Goal: Task Accomplishment & Management: Manage account settings

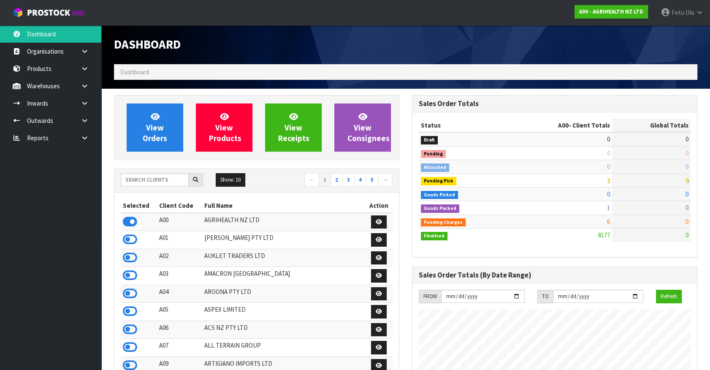
scroll to position [638, 298]
click at [154, 180] on input "text" at bounding box center [155, 179] width 68 height 13
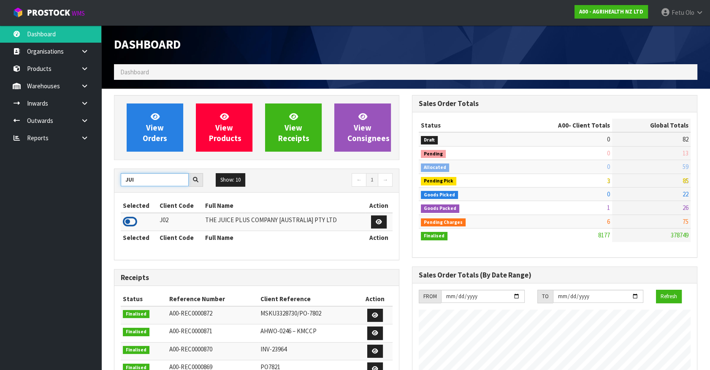
type input "JUI"
click at [130, 219] on icon at bounding box center [130, 221] width 14 height 13
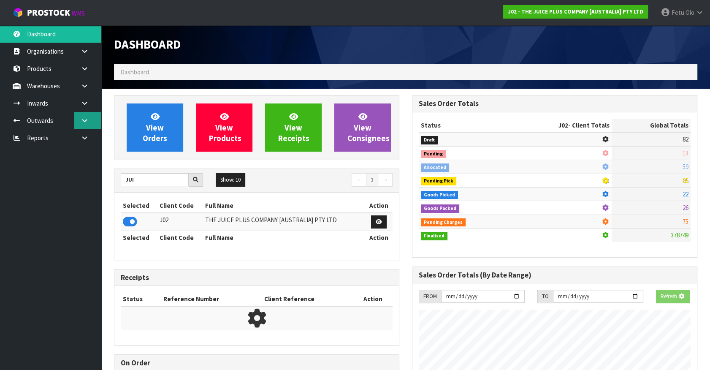
click at [82, 122] on icon at bounding box center [85, 120] width 8 height 6
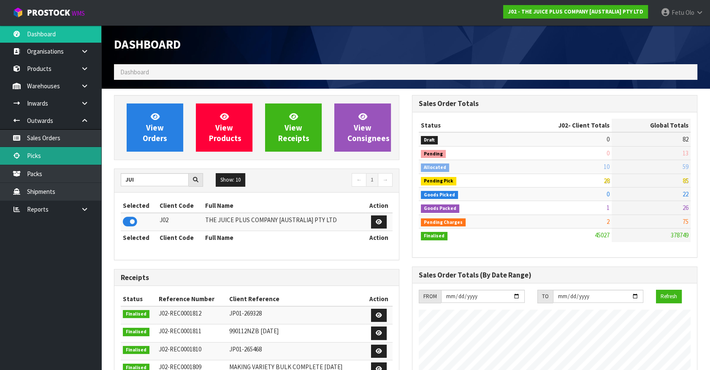
scroll to position [638, 298]
click at [38, 154] on link "Picks" at bounding box center [50, 155] width 101 height 17
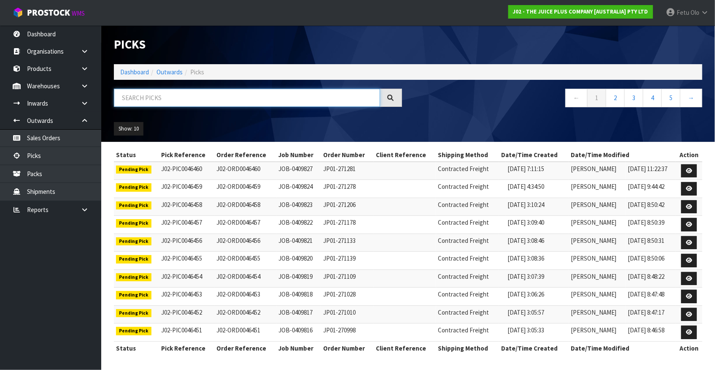
click at [208, 101] on input "text" at bounding box center [247, 98] width 266 height 18
click at [181, 98] on input "text" at bounding box center [247, 98] width 266 height 18
click at [150, 99] on input "text" at bounding box center [247, 98] width 266 height 18
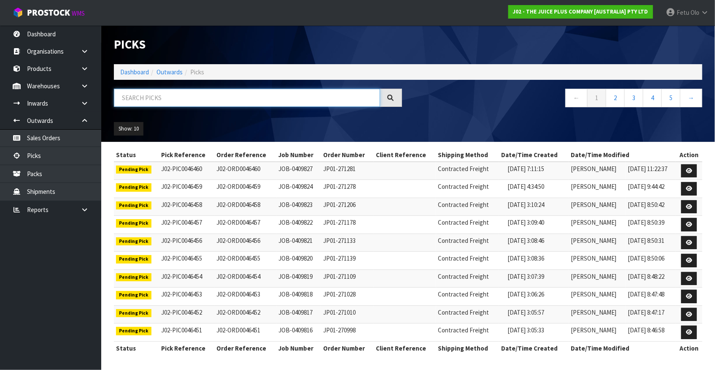
click at [150, 99] on input "text" at bounding box center [247, 98] width 266 height 18
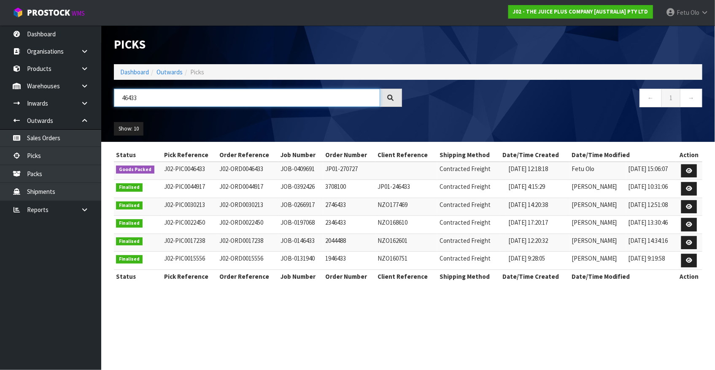
type input "46433"
click at [695, 170] on link at bounding box center [690, 171] width 16 height 14
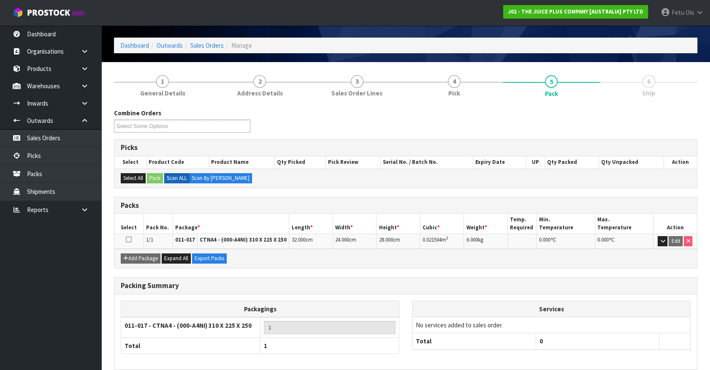
scroll to position [64, 0]
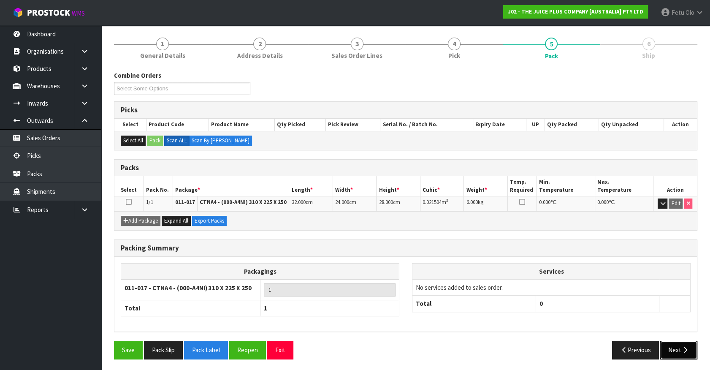
click at [689, 350] on button "Next" at bounding box center [678, 350] width 37 height 18
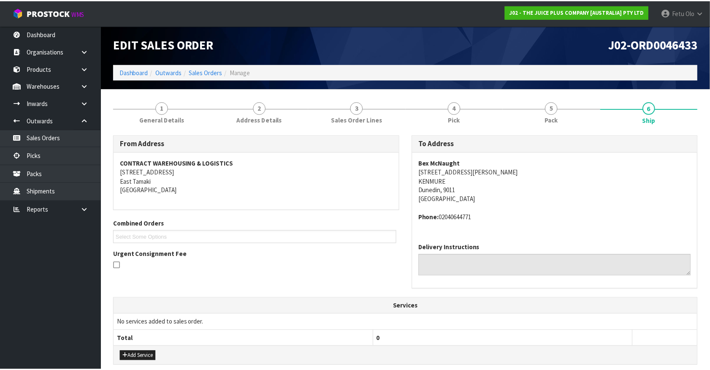
scroll to position [165, 0]
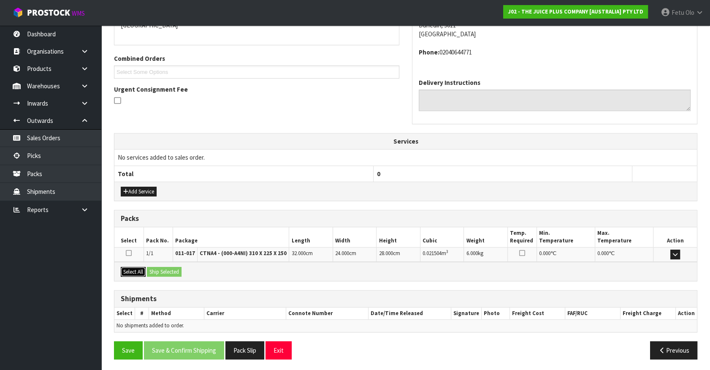
click at [139, 272] on button "Select All" at bounding box center [133, 272] width 25 height 10
click at [161, 272] on button "Ship Selected" at bounding box center [164, 272] width 35 height 10
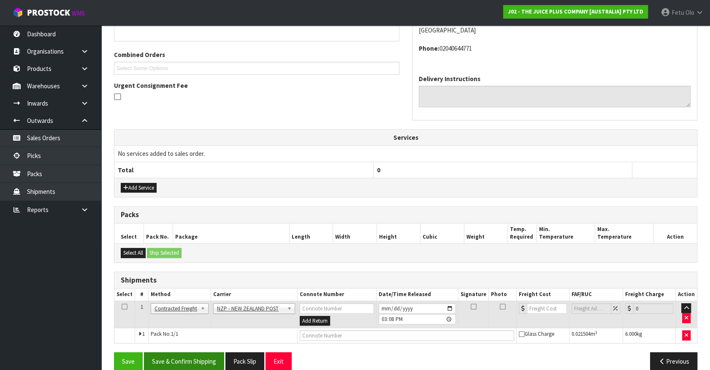
scroll to position [180, 0]
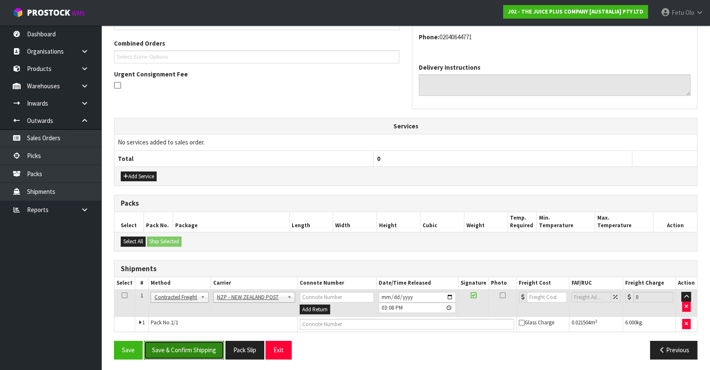
click at [199, 348] on button "Save & Confirm Shipping" at bounding box center [184, 350] width 80 height 18
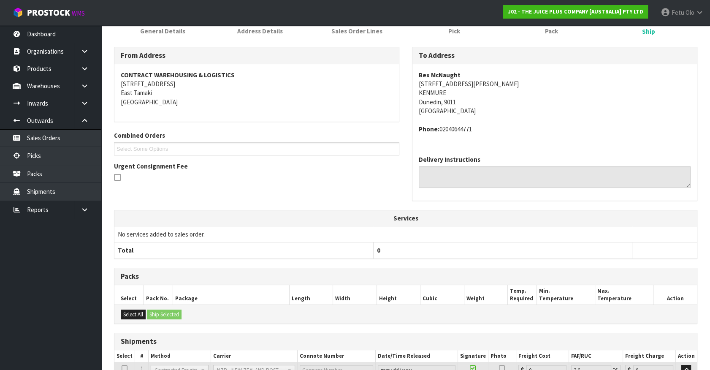
scroll to position [199, 0]
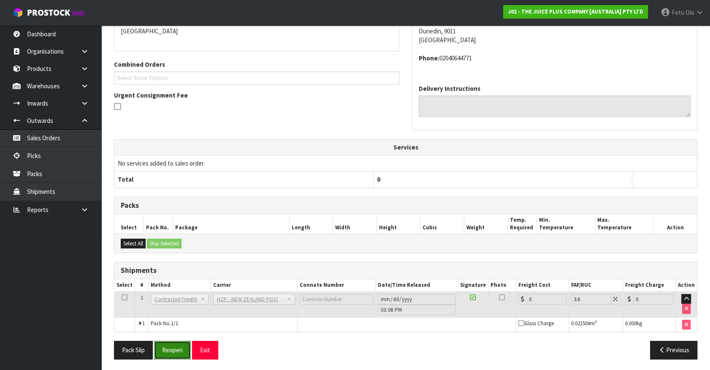
click at [177, 349] on button "Reopen" at bounding box center [172, 350] width 37 height 18
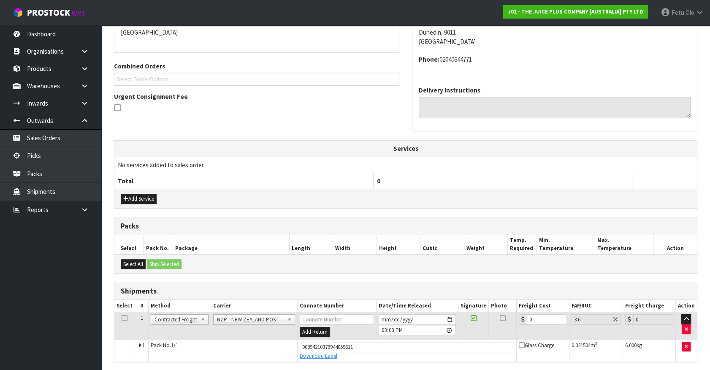
scroll to position [190, 0]
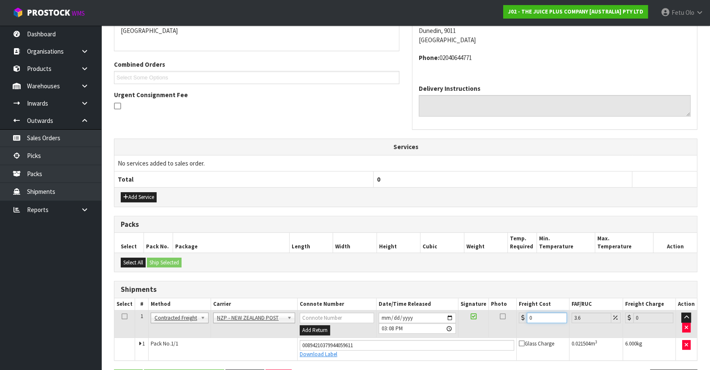
drag, startPoint x: 534, startPoint y: 315, endPoint x: 397, endPoint y: 335, distance: 138.2
click at [397, 335] on tbody "1 Client Local Pickup Customer Local Pickup Company Freight Contracted Freight …" at bounding box center [405, 335] width 582 height 50
type input "1"
type input "1.04"
type input "11"
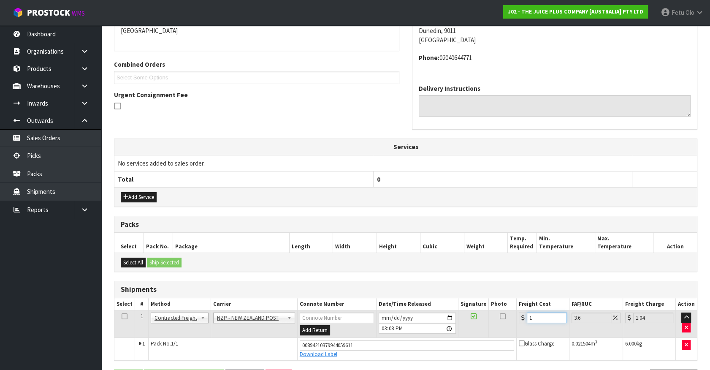
type input "11.4"
type input "11.6"
type input "12.02"
type input "11.61"
type input "12.03"
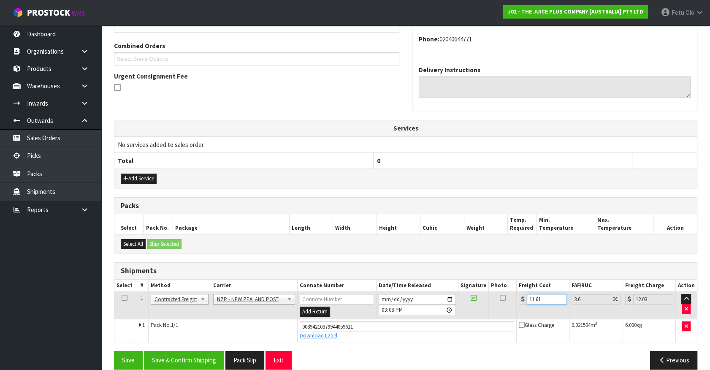
scroll to position [219, 0]
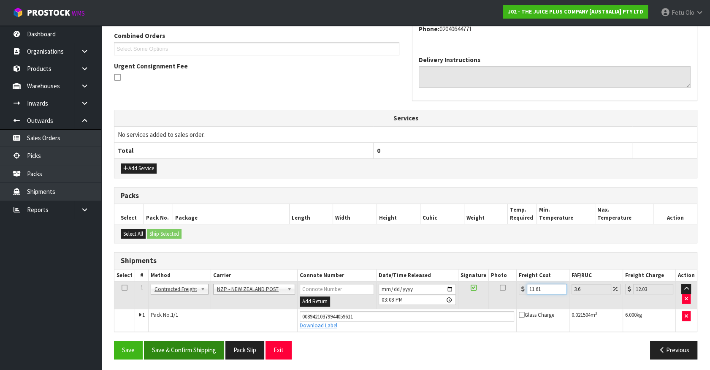
type input "11.61"
click at [187, 345] on button "Save & Confirm Shipping" at bounding box center [184, 350] width 80 height 18
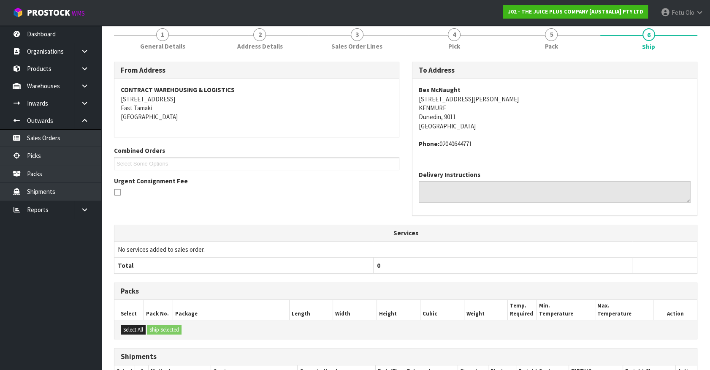
scroll to position [196, 0]
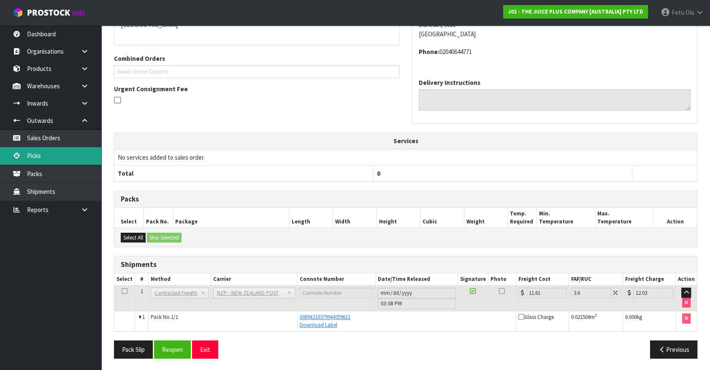
click at [36, 155] on link "Picks" at bounding box center [50, 155] width 101 height 17
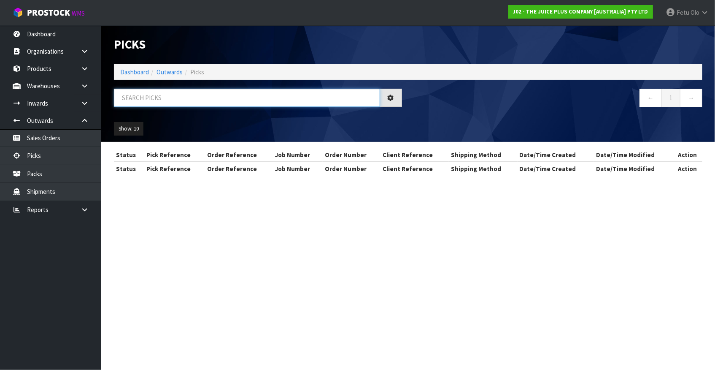
click at [160, 94] on input "text" at bounding box center [247, 98] width 266 height 18
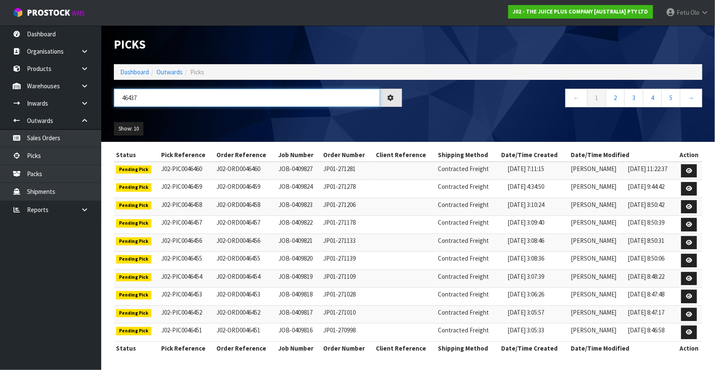
type input "46437"
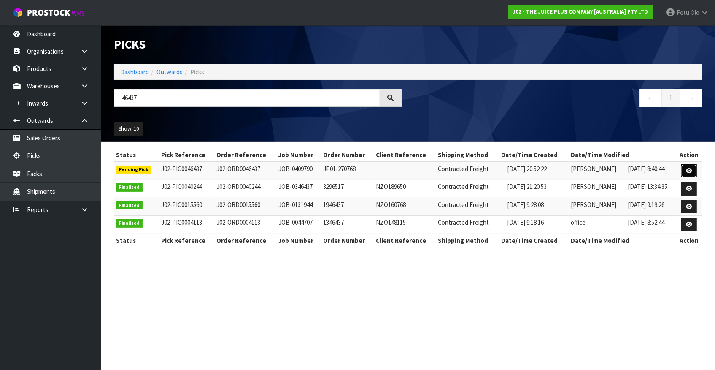
click at [690, 170] on icon at bounding box center [689, 170] width 6 height 5
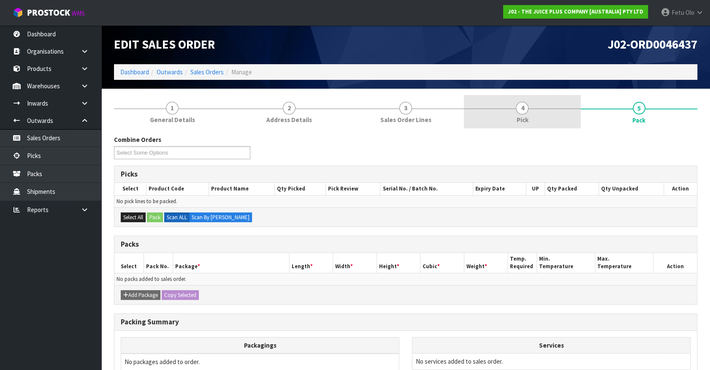
click at [536, 107] on link "4 Pick" at bounding box center [522, 111] width 116 height 33
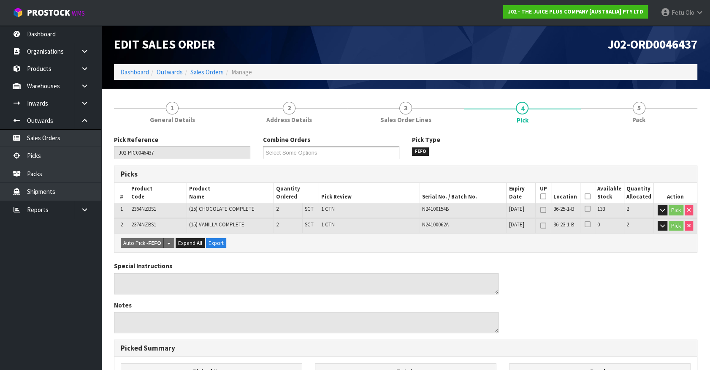
click at [588, 196] on icon at bounding box center [587, 196] width 6 height 0
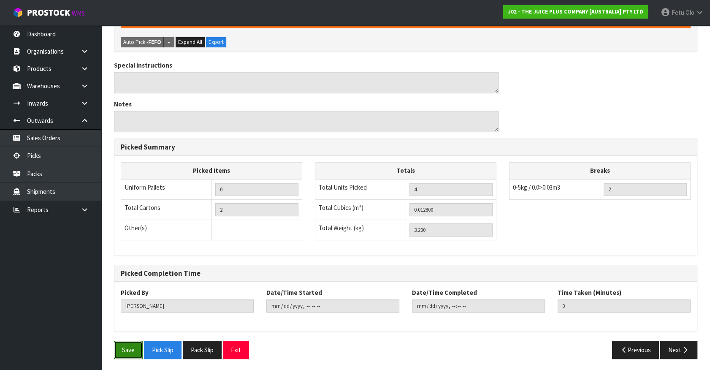
click at [119, 353] on button "Save" at bounding box center [128, 350] width 29 height 18
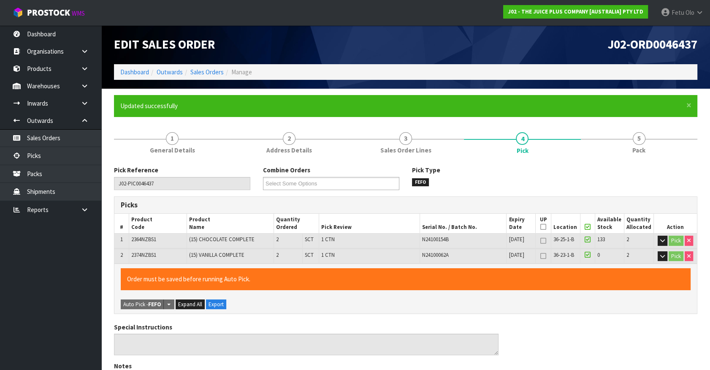
type input "Fetu Olo"
type input "2025-08-28T15:10:07"
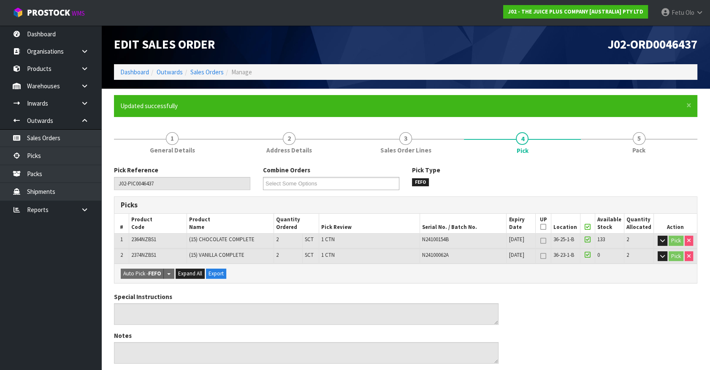
drag, startPoint x: 688, startPoint y: 118, endPoint x: 377, endPoint y: 192, distance: 319.7
click at [684, 118] on form "× Close Updated successfully 1 General Details 2 Address Details 3 Sales Order …" at bounding box center [405, 345] width 583 height 501
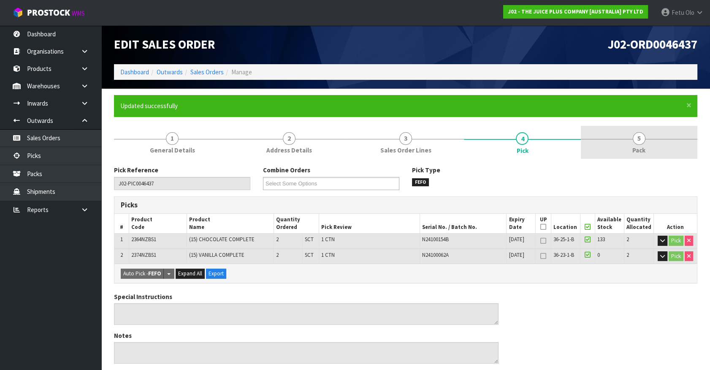
click at [645, 148] on link "5 Pack" at bounding box center [639, 142] width 116 height 33
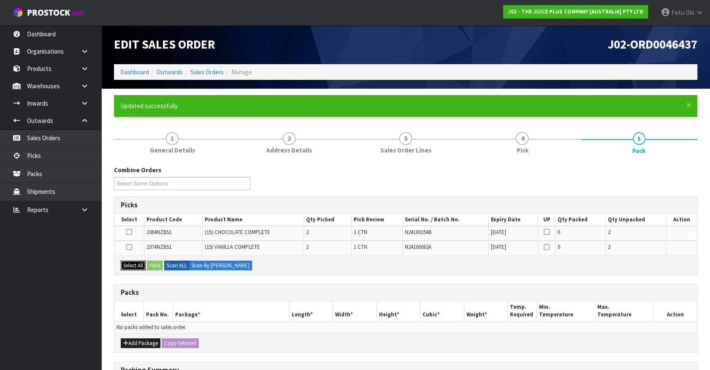
click at [134, 262] on button "Select All" at bounding box center [133, 265] width 25 height 10
click at [131, 338] on button "Add Package" at bounding box center [141, 343] width 40 height 10
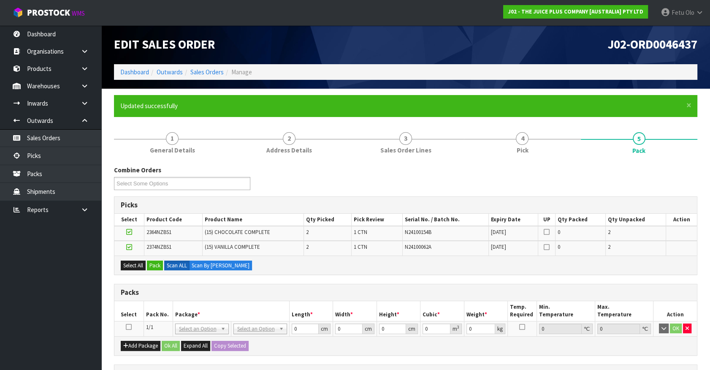
click at [129, 327] on icon at bounding box center [129, 327] width 6 height 0
click at [151, 267] on button "Pack" at bounding box center [155, 265] width 16 height 10
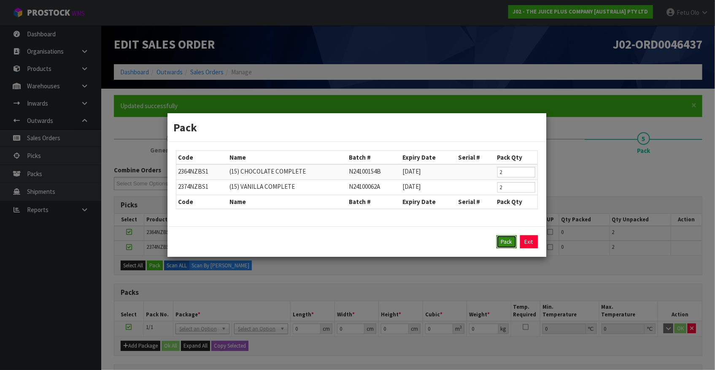
click at [510, 241] on button "Pack" at bounding box center [507, 242] width 20 height 14
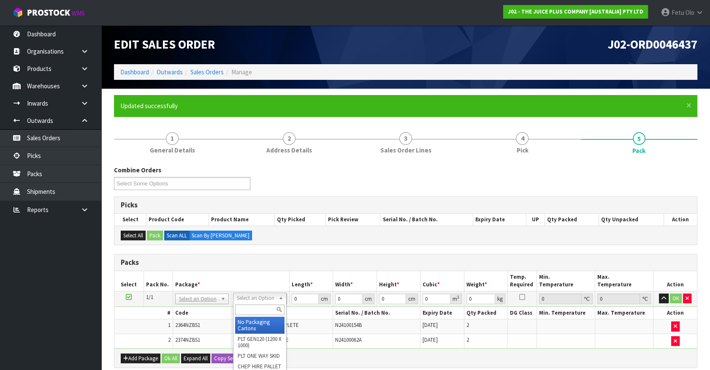
drag, startPoint x: 269, startPoint y: 309, endPoint x: 278, endPoint y: 309, distance: 9.3
click at [270, 309] on input "text" at bounding box center [259, 309] width 49 height 11
type input "a4"
type input "31"
type input "22.5"
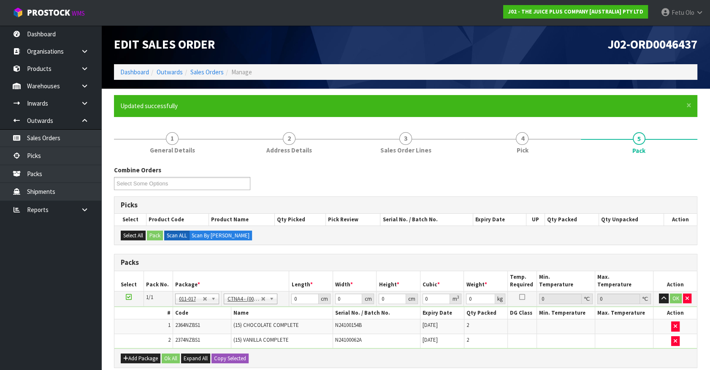
type input "25"
type input "0.017438"
type input "3.4"
drag, startPoint x: 304, startPoint y: 299, endPoint x: 193, endPoint y: 303, distance: 111.5
click at [193, 306] on tbody "1/1 NONE 007-001 007-002 007-004 007-009 007-013 007-014 007-015 007-017 007-01…" at bounding box center [405, 319] width 582 height 57
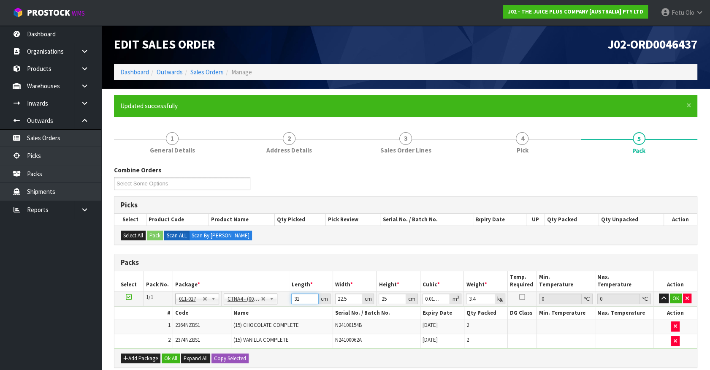
type input "3"
type input "0.001687"
type input "32"
type input "0.018"
type input "32"
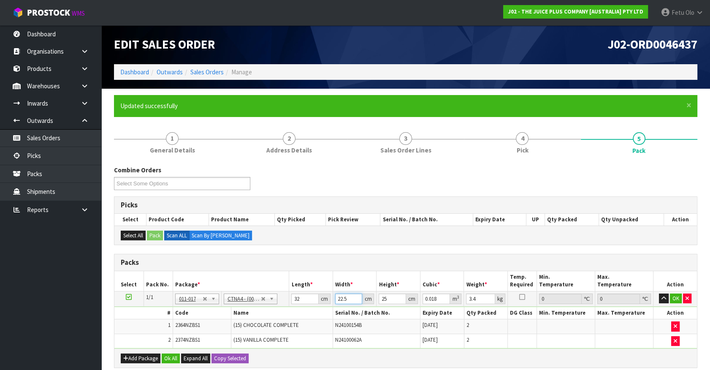
type input "2"
type input "0.0016"
type input "24"
type input "0.0192"
type input "24"
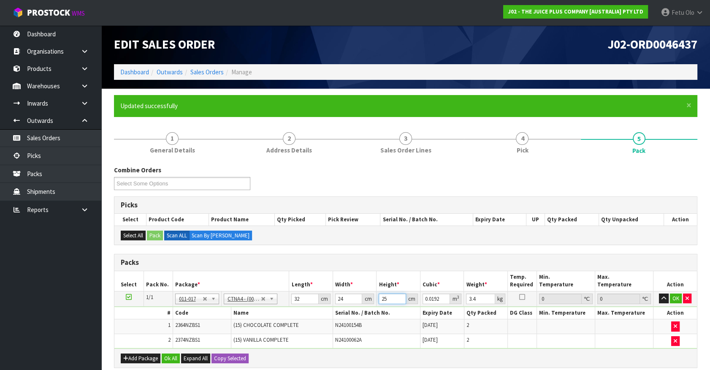
type input "2"
type input "0.001536"
type input "25"
type input "0.0192"
type input "6"
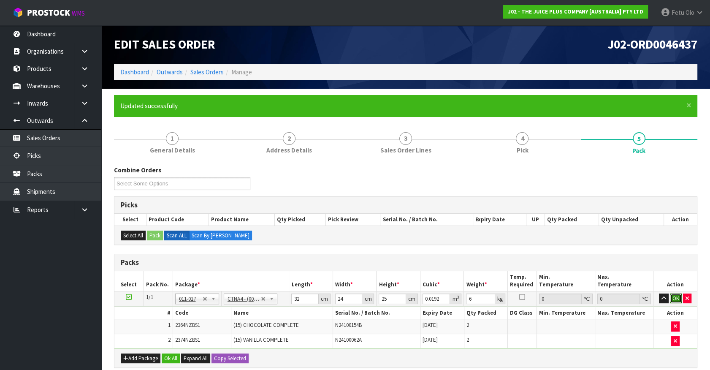
click button "OK" at bounding box center [676, 298] width 12 height 10
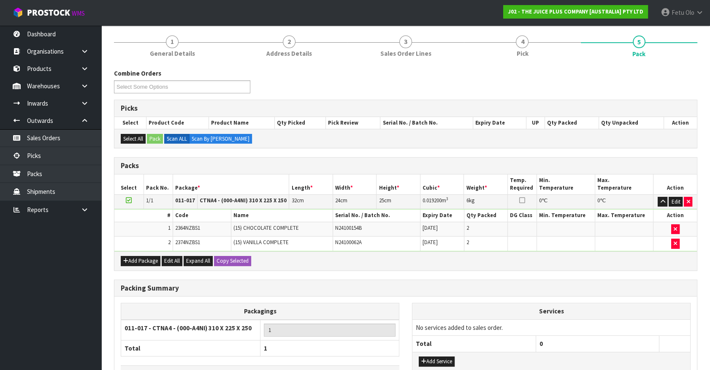
scroll to position [155, 0]
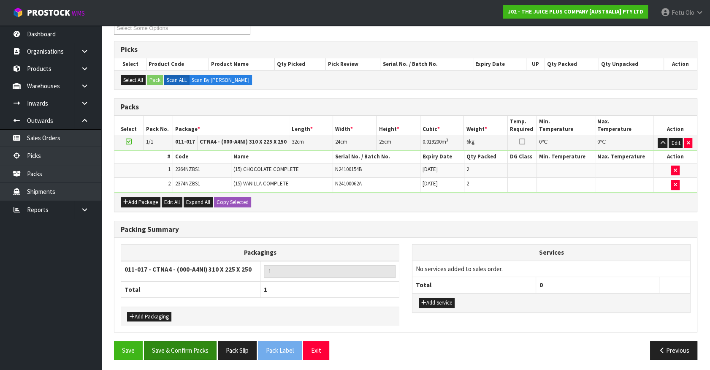
click at [197, 341] on div "Combine Orders J02-ORD0046431 J02-ORD0046432 J02-ORD0046434 J02-ORD0046436 J02-…" at bounding box center [405, 187] width 583 height 355
click at [197, 349] on button "Save & Confirm Packs" at bounding box center [180, 350] width 73 height 18
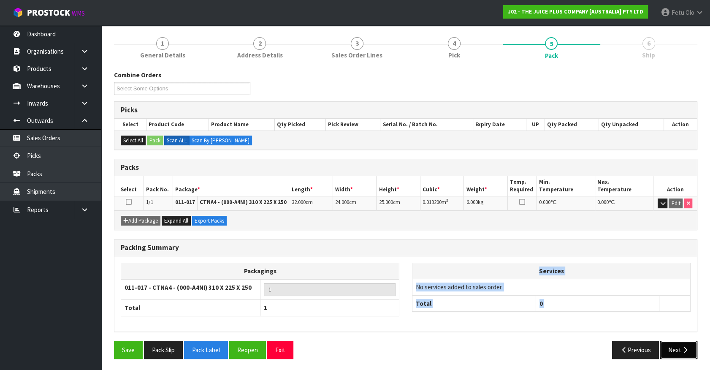
click at [663, 350] on button "Next" at bounding box center [678, 350] width 37 height 18
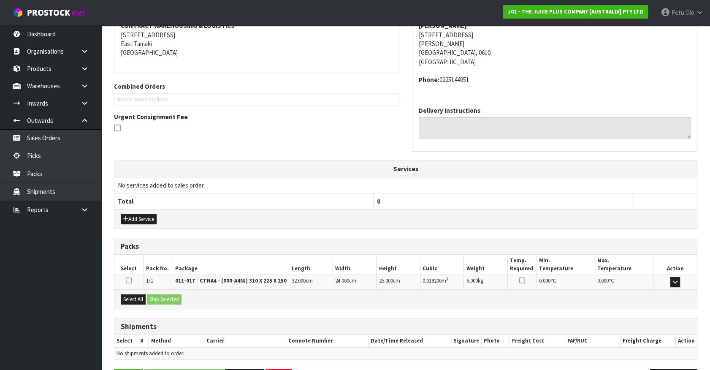
scroll to position [196, 0]
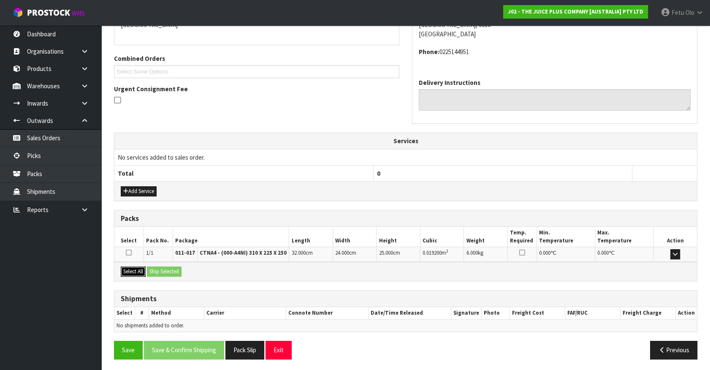
click at [133, 269] on button "Select All" at bounding box center [133, 271] width 25 height 10
click at [160, 270] on button "Ship Selected" at bounding box center [164, 271] width 35 height 10
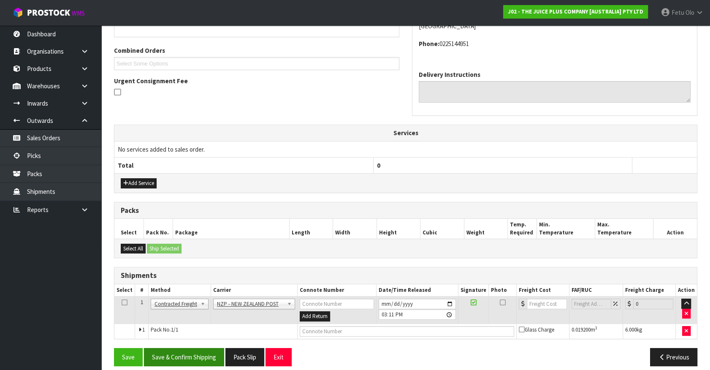
scroll to position [211, 0]
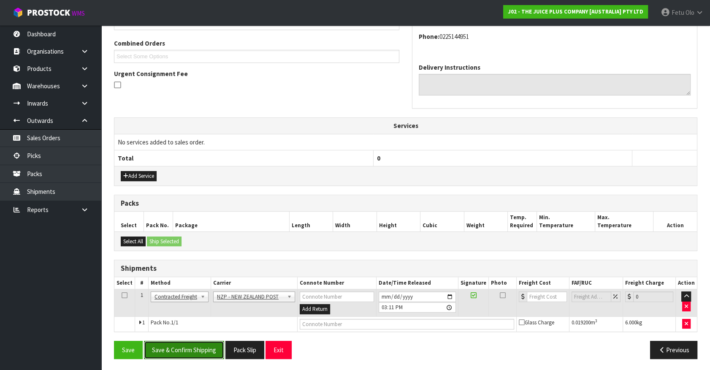
click at [184, 350] on button "Save & Confirm Shipping" at bounding box center [184, 350] width 80 height 18
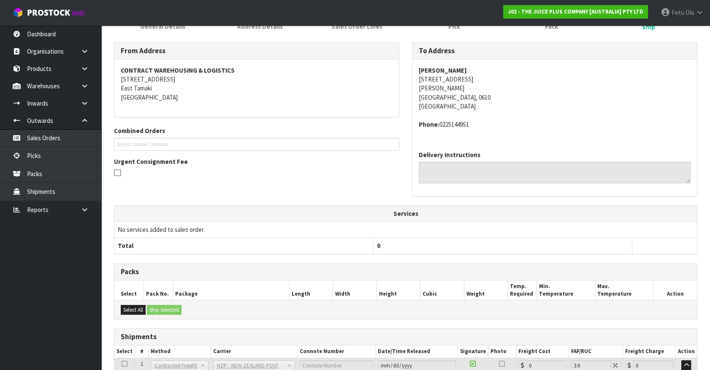
scroll to position [199, 0]
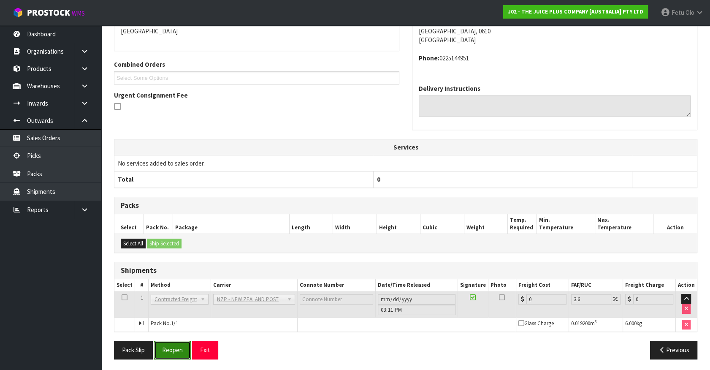
click at [165, 345] on button "Reopen" at bounding box center [172, 350] width 37 height 18
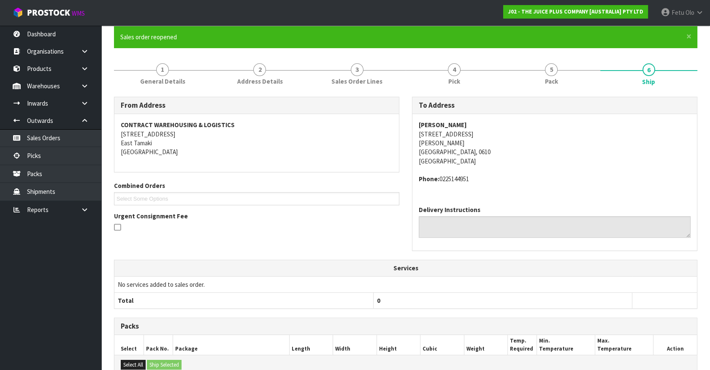
scroll to position [190, 0]
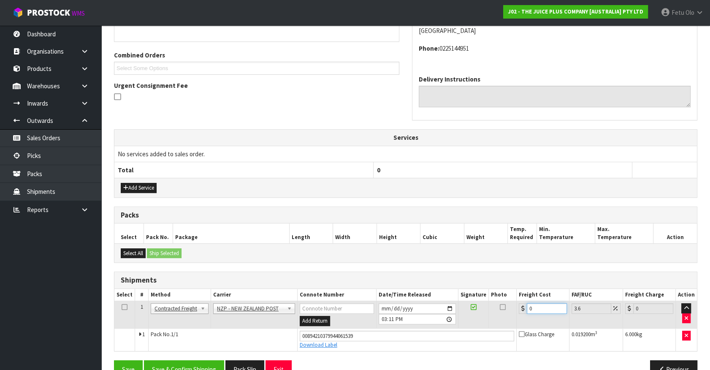
drag, startPoint x: 456, startPoint y: 354, endPoint x: 428, endPoint y: 366, distance: 29.9
click at [428, 366] on div "From Address CONTRACT WAREHOUSING & LOGISTICS 17 Allens Road East Tamaki Auckla…" at bounding box center [405, 175] width 583 height 418
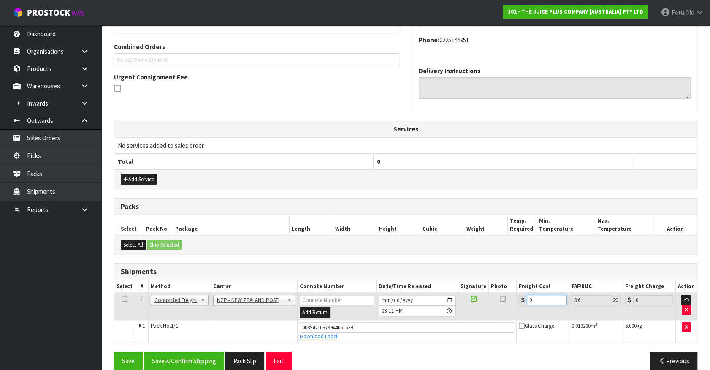
type input "4"
type input "4.14"
type input "4.3"
type input "4.45"
type input "4.33"
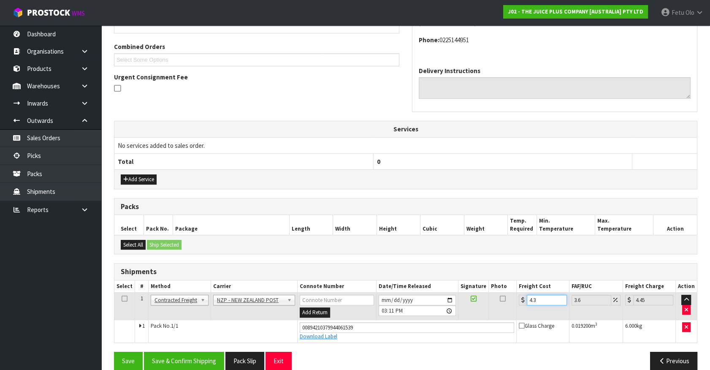
type input "4.49"
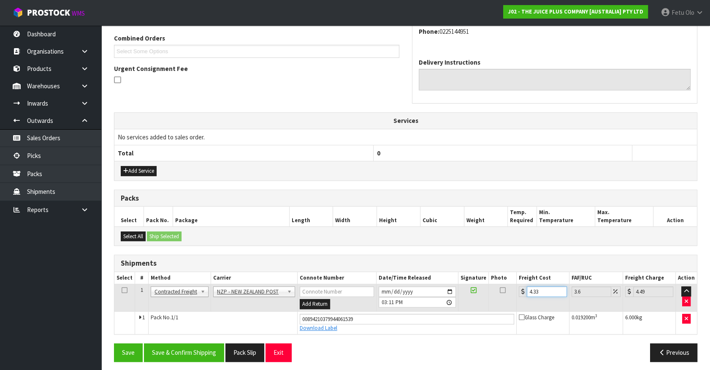
scroll to position [219, 0]
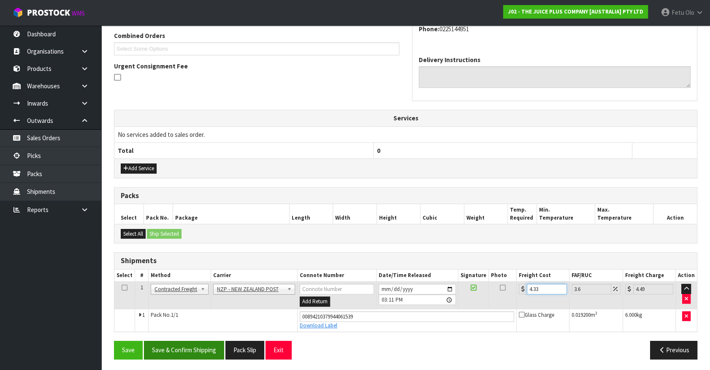
type input "4.33"
click at [179, 348] on button "Save & Confirm Shipping" at bounding box center [184, 350] width 80 height 18
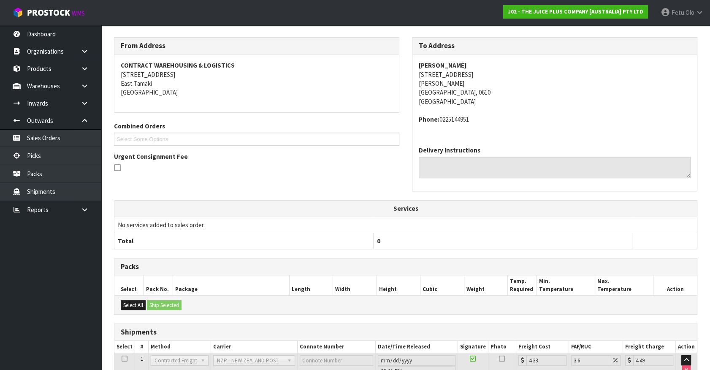
scroll to position [196, 0]
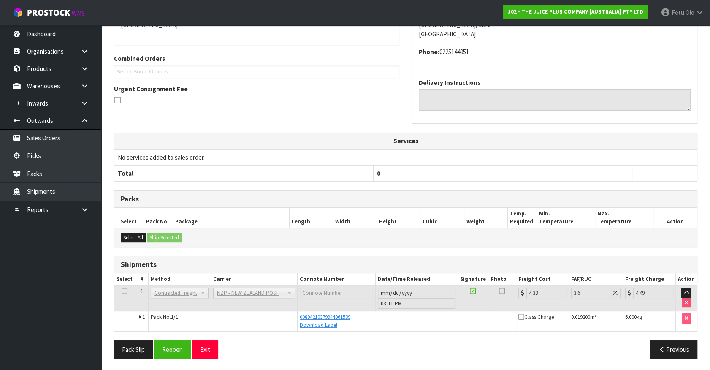
click at [620, 165] on th "0" at bounding box center [502, 173] width 259 height 16
click at [47, 152] on link "Picks" at bounding box center [50, 155] width 101 height 17
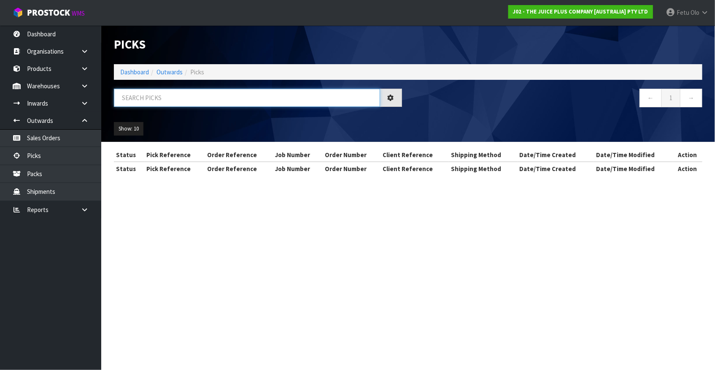
click at [176, 100] on input "text" at bounding box center [247, 98] width 266 height 18
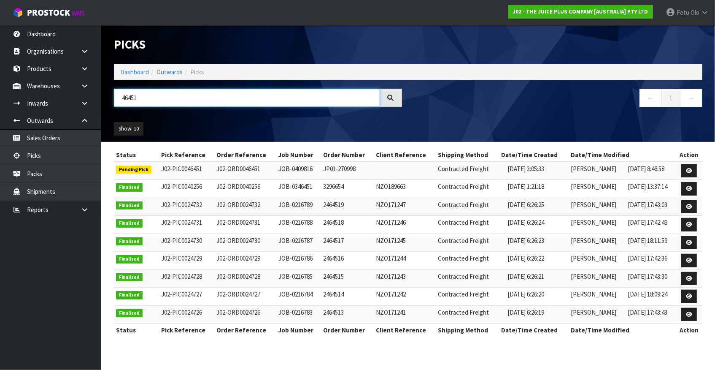
type input "46451"
click at [691, 172] on icon at bounding box center [689, 170] width 6 height 5
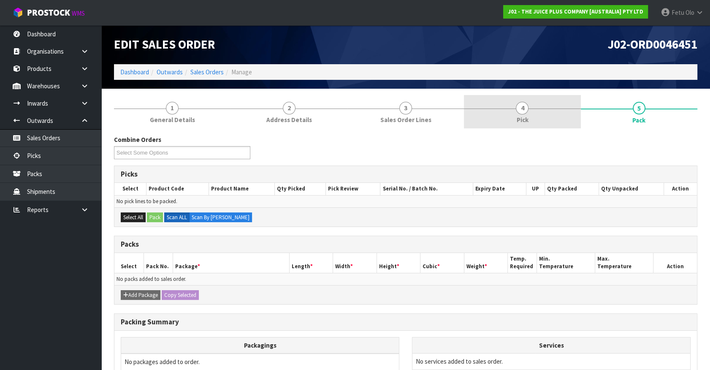
click at [536, 107] on link "4 Pick" at bounding box center [522, 111] width 116 height 33
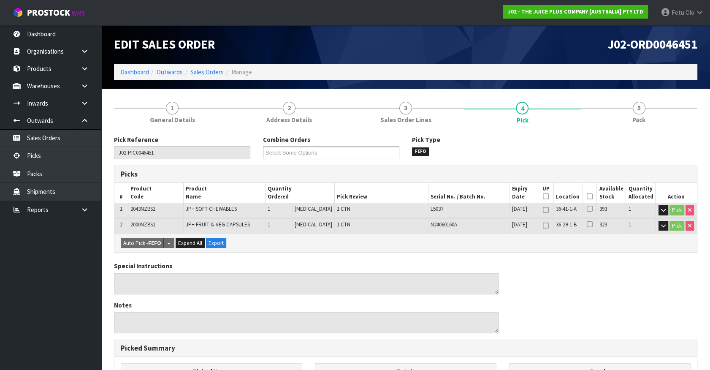
click at [590, 196] on icon at bounding box center [590, 196] width 6 height 0
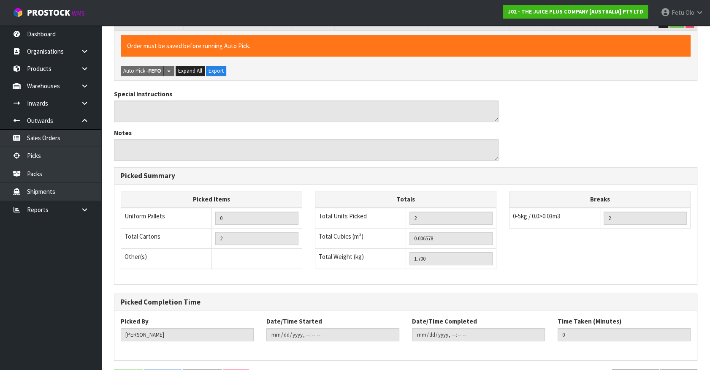
scroll to position [231, 0]
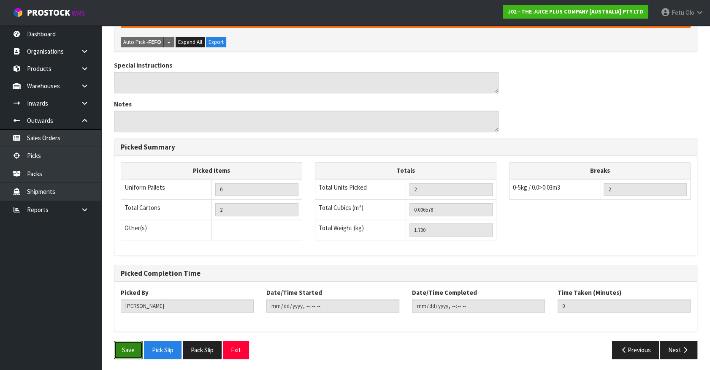
click at [114, 350] on button "Save" at bounding box center [128, 350] width 29 height 18
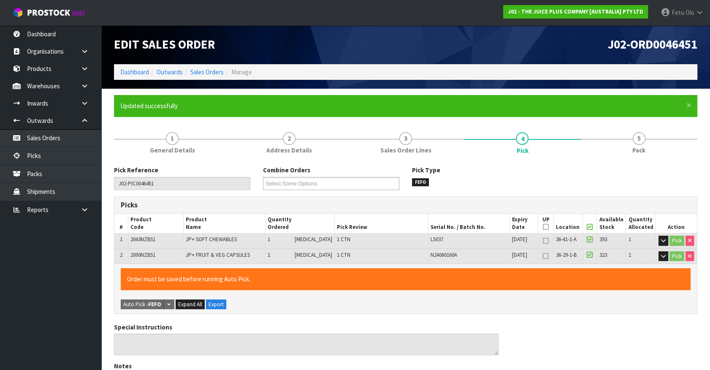
type input "Fetu Olo"
type input "2025-08-28T15:14:43"
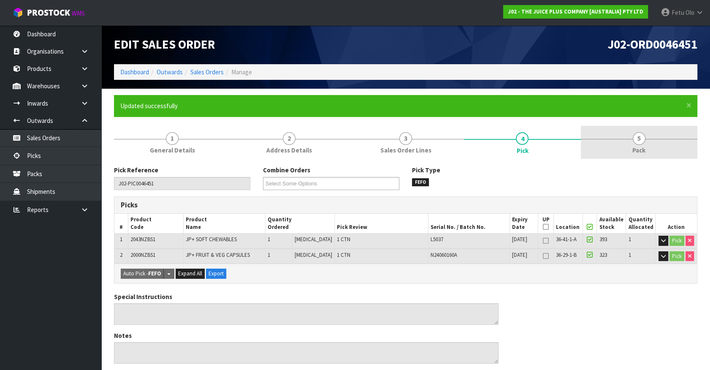
click at [644, 143] on link "5 Pack" at bounding box center [639, 142] width 116 height 33
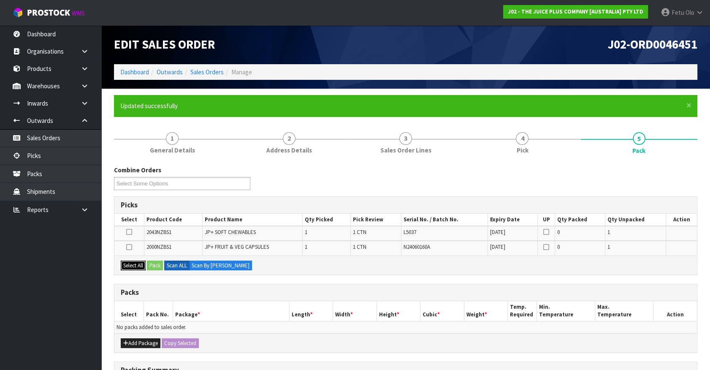
click at [139, 264] on button "Select All" at bounding box center [133, 265] width 25 height 10
click at [135, 339] on button "Add Package" at bounding box center [141, 343] width 40 height 10
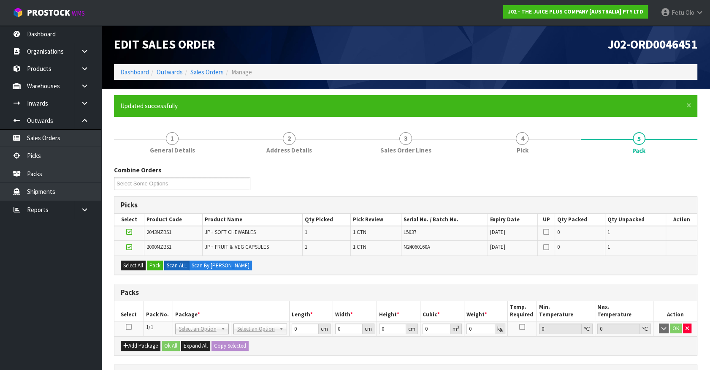
drag, startPoint x: 129, startPoint y: 326, endPoint x: 131, endPoint y: 322, distance: 5.1
click at [130, 327] on icon at bounding box center [129, 327] width 6 height 0
click at [147, 262] on div "Select All Pack Scan ALL Scan By Quantity" at bounding box center [405, 264] width 582 height 19
click at [154, 262] on button "Pack" at bounding box center [155, 265] width 16 height 10
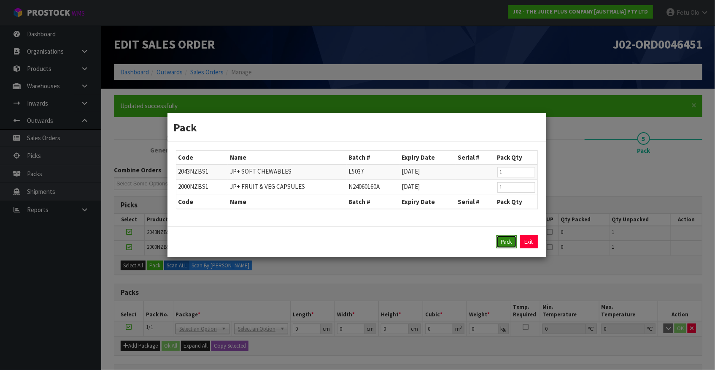
click at [508, 237] on button "Pack" at bounding box center [507, 242] width 20 height 14
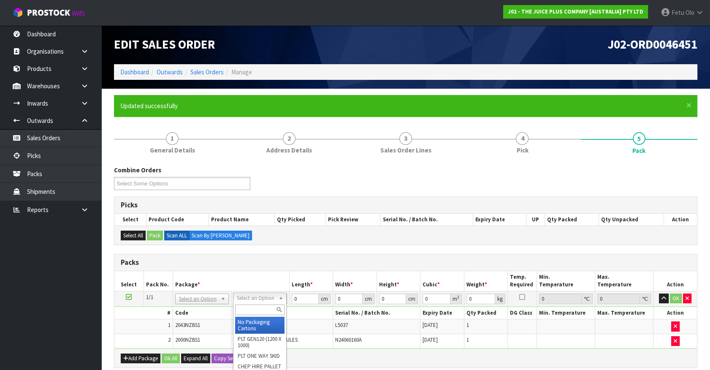
click at [248, 308] on input "text" at bounding box center [259, 309] width 49 height 11
type input "315"
type input "31.5"
type input "20"
type input "13"
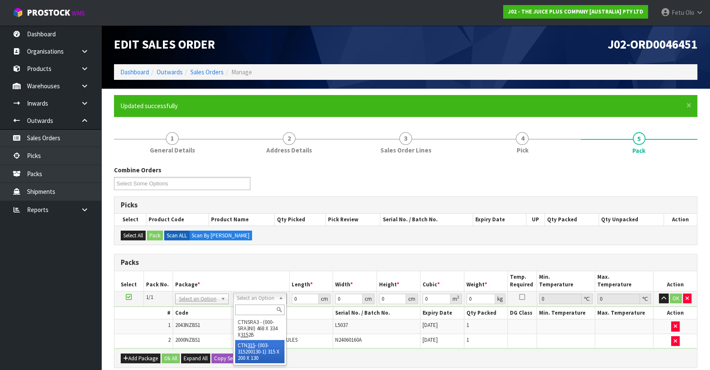
type input "0.00819"
type input "1.9"
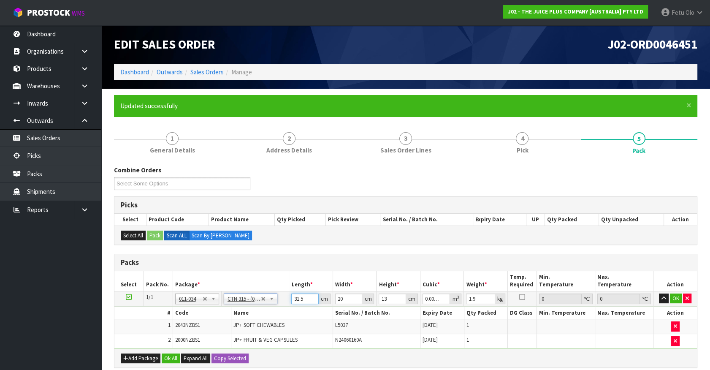
click at [245, 321] on tbody "1/1 NONE 007-001 007-002 007-004 007-009 007-013 007-014 007-015 007-017 007-01…" at bounding box center [405, 319] width 582 height 57
type input "3"
type input "0.00078"
type input "32"
type input "0.00832"
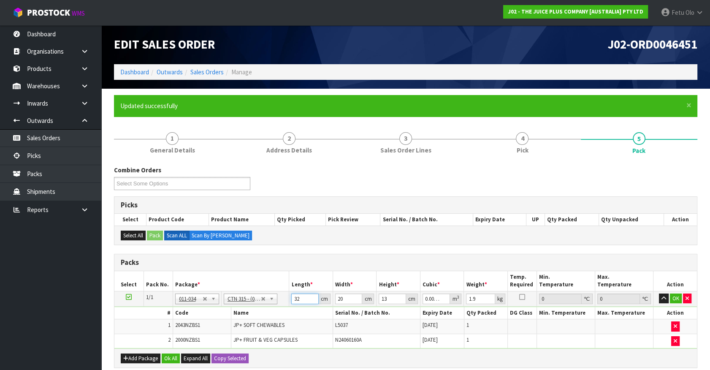
type input "32"
type input "2"
type input "0.000832"
type input "21"
type input "0.008736"
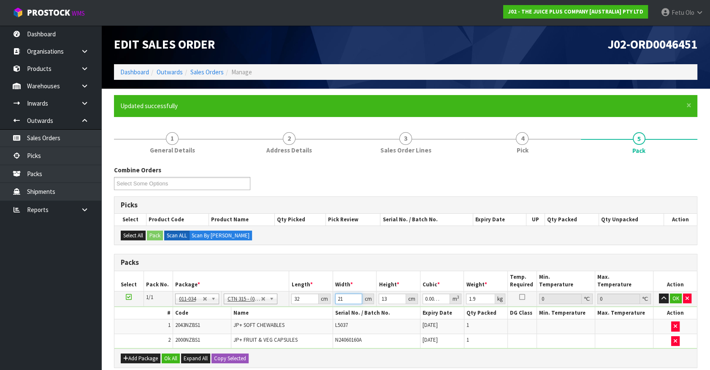
type input "21"
type input "1"
type input "0.000672"
type input "15"
type input "0.01008"
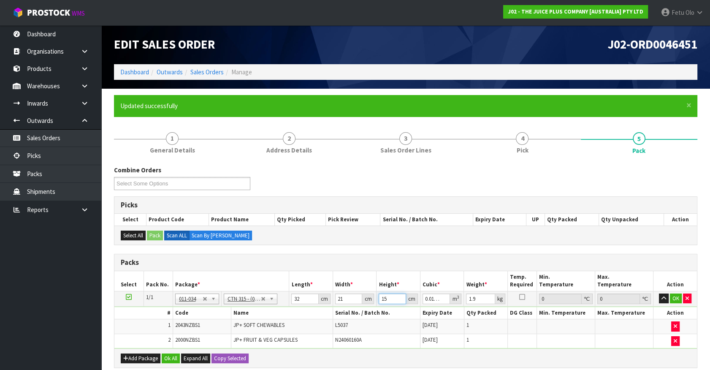
type input "15"
type input "4"
click button "OK" at bounding box center [676, 298] width 12 height 10
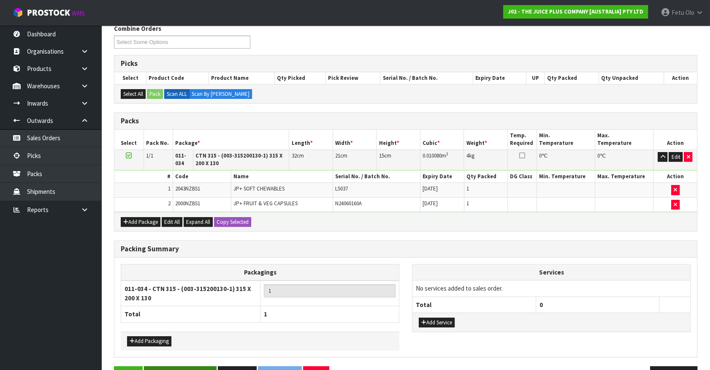
scroll to position [166, 0]
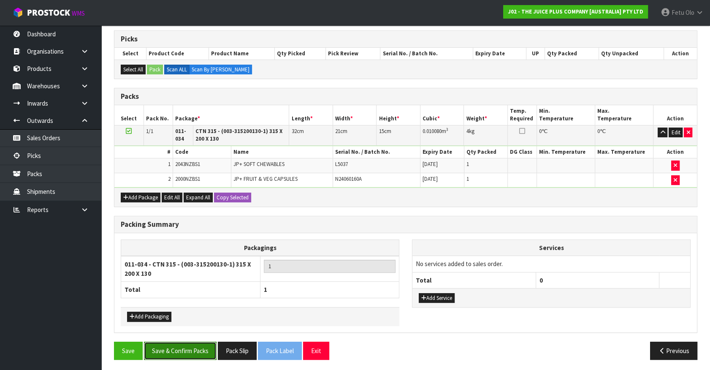
drag, startPoint x: 185, startPoint y: 342, endPoint x: 179, endPoint y: 340, distance: 6.4
click at [187, 342] on button "Save & Confirm Packs" at bounding box center [180, 350] width 73 height 18
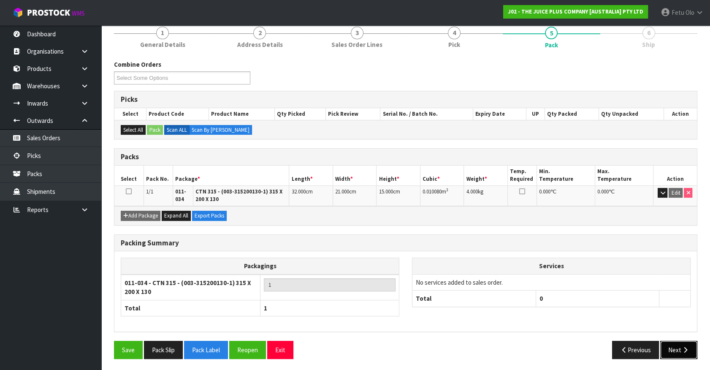
drag, startPoint x: 674, startPoint y: 350, endPoint x: 667, endPoint y: 350, distance: 6.8
click at [667, 350] on button "Next" at bounding box center [678, 350] width 37 height 18
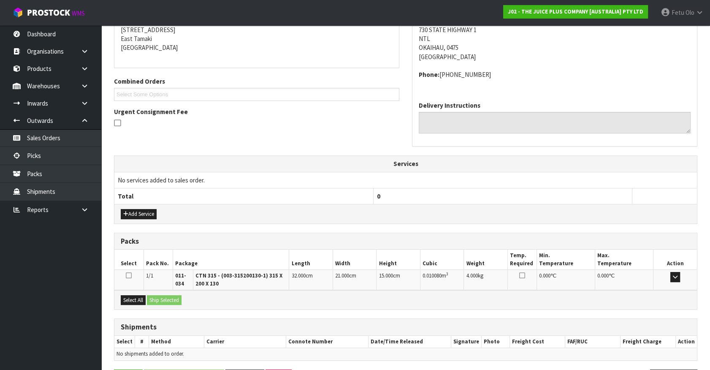
scroll to position [202, 0]
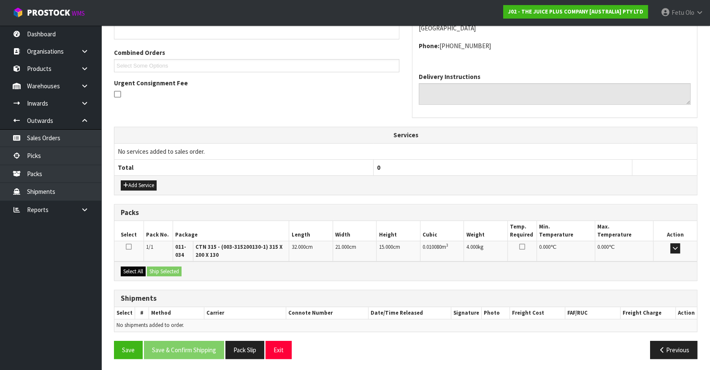
drag, startPoint x: 122, startPoint y: 249, endPoint x: 142, endPoint y: 271, distance: 29.3
click at [126, 254] on td at bounding box center [128, 251] width 29 height 20
click at [142, 271] on button "Select All" at bounding box center [133, 271] width 25 height 10
click at [158, 269] on button "Ship Selected" at bounding box center [164, 271] width 35 height 10
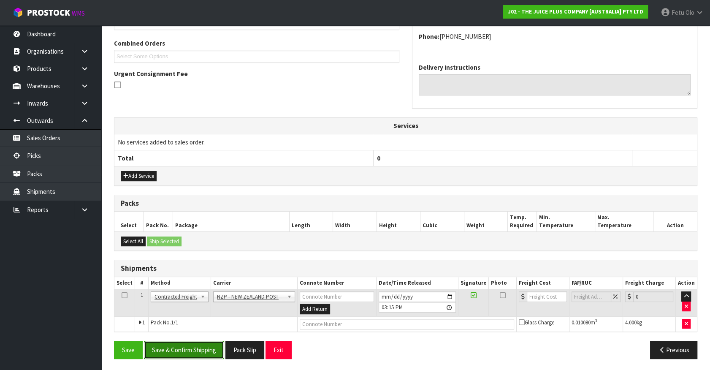
click at [185, 352] on button "Save & Confirm Shipping" at bounding box center [184, 350] width 80 height 18
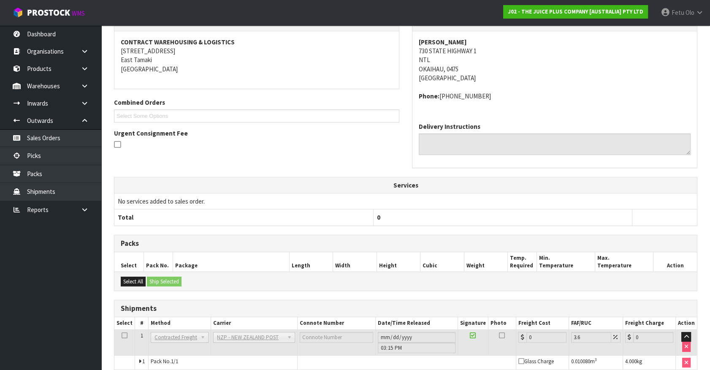
scroll to position [199, 0]
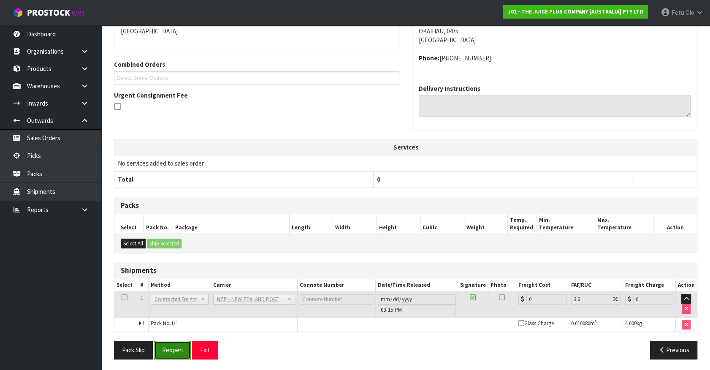
click at [165, 350] on button "Reopen" at bounding box center [172, 350] width 37 height 18
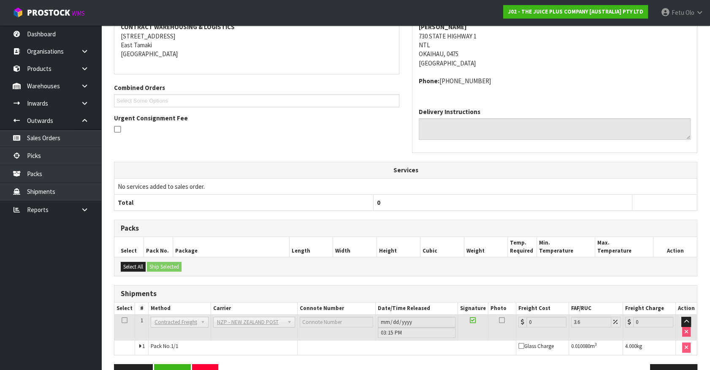
scroll to position [190, 0]
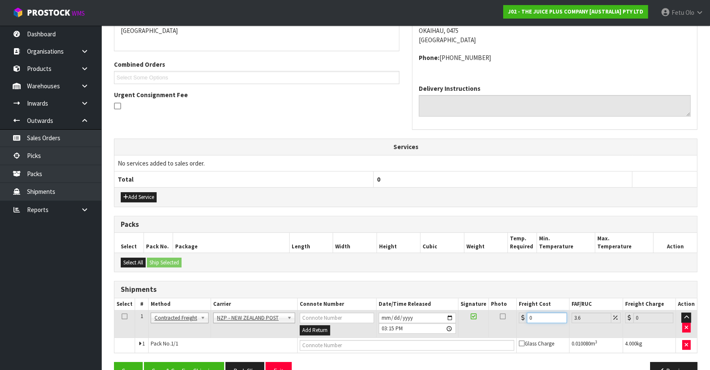
drag, startPoint x: 536, startPoint y: 316, endPoint x: 409, endPoint y: 354, distance: 132.6
click at [409, 354] on div "From Address CONTRACT WAREHOUSING & LOGISTICS 17 Allens Road East Tamaki Auckla…" at bounding box center [405, 181] width 583 height 411
type input "7"
type input "7.25"
type input "7.3"
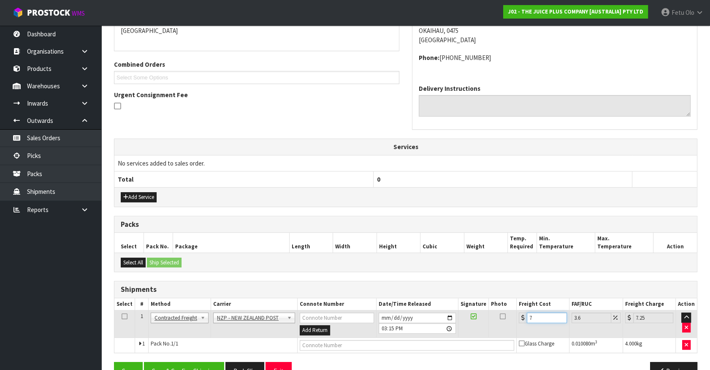
type input "7.56"
type input "7.31"
type input "7.57"
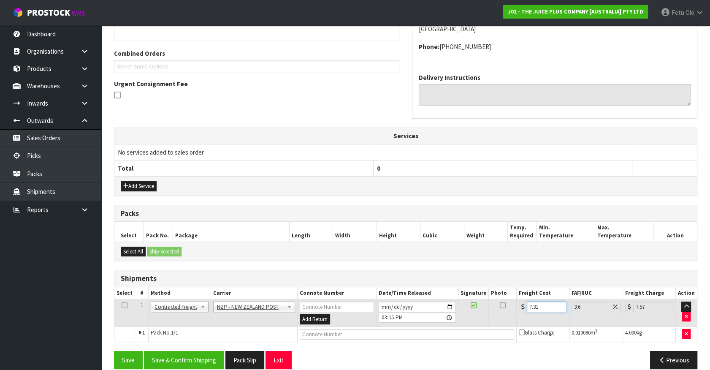
scroll to position [211, 0]
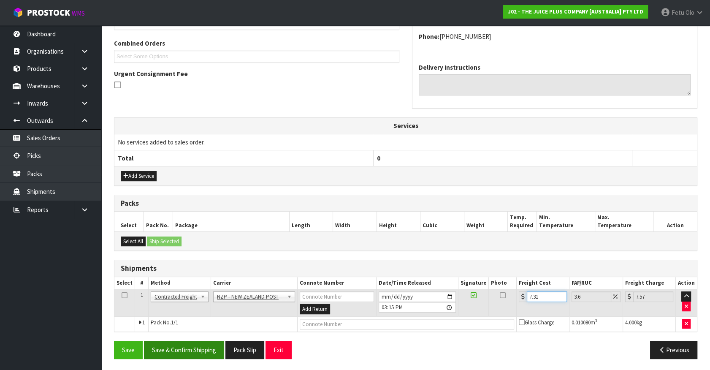
type input "7.31"
click at [195, 341] on button "Save & Confirm Shipping" at bounding box center [184, 350] width 80 height 18
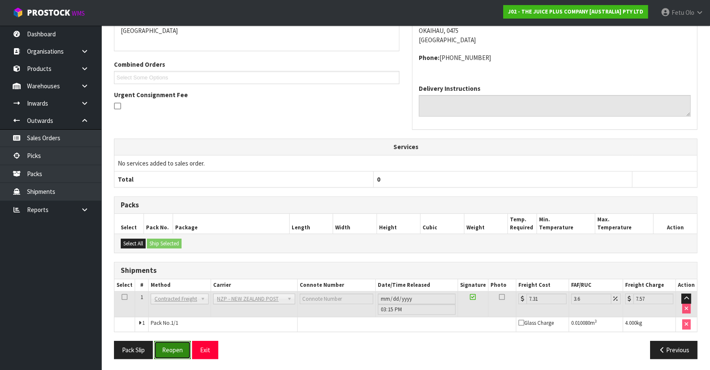
click at [170, 344] on button "Reopen" at bounding box center [172, 350] width 37 height 18
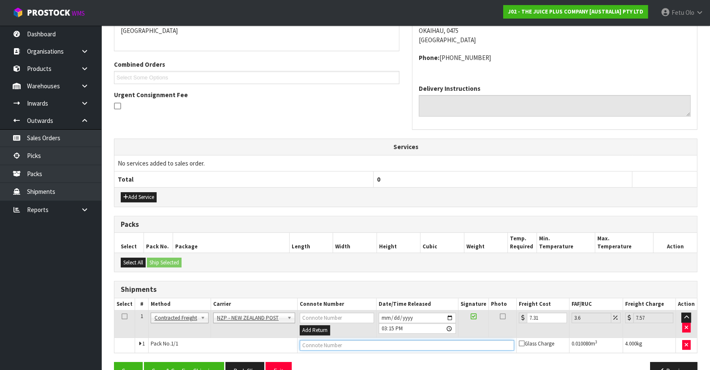
click at [325, 345] on input "text" at bounding box center [407, 345] width 214 height 11
type input "00894210379944063861"
click at [114, 362] on button "Save" at bounding box center [128, 371] width 29 height 18
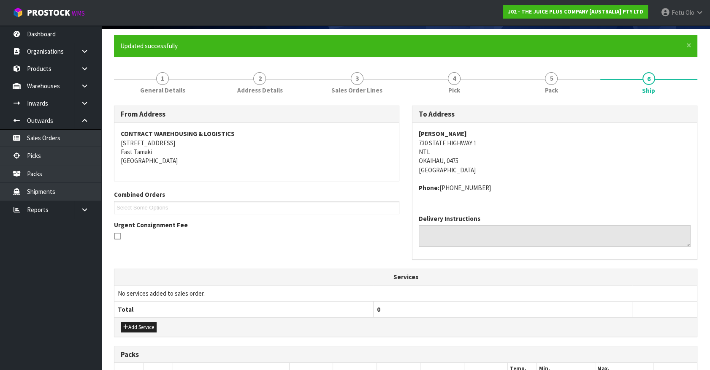
scroll to position [211, 0]
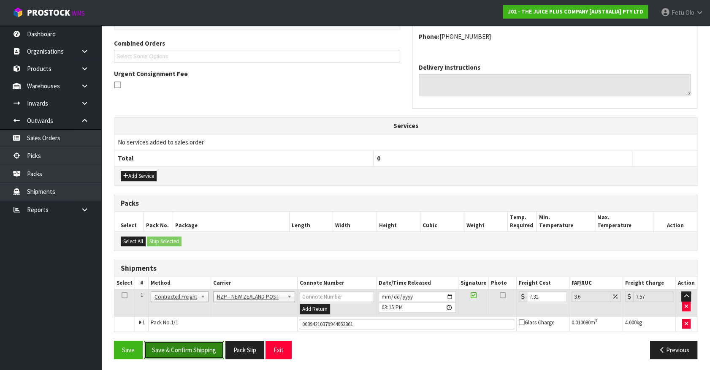
click at [193, 349] on button "Save & Confirm Shipping" at bounding box center [184, 350] width 80 height 18
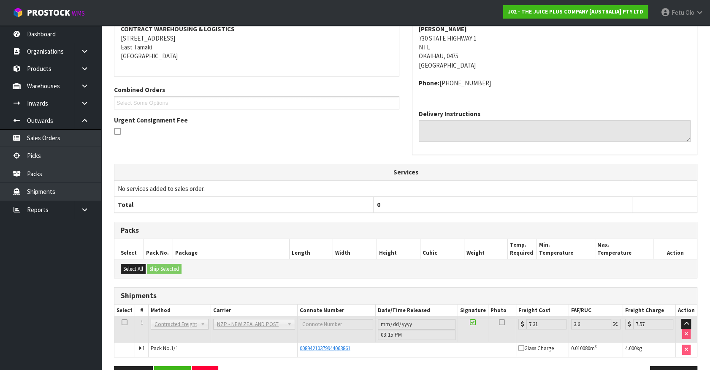
scroll to position [190, 0]
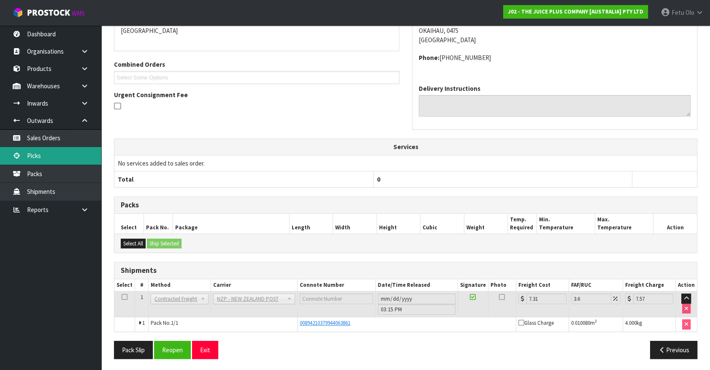
click at [42, 158] on link "Picks" at bounding box center [50, 155] width 101 height 17
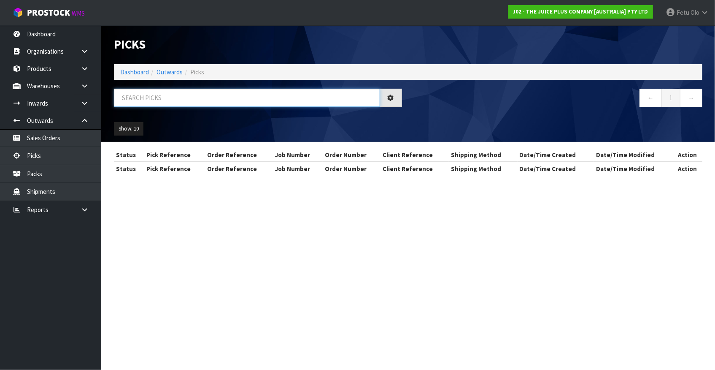
click at [139, 103] on input "text" at bounding box center [247, 98] width 266 height 18
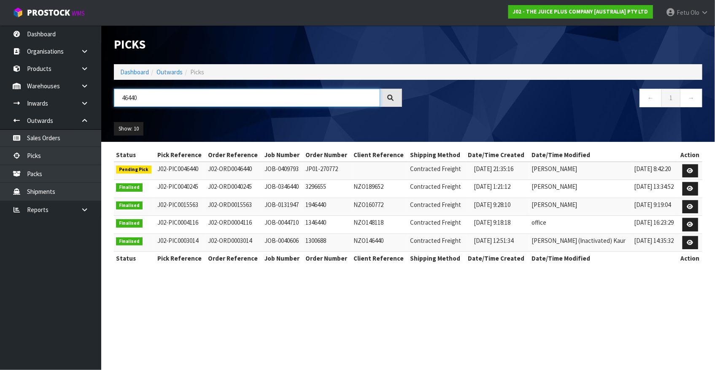
type input "46440"
click at [688, 165] on link at bounding box center [691, 171] width 16 height 14
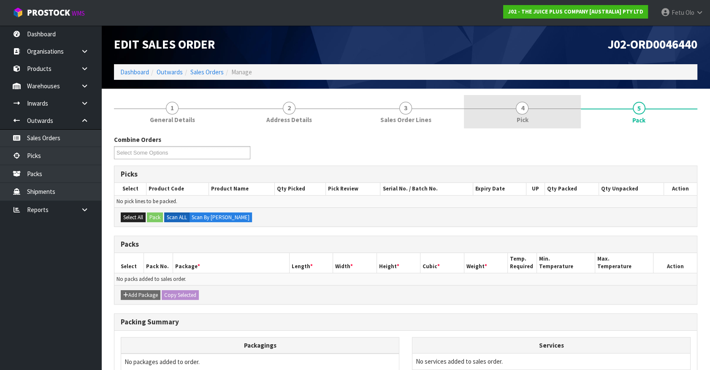
click at [536, 109] on link "4 Pick" at bounding box center [522, 111] width 116 height 33
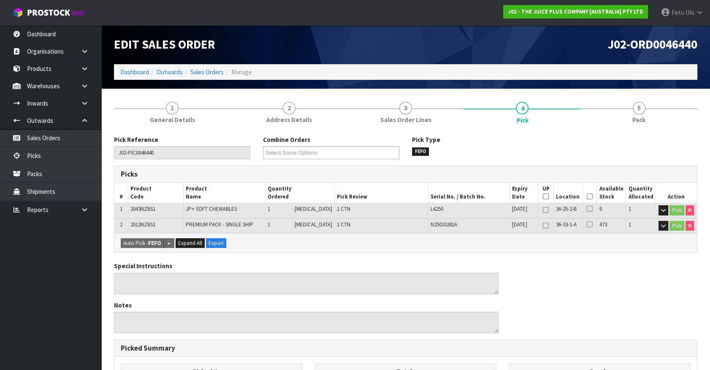
click at [588, 196] on icon at bounding box center [590, 196] width 6 height 0
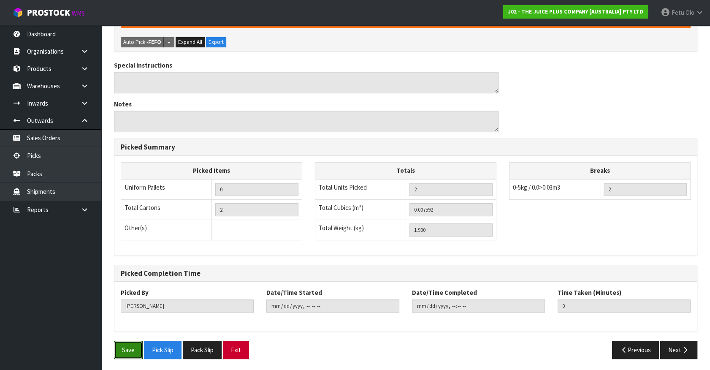
click at [133, 347] on button "Save" at bounding box center [128, 350] width 29 height 18
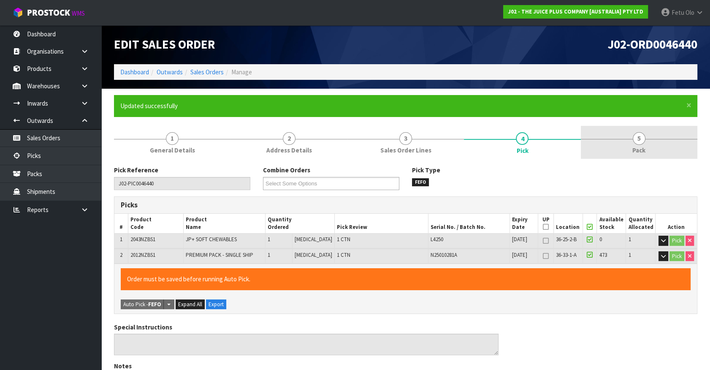
drag, startPoint x: 639, startPoint y: 141, endPoint x: 577, endPoint y: 174, distance: 70.6
click at [639, 142] on span "5" at bounding box center [639, 138] width 13 height 13
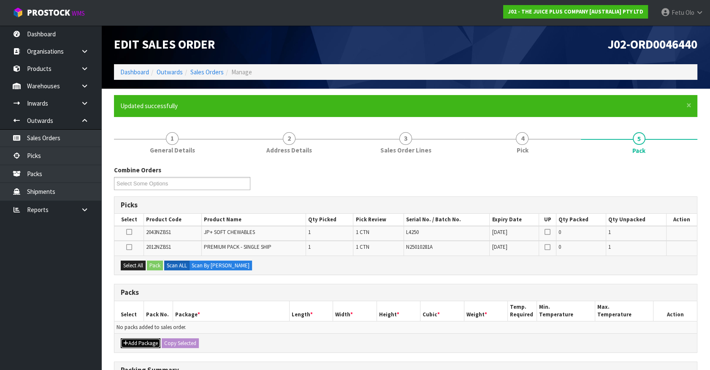
click at [131, 338] on button "Add Package" at bounding box center [141, 343] width 40 height 10
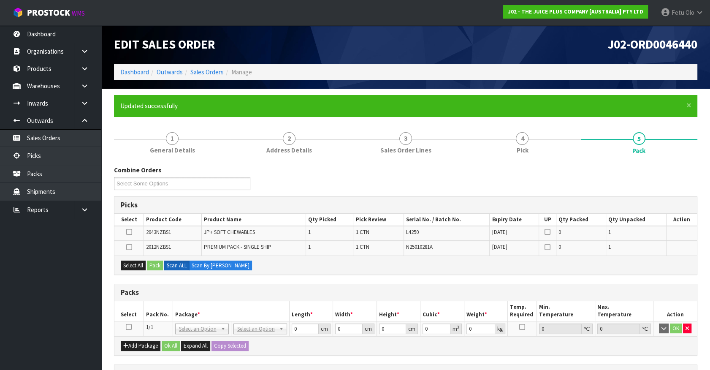
click at [126, 327] on icon at bounding box center [129, 327] width 6 height 0
click at [153, 295] on h3 "Packs" at bounding box center [406, 292] width 570 height 8
click at [146, 265] on button "Select All" at bounding box center [133, 265] width 25 height 10
click at [154, 262] on button "Pack" at bounding box center [155, 265] width 16 height 10
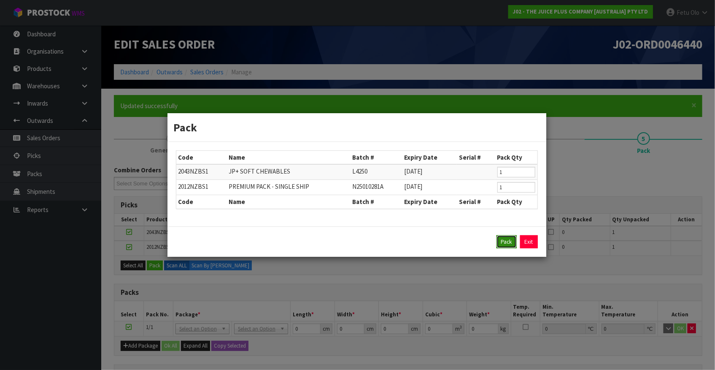
click at [499, 241] on button "Pack" at bounding box center [507, 242] width 20 height 14
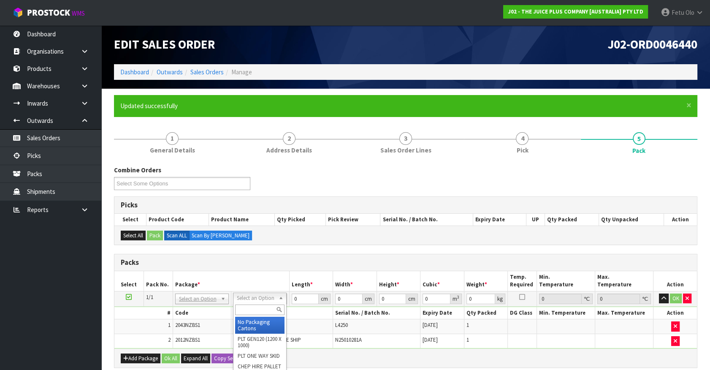
drag, startPoint x: 246, startPoint y: 299, endPoint x: 188, endPoint y: 309, distance: 59.2
click at [247, 307] on input "text" at bounding box center [259, 309] width 49 height 11
type input "315"
type input "31.5"
type input "20"
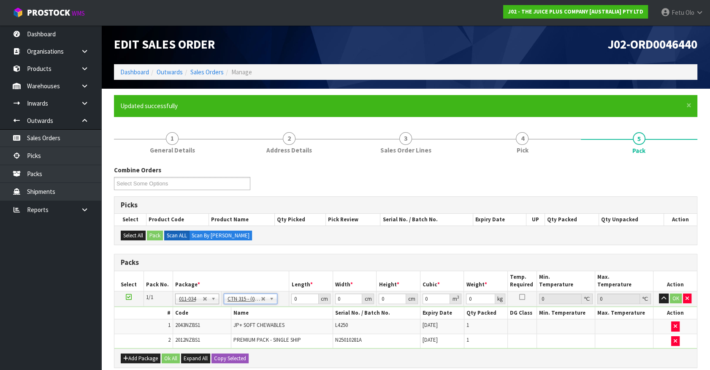
type input "13"
type input "0.00819"
type input "2.1"
drag, startPoint x: 304, startPoint y: 295, endPoint x: 217, endPoint y: 334, distance: 95.2
click at [217, 334] on tbody "1/1 NONE 007-001 007-002 007-004 007-009 007-013 007-014 007-015 007-017 007-01…" at bounding box center [405, 319] width 582 height 57
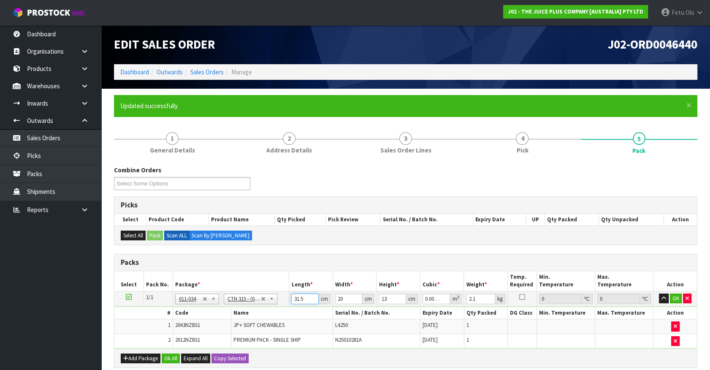
type input "3"
type input "0.00078"
type input "32"
type input "0.00832"
type input "32"
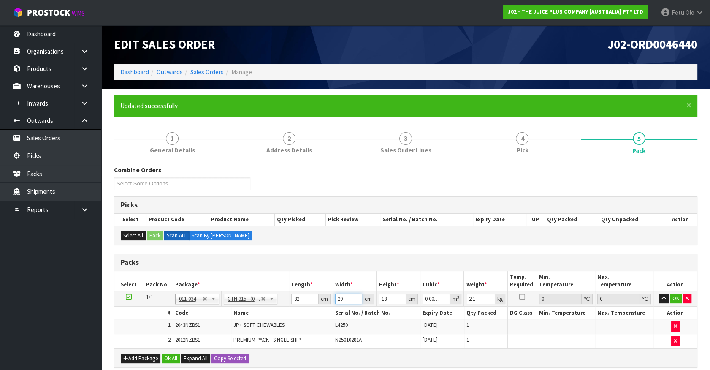
type input "2"
type input "0.000832"
type input "21"
type input "0.008736"
type input "21"
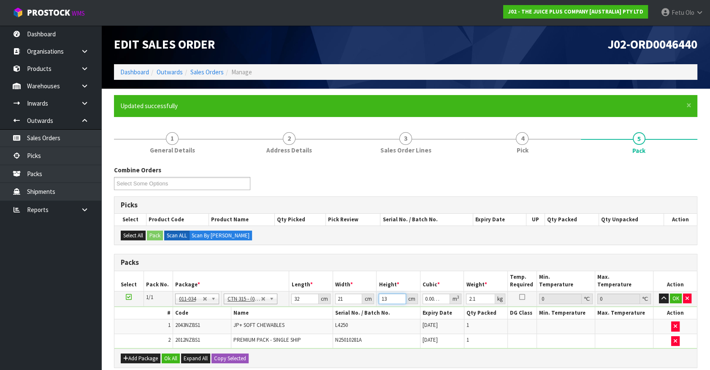
type input "1"
type input "0.000672"
type input "15"
type input "0.01008"
type input "15"
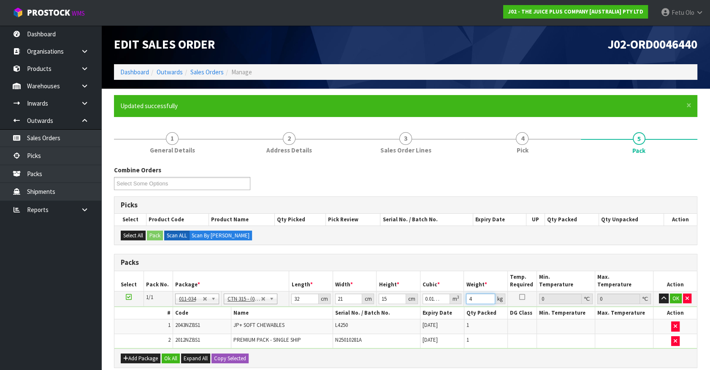
type input "4"
click button "OK" at bounding box center [676, 298] width 12 height 10
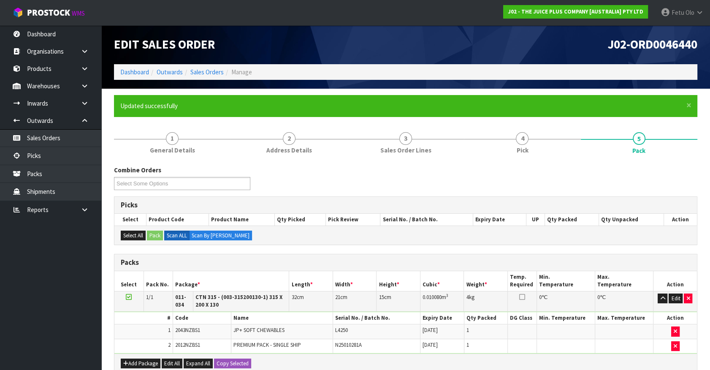
scroll to position [166, 0]
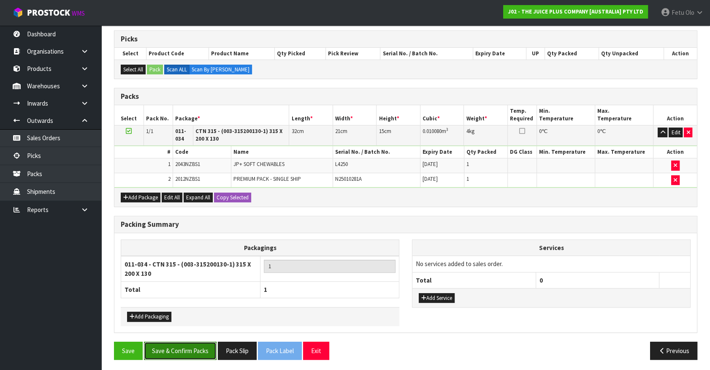
drag, startPoint x: 188, startPoint y: 350, endPoint x: 188, endPoint y: 345, distance: 5.1
click at [188, 350] on button "Save & Confirm Packs" at bounding box center [180, 350] width 73 height 18
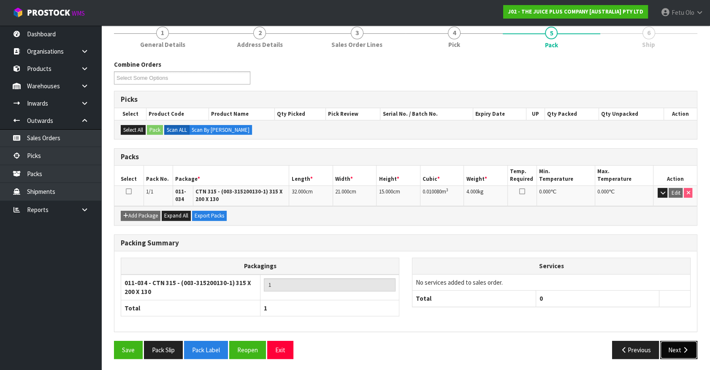
click at [683, 352] on button "Next" at bounding box center [678, 350] width 37 height 18
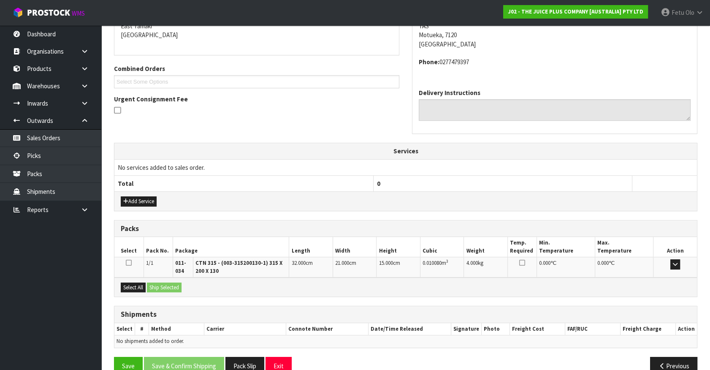
scroll to position [202, 0]
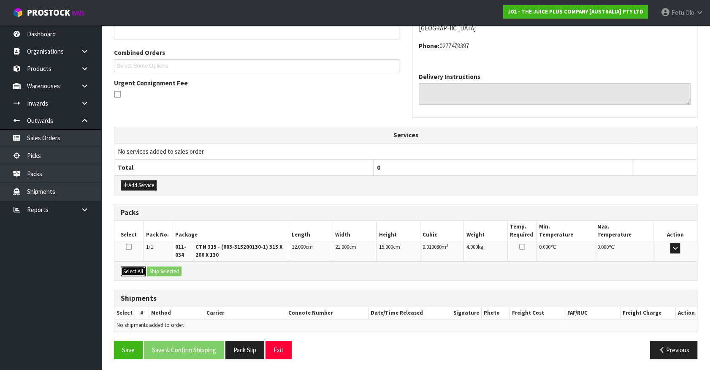
click at [152, 268] on div "Select All Ship Selected" at bounding box center [405, 270] width 582 height 19
click at [172, 264] on div "Select All Ship Selected" at bounding box center [405, 270] width 582 height 19
drag, startPoint x: 135, startPoint y: 269, endPoint x: 160, endPoint y: 270, distance: 25.3
click at [142, 269] on button "Select All" at bounding box center [133, 271] width 25 height 10
click at [160, 270] on button "Ship Selected" at bounding box center [164, 271] width 35 height 10
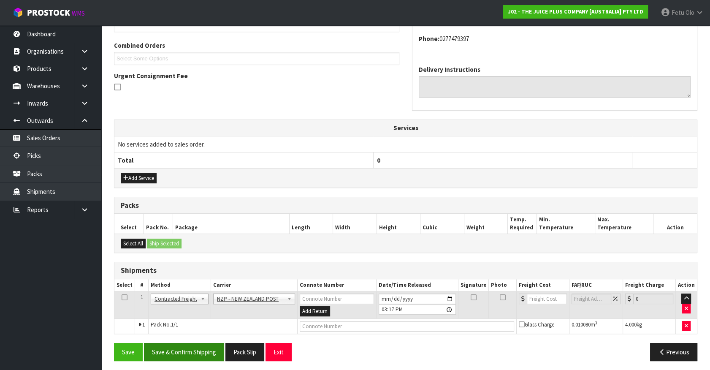
scroll to position [211, 0]
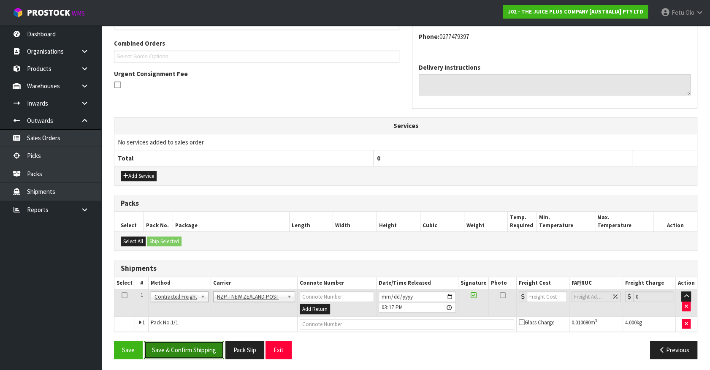
click at [184, 347] on button "Save & Confirm Shipping" at bounding box center [184, 350] width 80 height 18
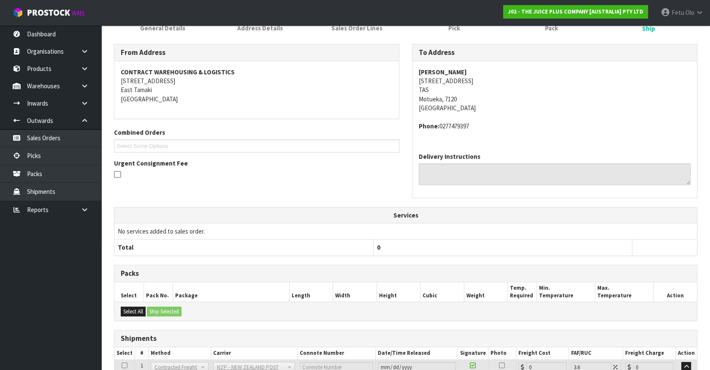
scroll to position [199, 0]
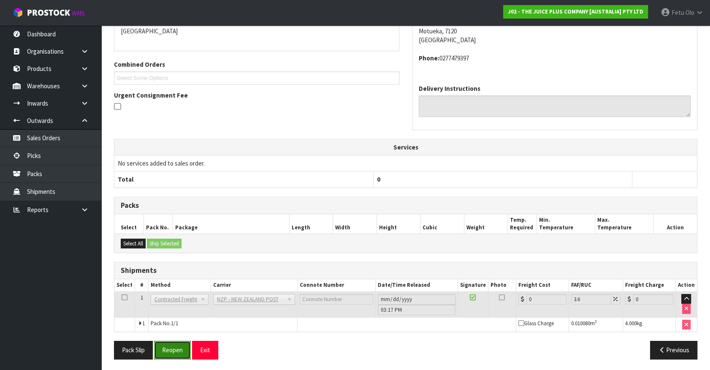
click at [166, 346] on button "Reopen" at bounding box center [172, 350] width 37 height 18
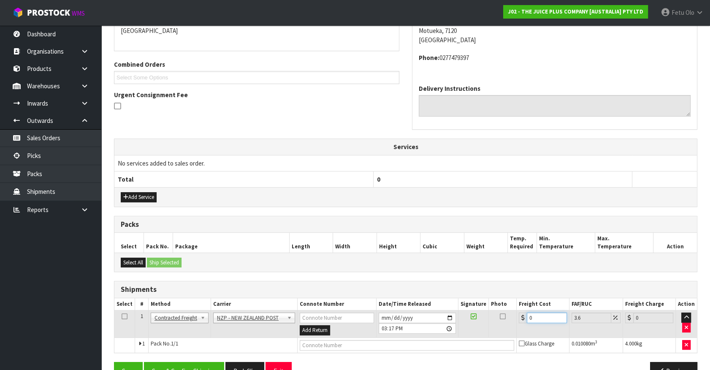
drag, startPoint x: 538, startPoint y: 313, endPoint x: 335, endPoint y: 381, distance: 215.0
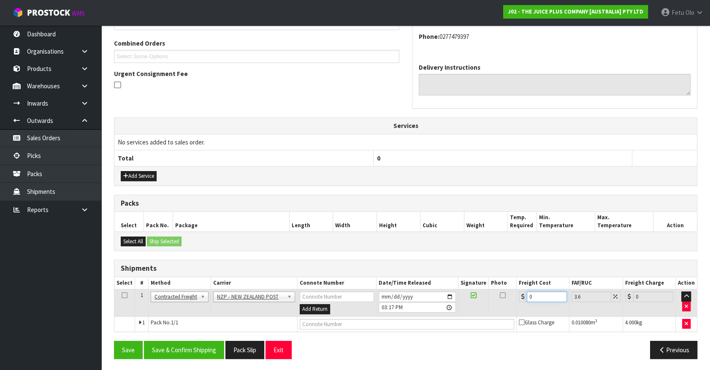
type input "1"
type input "1.04"
type input "11"
type input "11.4"
type input "11.6"
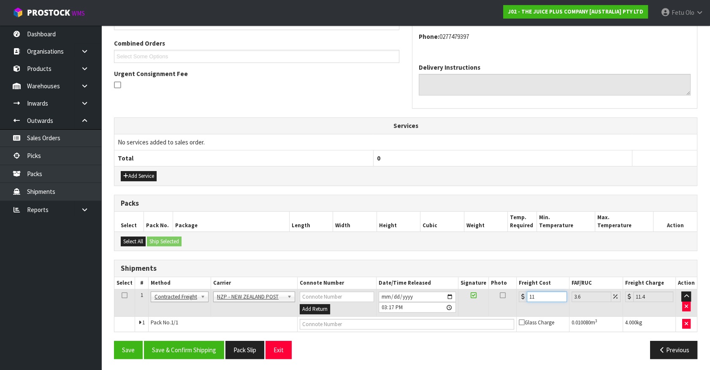
type input "12.02"
type input "11.61"
type input "12.03"
type input "11.61"
click at [405, 319] on input "text" at bounding box center [407, 324] width 214 height 11
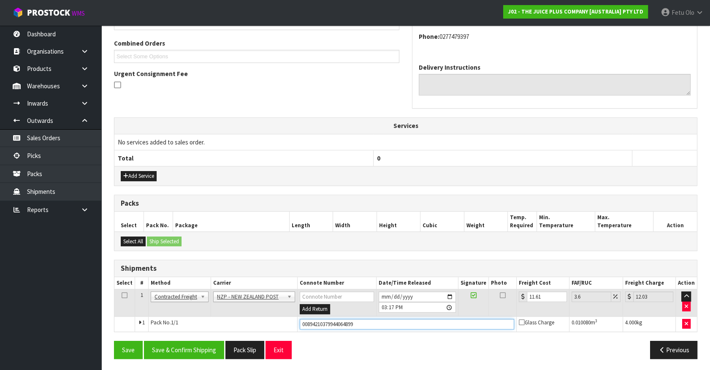
type input "00894210379944064899"
click at [114, 341] on button "Save" at bounding box center [128, 350] width 29 height 18
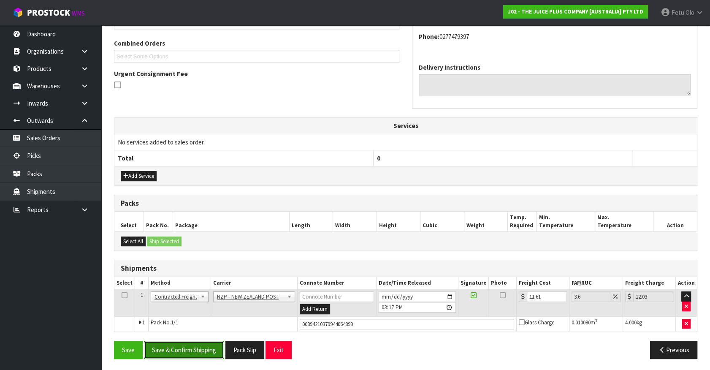
click at [192, 348] on button "Save & Confirm Shipping" at bounding box center [184, 350] width 80 height 18
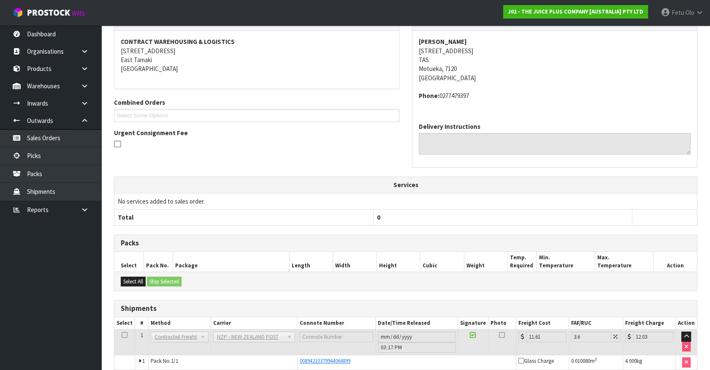
scroll to position [190, 0]
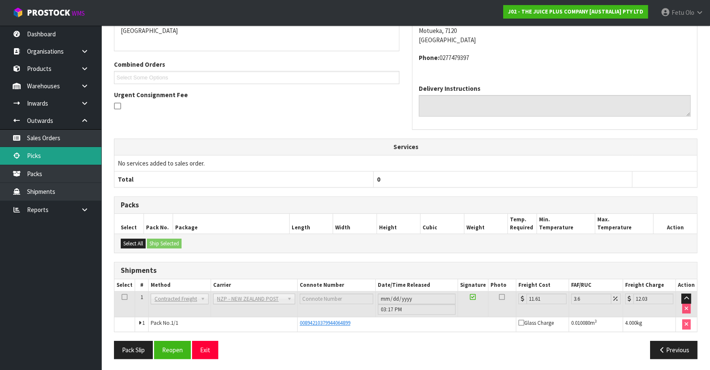
click at [30, 155] on link "Picks" at bounding box center [50, 155] width 101 height 17
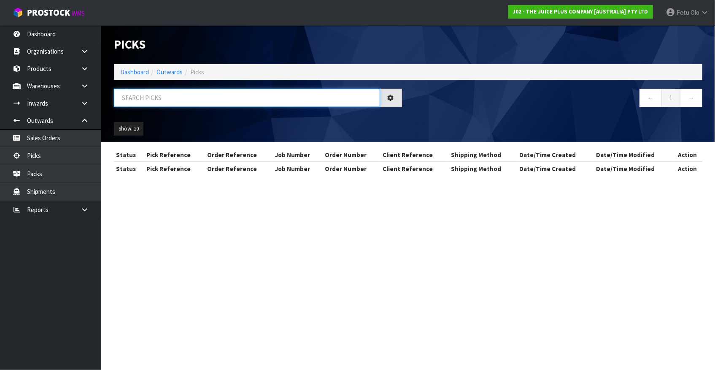
click at [180, 93] on input "text" at bounding box center [247, 98] width 266 height 18
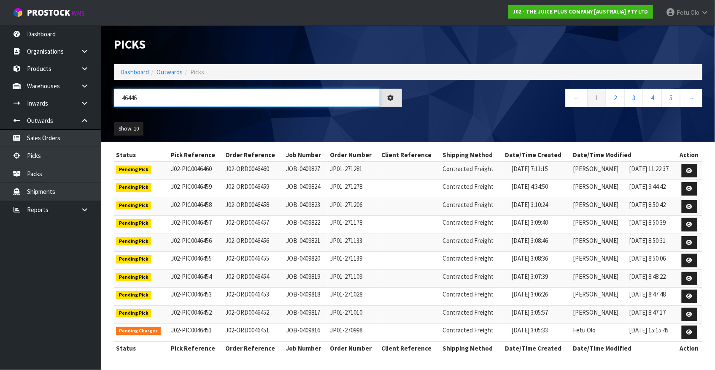
type input "46446"
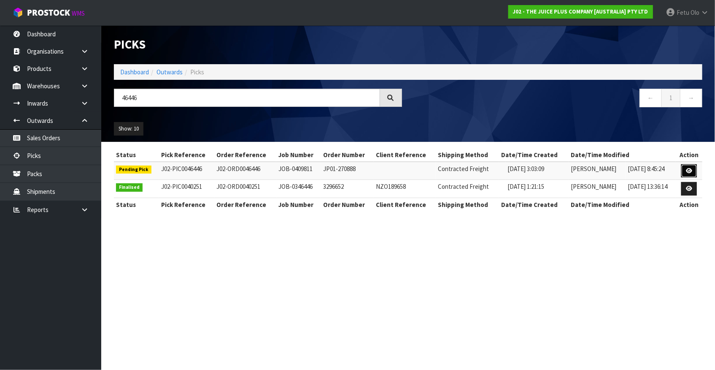
click at [692, 168] on icon at bounding box center [689, 170] width 6 height 5
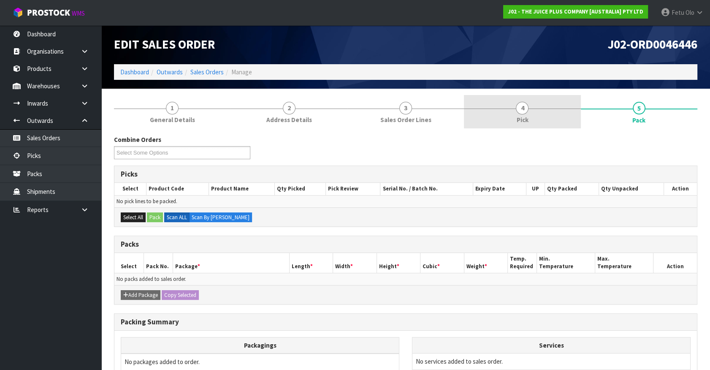
click at [542, 110] on link "4 Pick" at bounding box center [522, 111] width 116 height 33
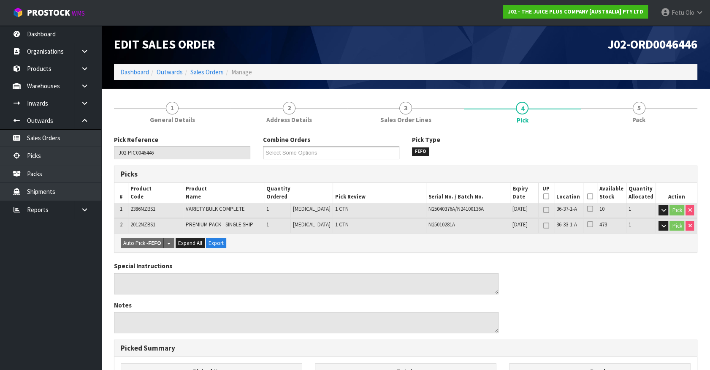
click at [587, 196] on icon at bounding box center [590, 196] width 6 height 0
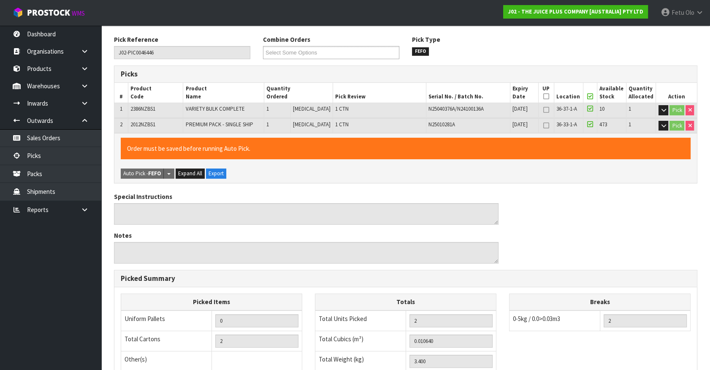
scroll to position [231, 0]
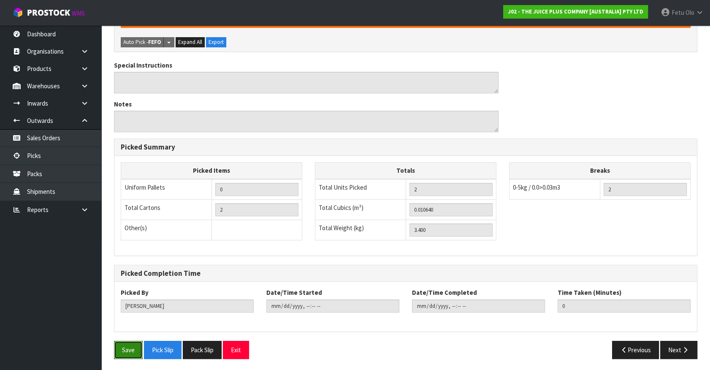
click at [141, 344] on button "Save" at bounding box center [128, 350] width 29 height 18
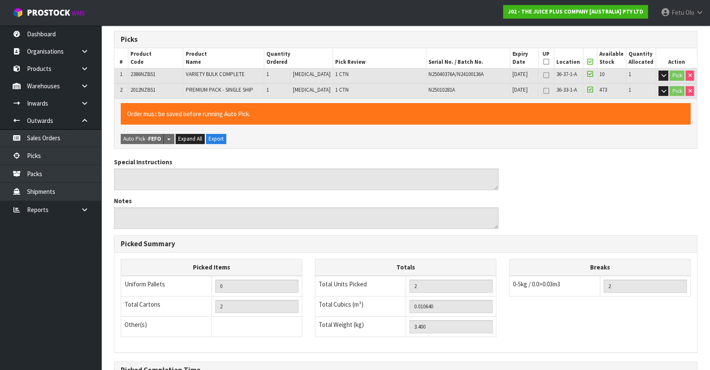
scroll to position [0, 0]
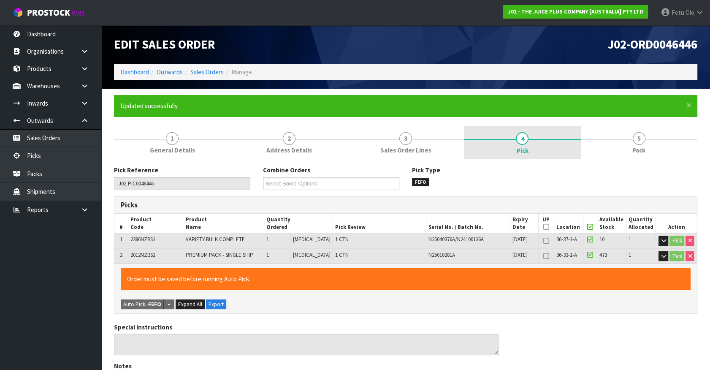
type input "Fetu Olo"
type input "2025-08-28T15:18:57"
click at [639, 146] on span "Pack" at bounding box center [638, 150] width 13 height 9
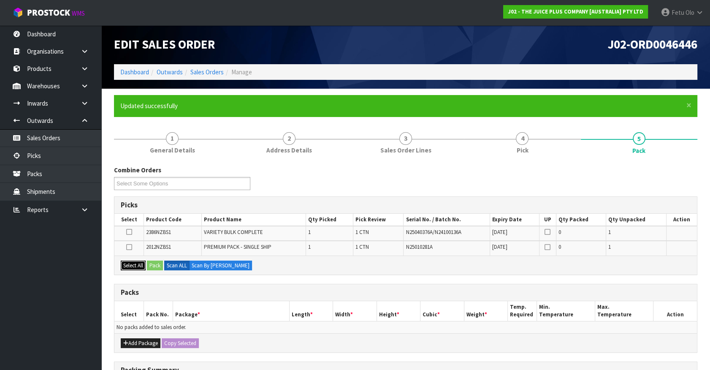
click at [133, 262] on button "Select All" at bounding box center [133, 265] width 25 height 10
click at [131, 341] on button "Add Package" at bounding box center [141, 343] width 40 height 10
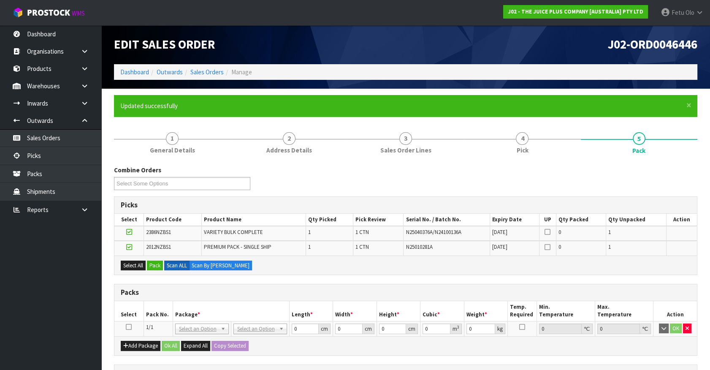
click at [127, 327] on icon at bounding box center [129, 327] width 6 height 0
click at [195, 309] on th "Package *" at bounding box center [231, 311] width 116 height 20
click at [160, 264] on button "Pack" at bounding box center [155, 265] width 16 height 10
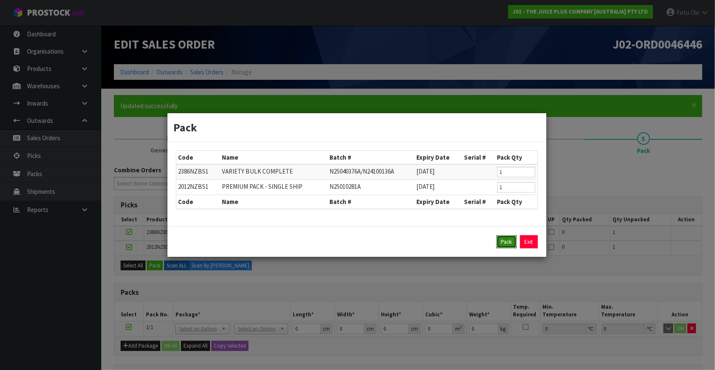
click at [516, 237] on button "Pack" at bounding box center [507, 242] width 20 height 14
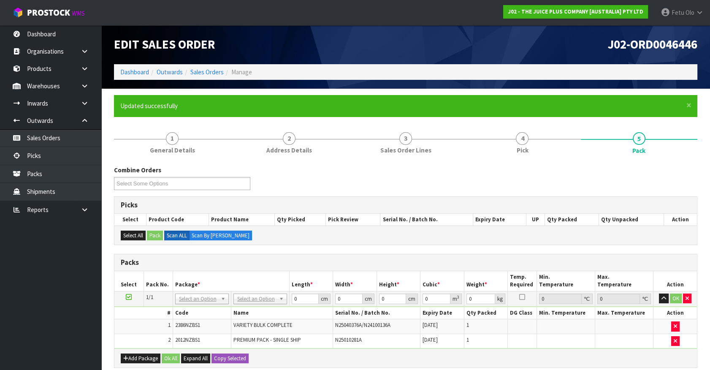
drag, startPoint x: 265, startPoint y: 297, endPoint x: 261, endPoint y: 311, distance: 14.3
click at [260, 306] on input "text" at bounding box center [259, 309] width 49 height 11
type input "a4"
type input "31"
type input "22.5"
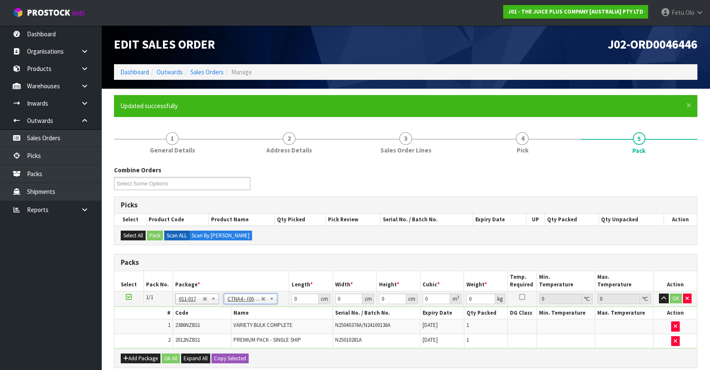
type input "25"
type input "0.017438"
type input "3.6"
drag, startPoint x: 283, startPoint y: 308, endPoint x: 215, endPoint y: 340, distance: 74.9
click at [218, 339] on tbody "1/1 NONE 007-001 007-002 007-004 007-009 007-013 007-014 007-015 007-017 007-01…" at bounding box center [405, 319] width 582 height 57
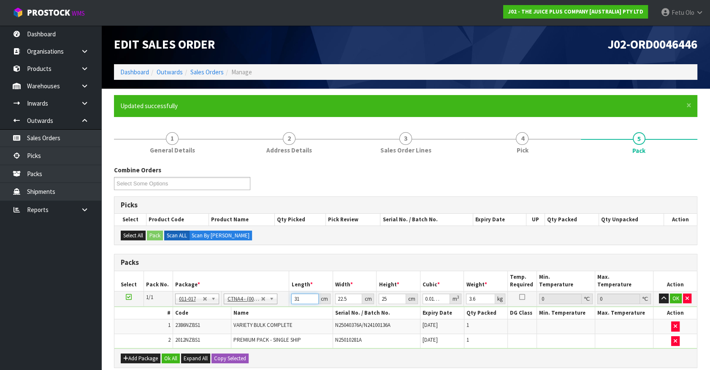
type input "3"
type input "0.001687"
type input "32"
type input "0.018"
type input "32"
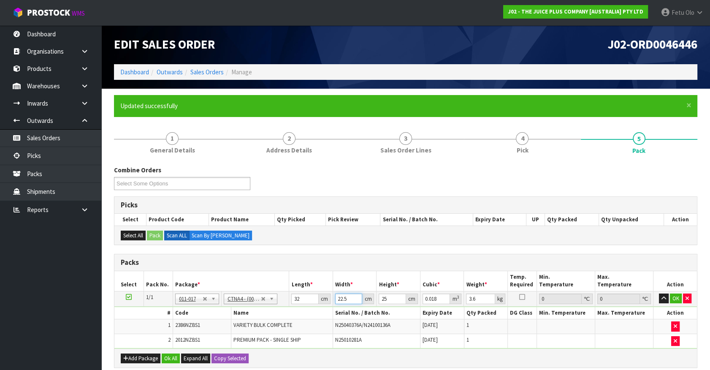
type input "2"
type input "0.0016"
type input "24"
type input "0.0192"
type input "24"
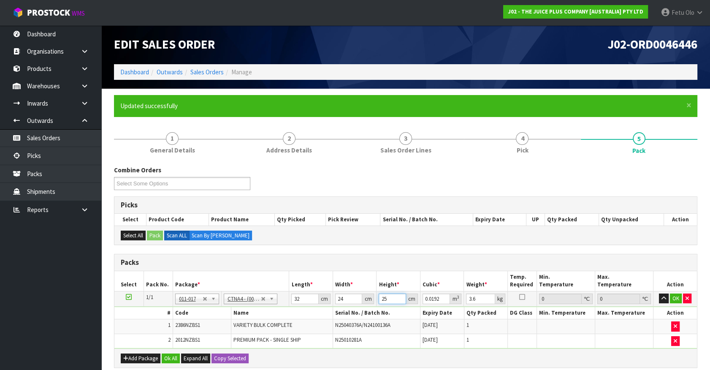
type input "2"
type input "0.001536"
type input "28"
type input "0.021504"
type input "28"
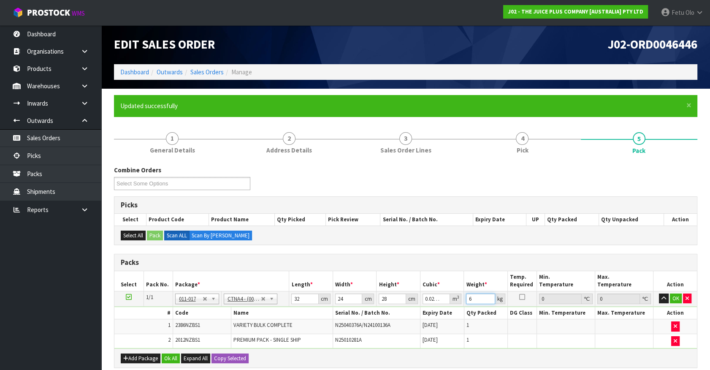
type input "6"
click button "OK" at bounding box center [676, 298] width 12 height 10
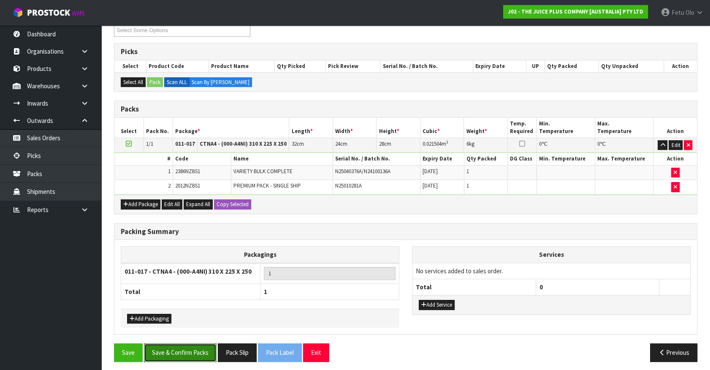
click at [191, 357] on button "Save & Confirm Packs" at bounding box center [180, 352] width 73 height 18
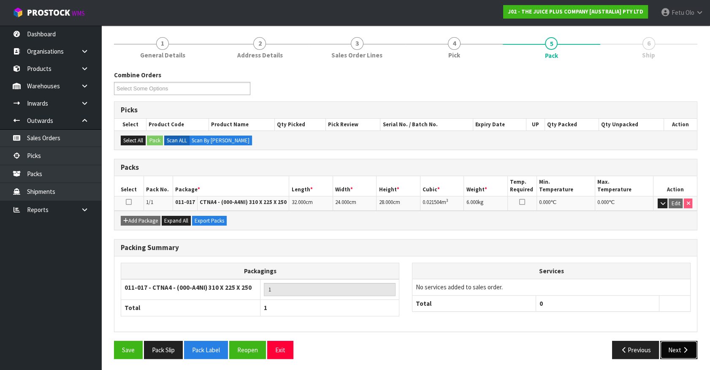
click at [678, 349] on button "Next" at bounding box center [678, 350] width 37 height 18
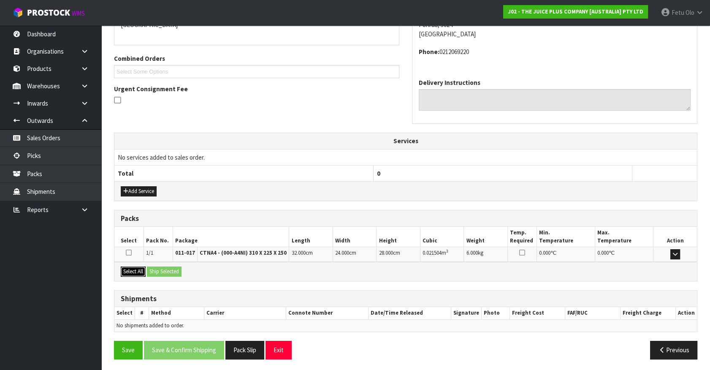
click at [133, 273] on button "Select All" at bounding box center [133, 271] width 25 height 10
click at [152, 270] on button "Ship Selected" at bounding box center [164, 271] width 35 height 10
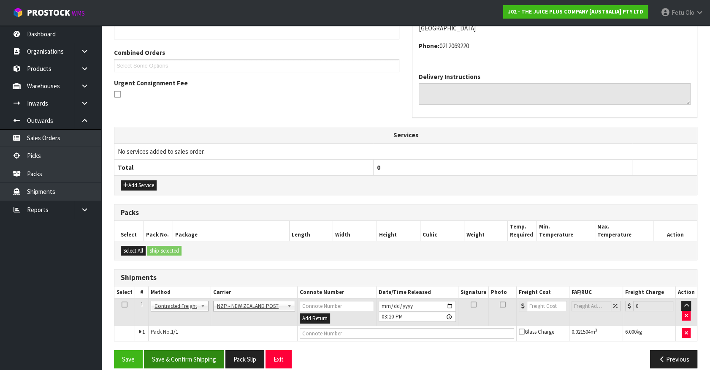
scroll to position [211, 0]
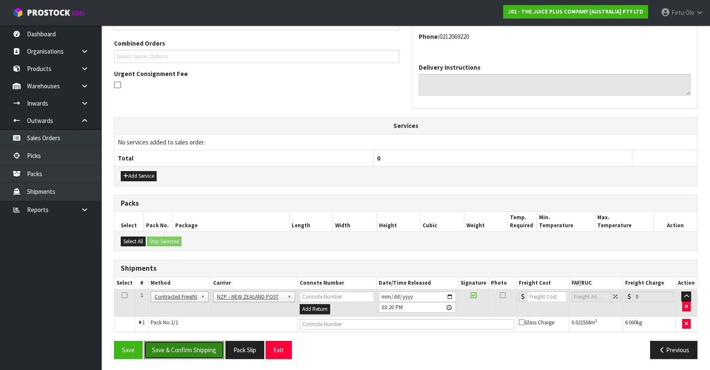
click at [191, 347] on button "Save & Confirm Shipping" at bounding box center [184, 350] width 80 height 18
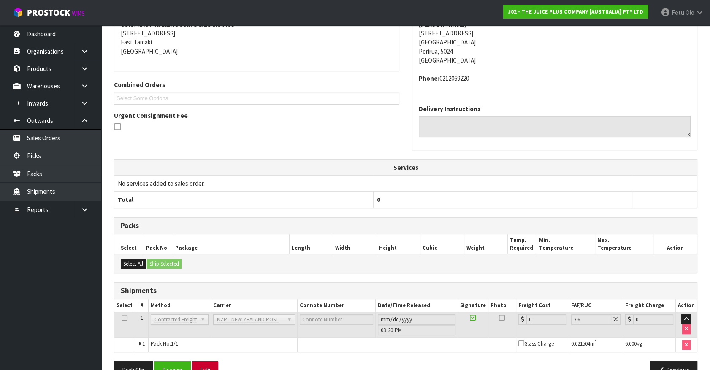
scroll to position [199, 0]
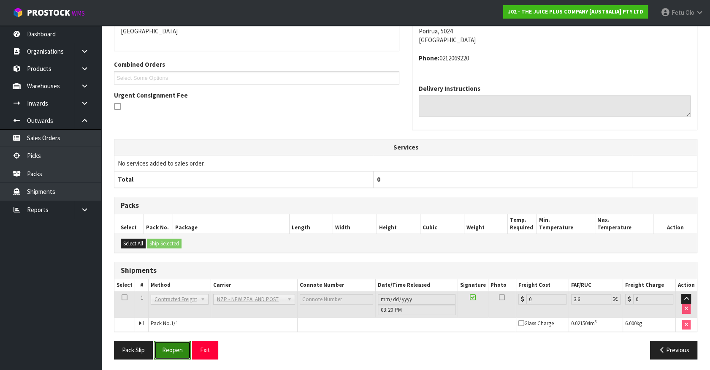
click at [174, 348] on button "Reopen" at bounding box center [172, 350] width 37 height 18
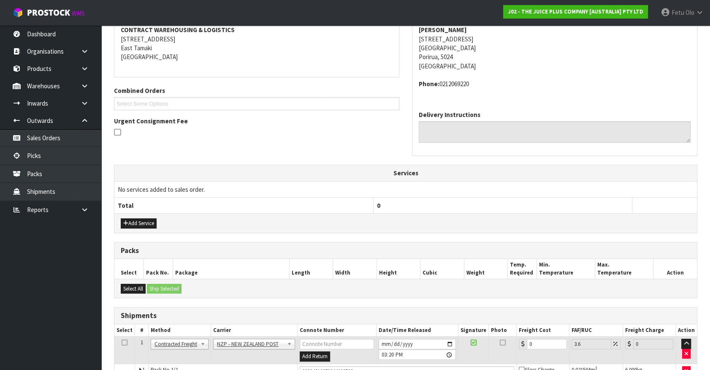
scroll to position [190, 0]
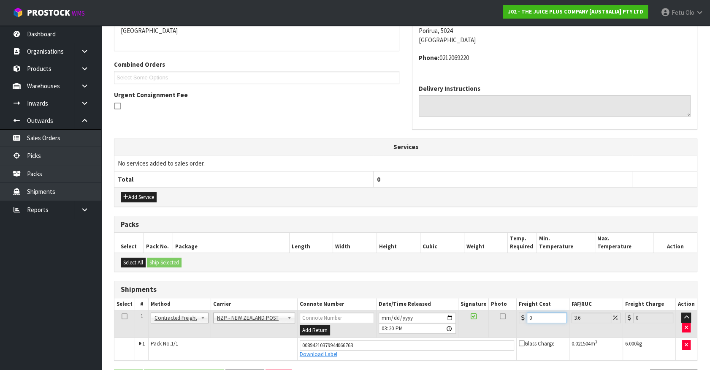
drag, startPoint x: 545, startPoint y: 319, endPoint x: 321, endPoint y: 335, distance: 224.2
click at [321, 335] on tr "1 Client Local Pickup Customer Local Pickup Company Freight Contracted Freight …" at bounding box center [405, 323] width 582 height 27
type input "8"
type input "8.29"
type input "8.4"
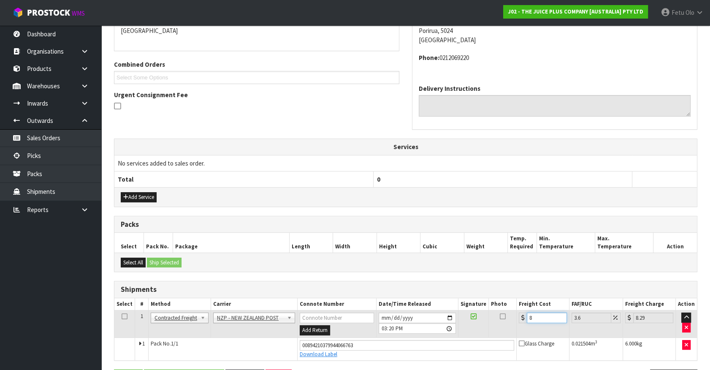
type input "8.7"
type input "8.45"
type input "8.75"
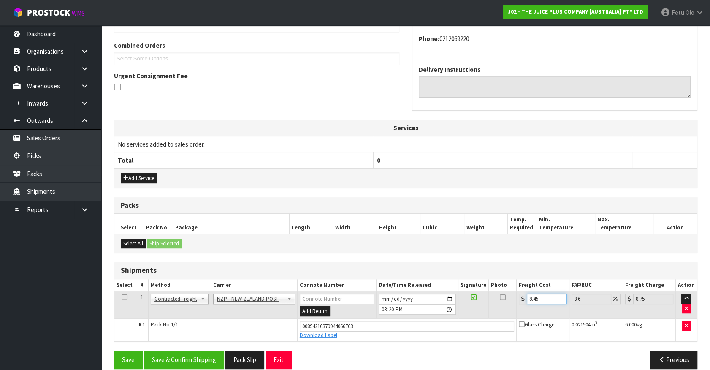
scroll to position [219, 0]
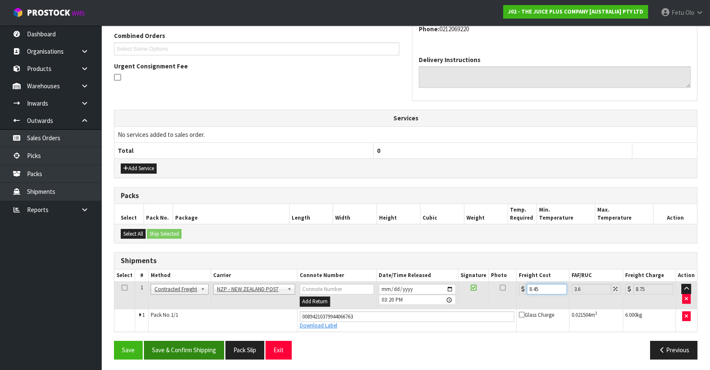
type input "8.45"
click at [183, 345] on button "Save & Confirm Shipping" at bounding box center [184, 350] width 80 height 18
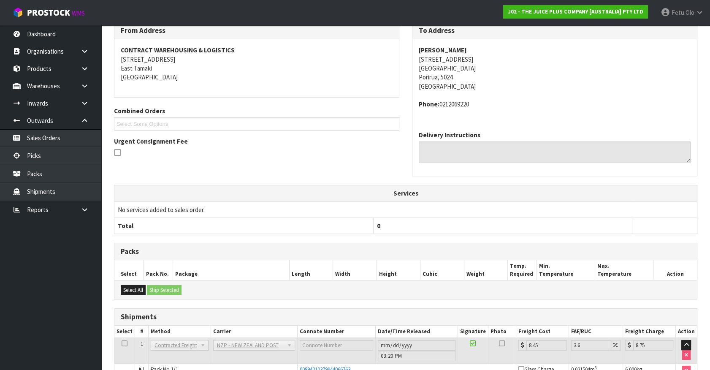
scroll to position [196, 0]
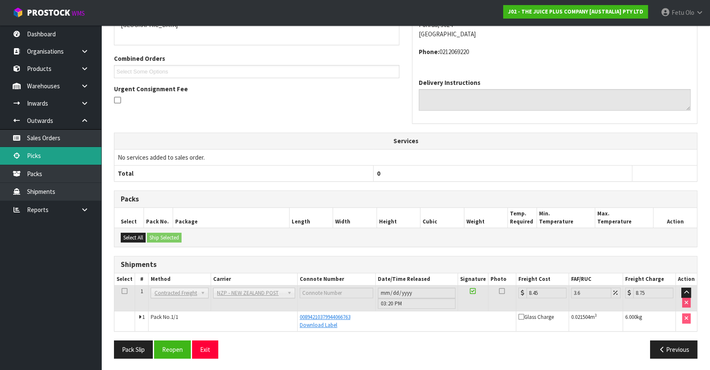
click at [41, 155] on link "Picks" at bounding box center [50, 155] width 101 height 17
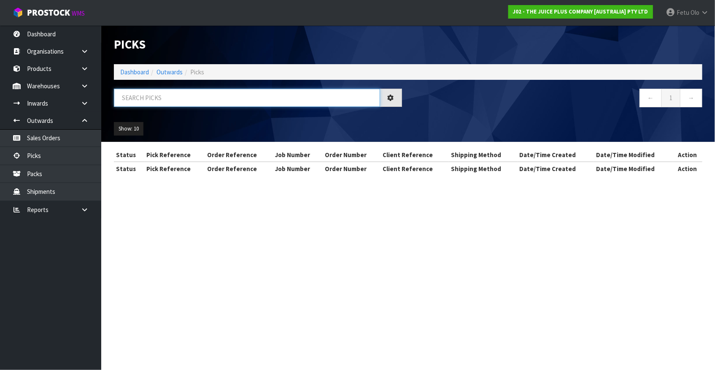
click at [169, 96] on input "text" at bounding box center [247, 98] width 266 height 18
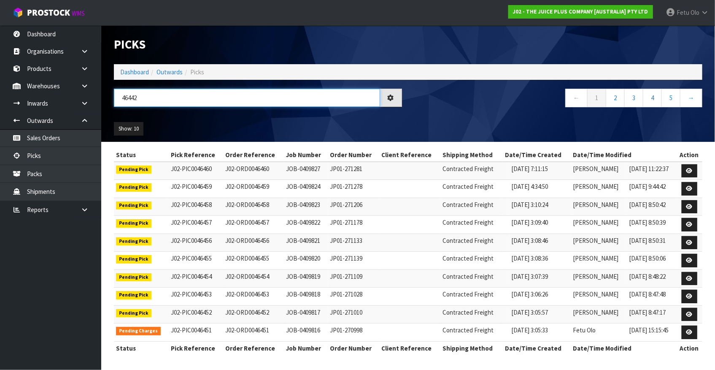
type input "46442"
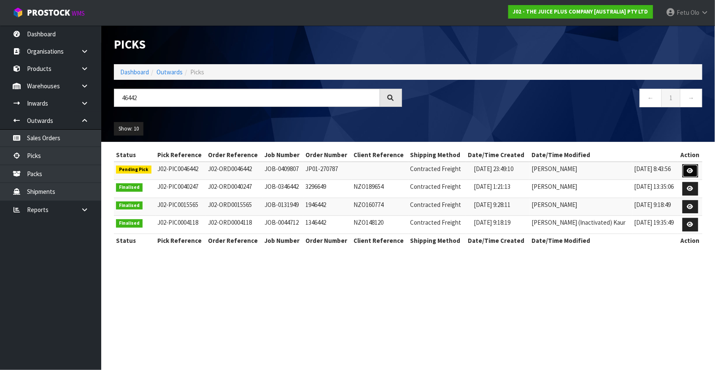
click at [685, 173] on link at bounding box center [691, 171] width 16 height 14
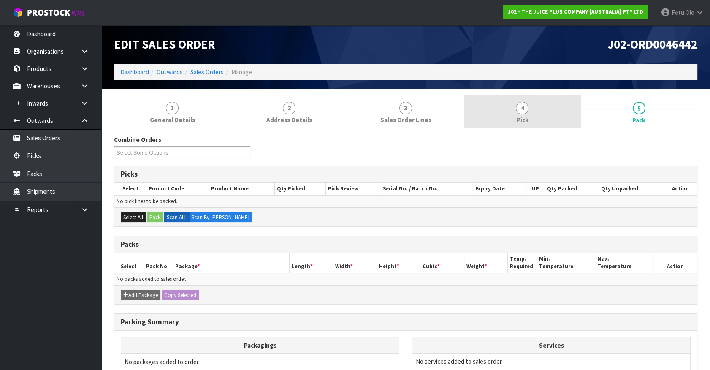
click at [525, 105] on span "4" at bounding box center [522, 108] width 13 height 13
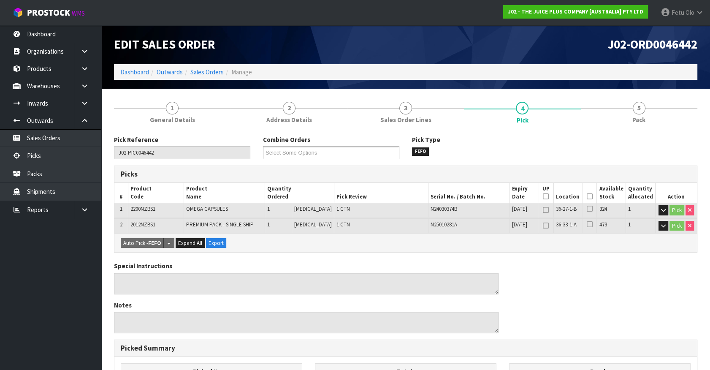
click at [588, 196] on icon at bounding box center [590, 196] width 6 height 0
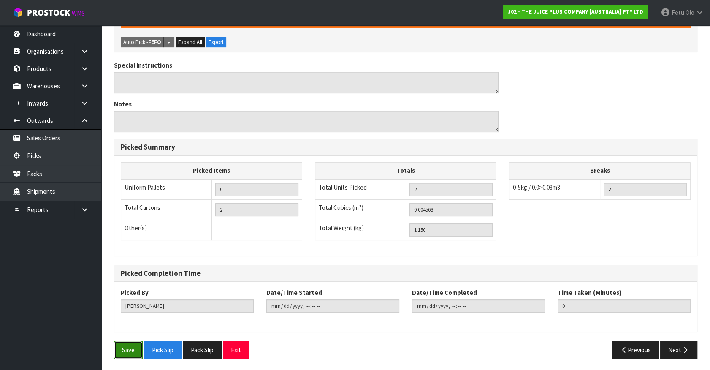
click at [124, 350] on button "Save" at bounding box center [128, 350] width 29 height 18
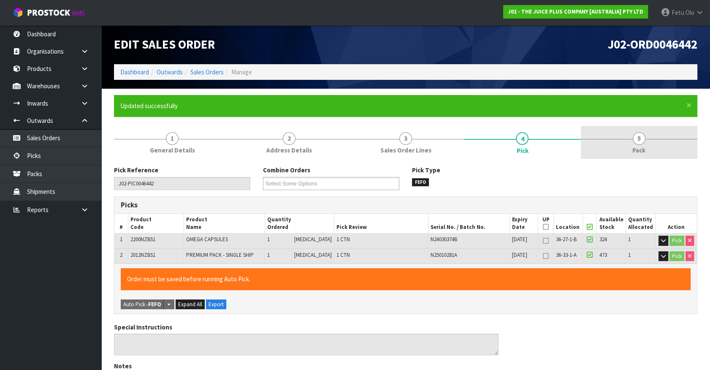
type input "Fetu Olo"
type input "2025-08-28T15:21:48"
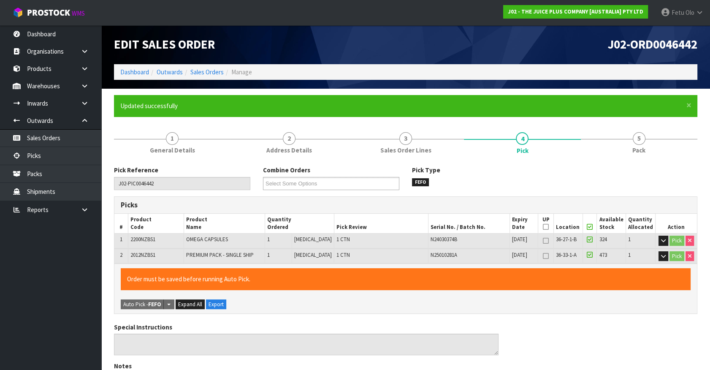
drag, startPoint x: 645, startPoint y: 145, endPoint x: 595, endPoint y: 168, distance: 55.3
click at [639, 149] on link "5 Pack" at bounding box center [639, 142] width 116 height 33
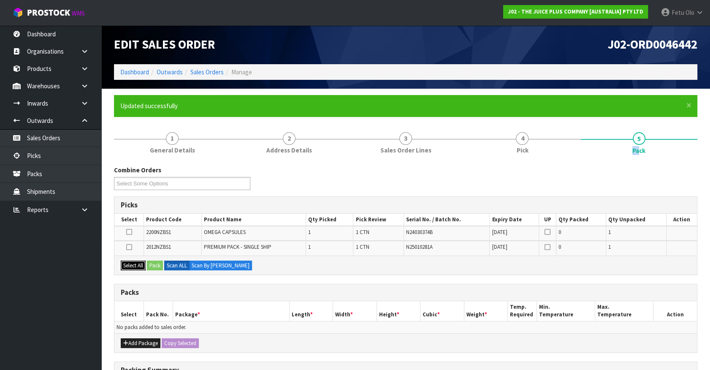
drag, startPoint x: 139, startPoint y: 261, endPoint x: 124, endPoint y: 308, distance: 49.5
click at [139, 262] on button "Select All" at bounding box center [133, 265] width 25 height 10
click at [122, 336] on div "Add Package Copy Selected" at bounding box center [405, 342] width 582 height 19
click at [127, 338] on button "Add Package" at bounding box center [141, 343] width 40 height 10
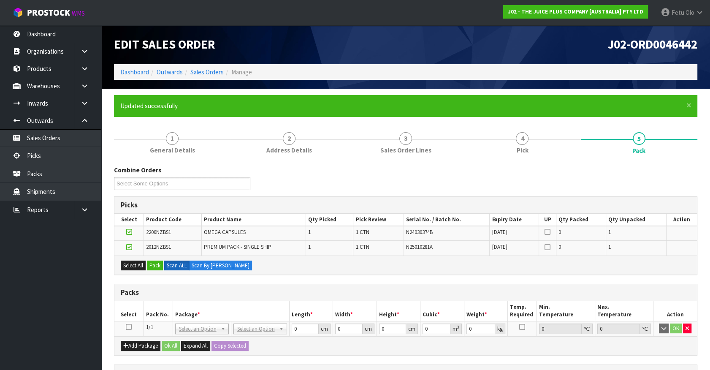
drag, startPoint x: 129, startPoint y: 327, endPoint x: 131, endPoint y: 323, distance: 4.7
click at [130, 327] on icon at bounding box center [129, 327] width 6 height 0
click at [158, 262] on button "Pack" at bounding box center [155, 265] width 16 height 10
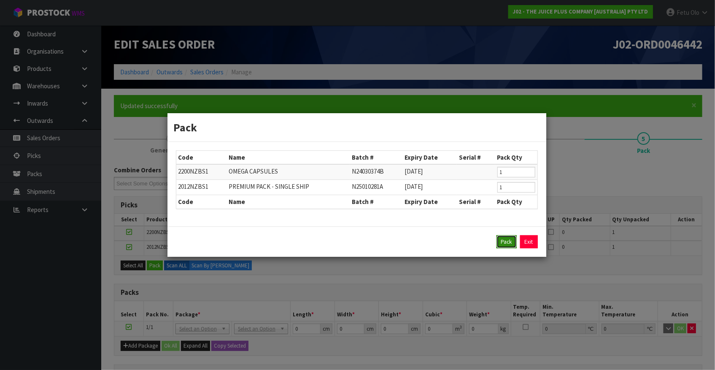
click at [499, 236] on button "Pack" at bounding box center [507, 242] width 20 height 14
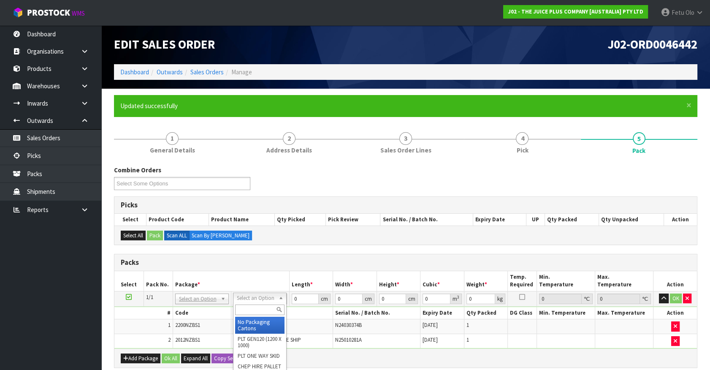
drag, startPoint x: 259, startPoint y: 304, endPoint x: 265, endPoint y: 306, distance: 6.0
click at [265, 306] on input "text" at bounding box center [259, 309] width 49 height 11
type input "315"
drag, startPoint x: 253, startPoint y: 351, endPoint x: 276, endPoint y: 338, distance: 26.6
type input "31.5"
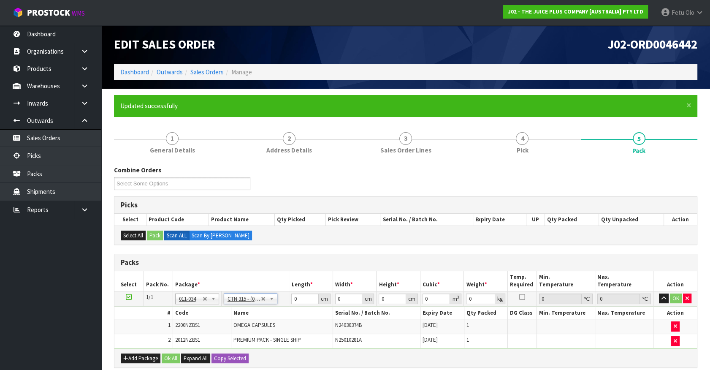
type input "20"
type input "13"
type input "0.00819"
type input "1.35"
drag, startPoint x: 303, startPoint y: 296, endPoint x: 219, endPoint y: 321, distance: 87.6
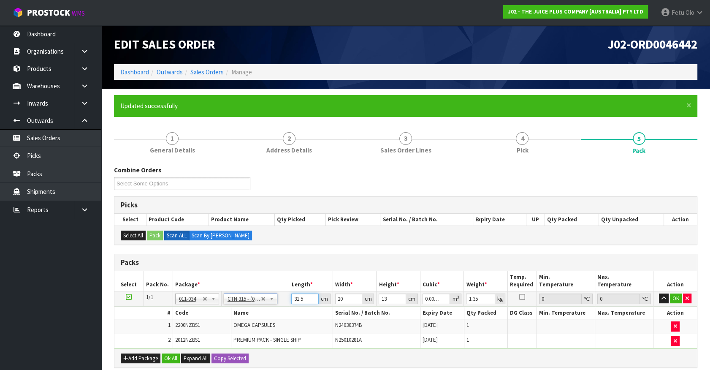
click at [219, 321] on tbody "1/1 NONE 007-001 007-002 007-004 007-009 007-013 007-014 007-015 007-017 007-01…" at bounding box center [405, 319] width 582 height 57
type input "3"
type input "0.00078"
type input "32"
type input "0.00832"
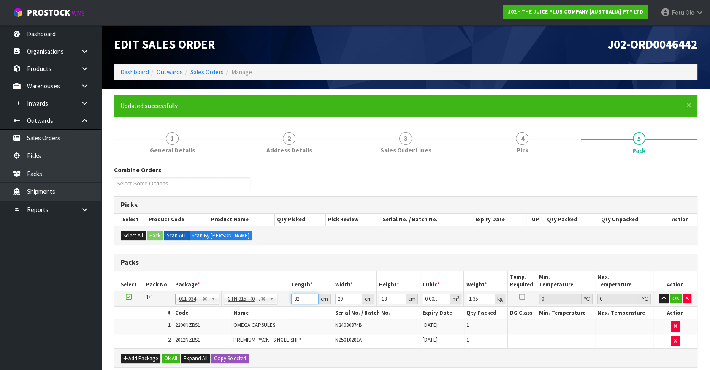
type input "32"
type input "2"
type input "0.000832"
type input "21"
type input "0.008736"
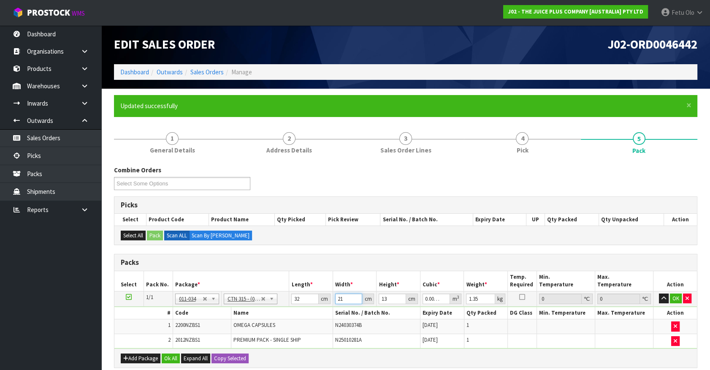
type input "21"
type input "1"
type input "0.000672"
type input "15"
type input "0.01008"
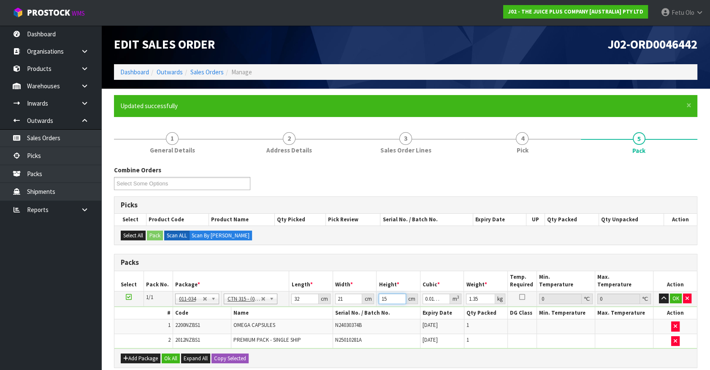
type input "15"
type input "3"
click button "OK" at bounding box center [676, 298] width 12 height 10
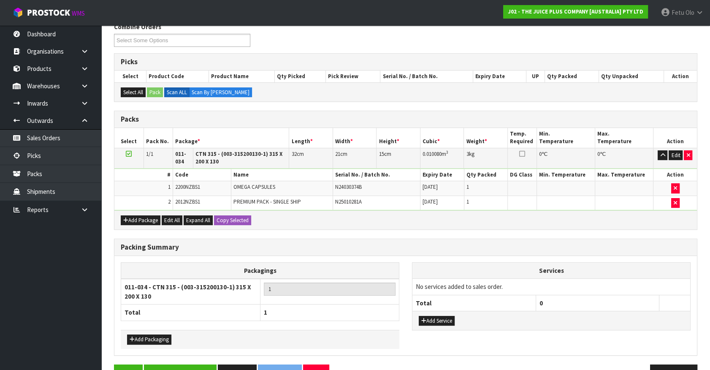
scroll to position [166, 0]
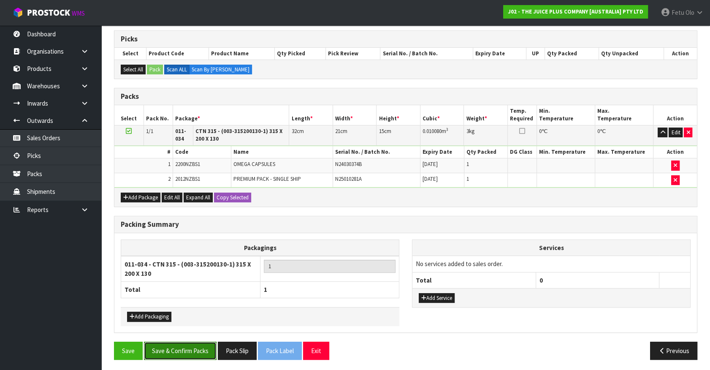
click at [192, 346] on button "Save & Confirm Packs" at bounding box center [180, 350] width 73 height 18
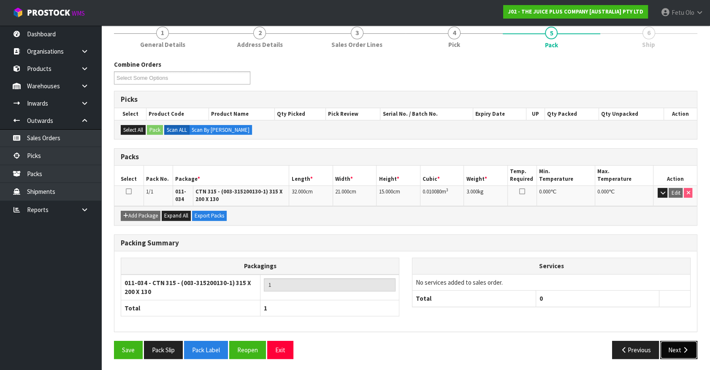
click at [684, 349] on icon "button" at bounding box center [685, 349] width 8 height 6
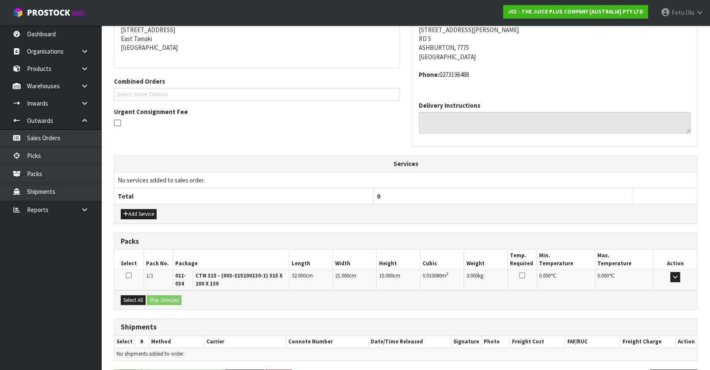
scroll to position [202, 0]
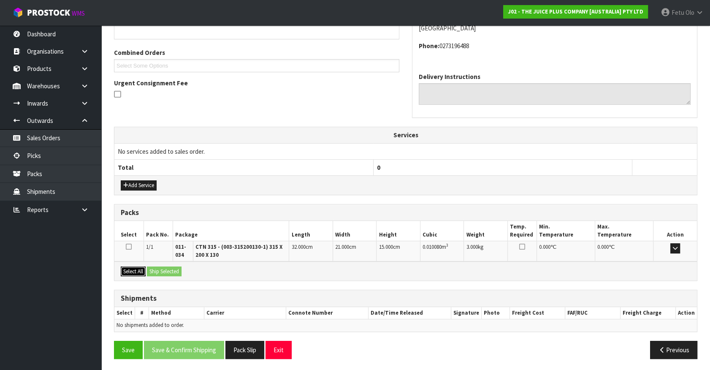
click at [123, 271] on button "Select All" at bounding box center [133, 271] width 25 height 10
click at [153, 270] on button "Ship Selected" at bounding box center [164, 271] width 35 height 10
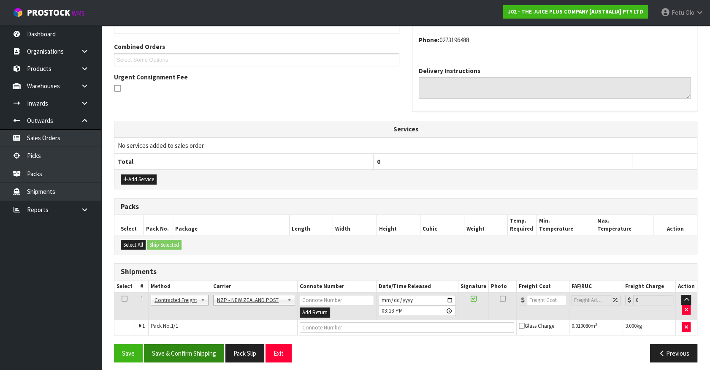
scroll to position [211, 0]
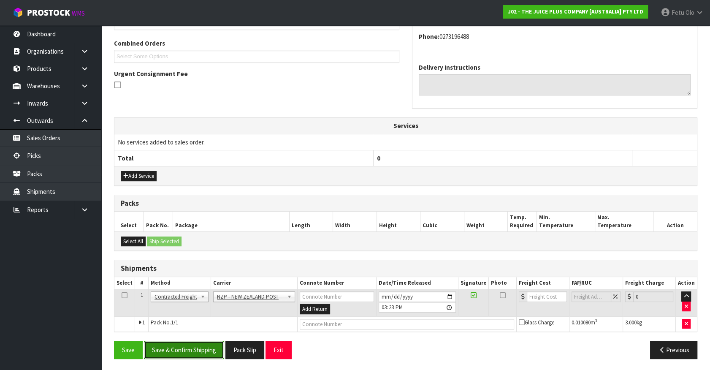
click at [195, 343] on button "Save & Confirm Shipping" at bounding box center [184, 350] width 80 height 18
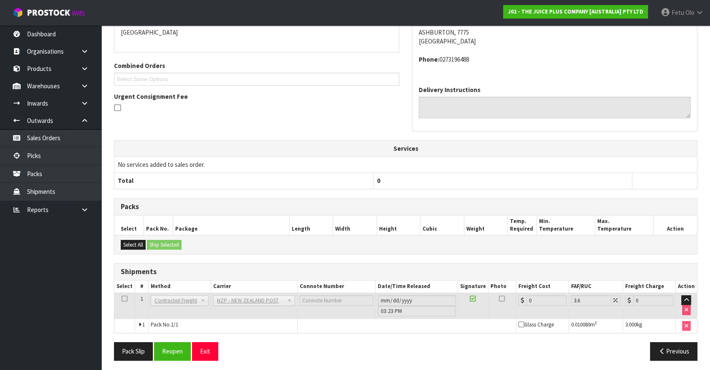
scroll to position [199, 0]
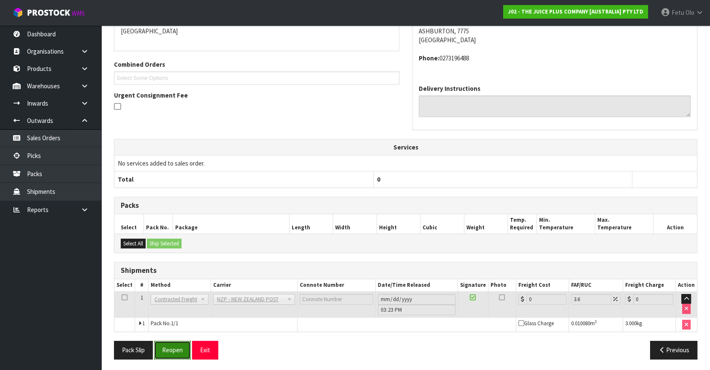
click at [176, 349] on button "Reopen" at bounding box center [172, 350] width 37 height 18
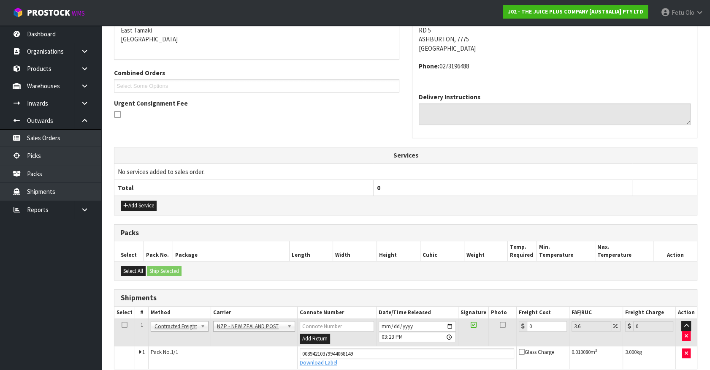
scroll to position [190, 0]
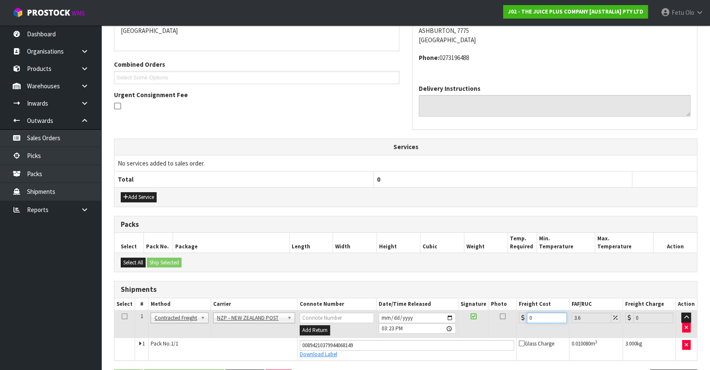
drag, startPoint x: 531, startPoint y: 317, endPoint x: 446, endPoint y: 337, distance: 87.9
click at [446, 337] on tbody "1 Client Local Pickup Customer Local Pickup Company Freight Contracted Freight …" at bounding box center [405, 335] width 582 height 50
type input "1"
type input "1.04"
type input "11"
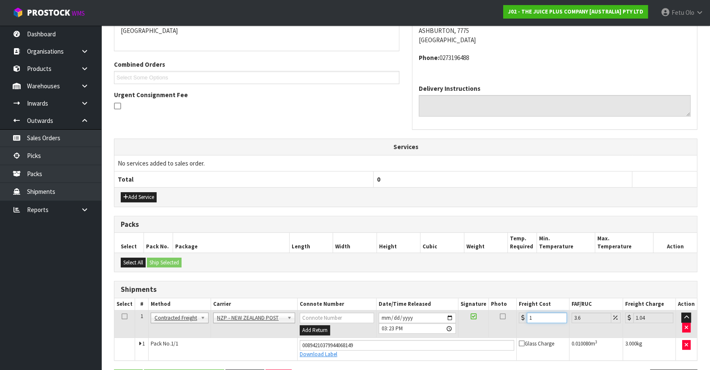
type input "11.4"
type input "11.6"
type input "12.02"
type input "11.61"
type input "12.03"
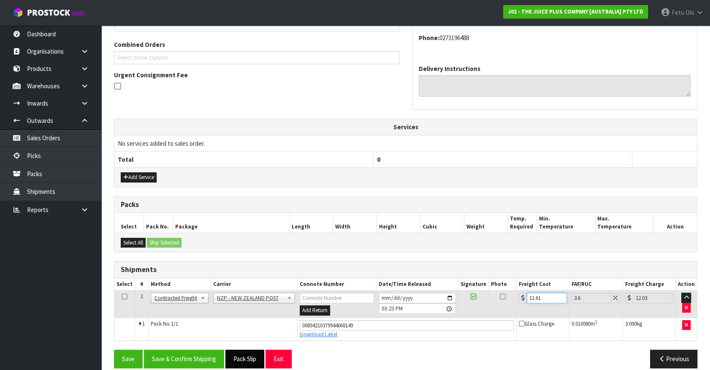
scroll to position [219, 0]
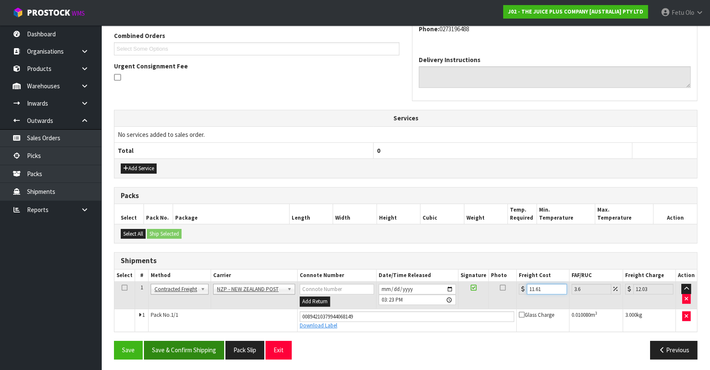
type input "11.61"
click at [202, 350] on button "Save & Confirm Shipping" at bounding box center [184, 350] width 80 height 18
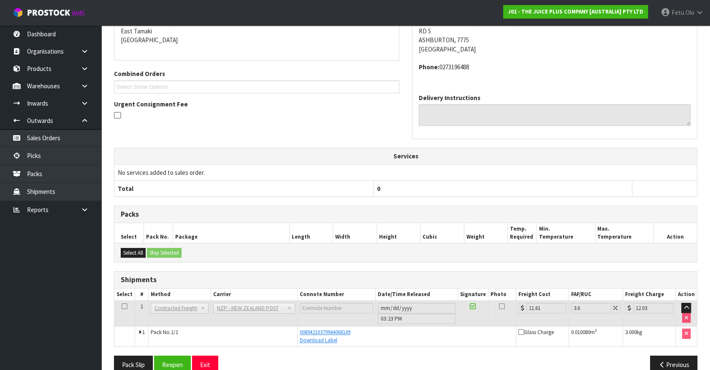
scroll to position [196, 0]
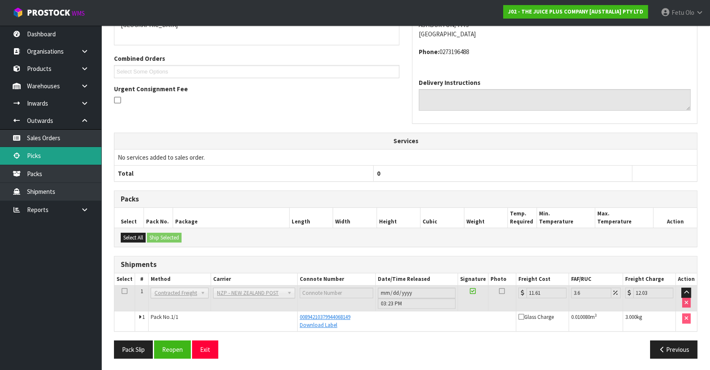
click at [40, 152] on link "Picks" at bounding box center [50, 155] width 101 height 17
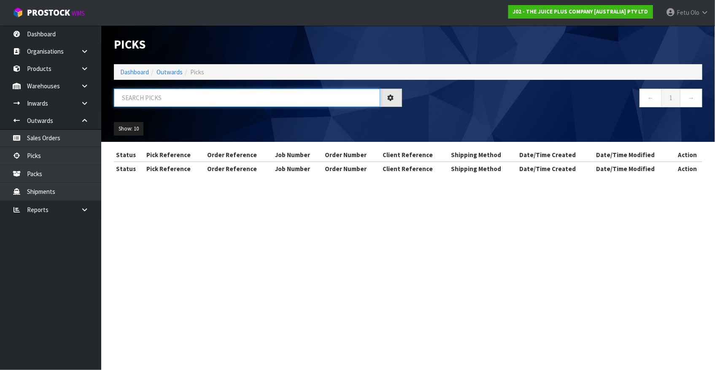
click at [211, 91] on input "text" at bounding box center [247, 98] width 266 height 18
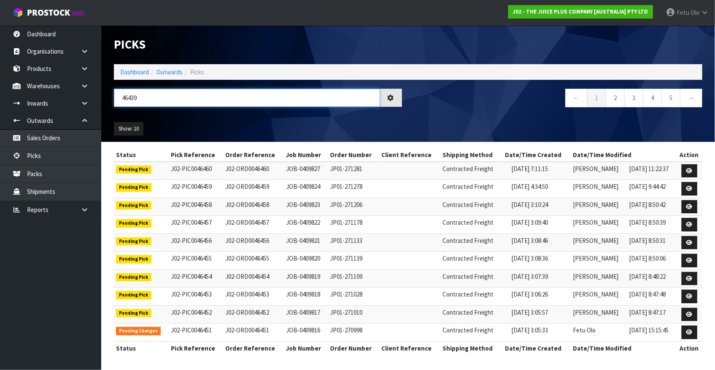
type input "46439"
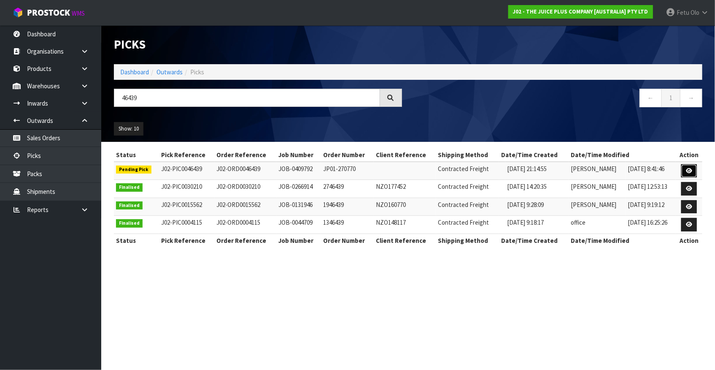
click at [691, 172] on icon at bounding box center [689, 170] width 6 height 5
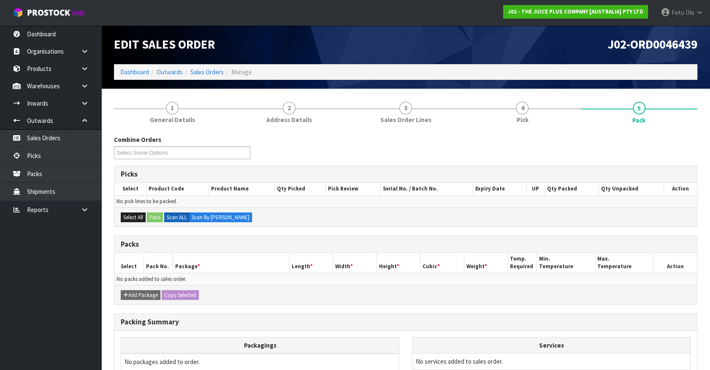
click at [520, 86] on div "Edit Sales Order J02-ORD0046439 Dashboard Outwards Sales Orders Manage" at bounding box center [406, 56] width 596 height 63
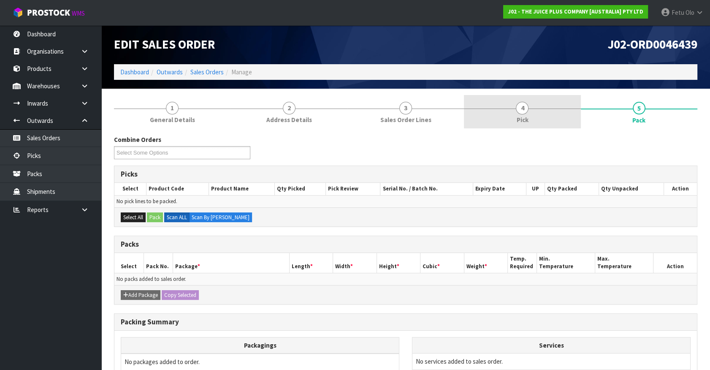
click at [511, 121] on link "4 Pick" at bounding box center [522, 111] width 116 height 33
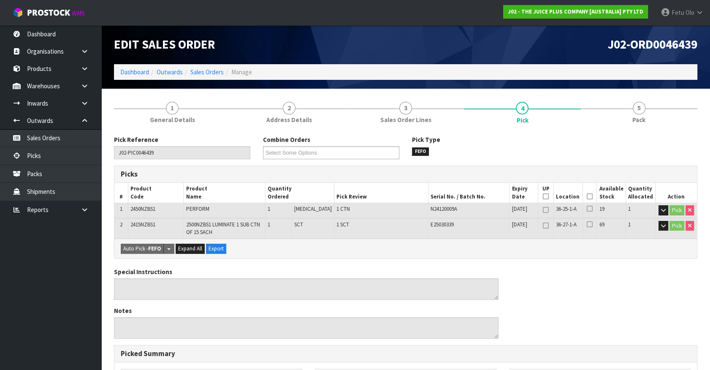
click at [591, 197] on th "Picked" at bounding box center [589, 193] width 14 height 20
click at [589, 197] on icon at bounding box center [590, 196] width 6 height 0
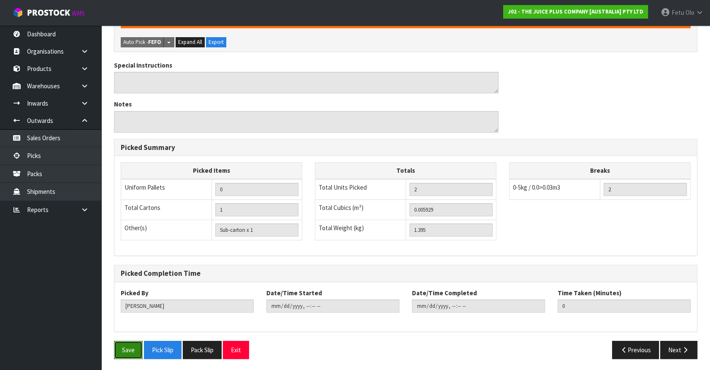
click at [125, 350] on button "Save" at bounding box center [128, 350] width 29 height 18
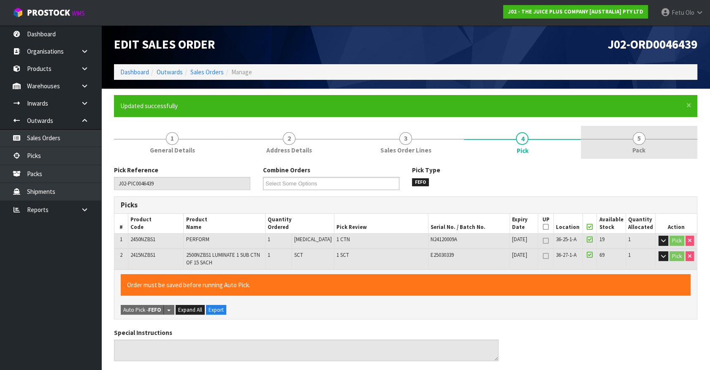
type input "Fetu Olo"
type input "2025-08-28T15:25:21"
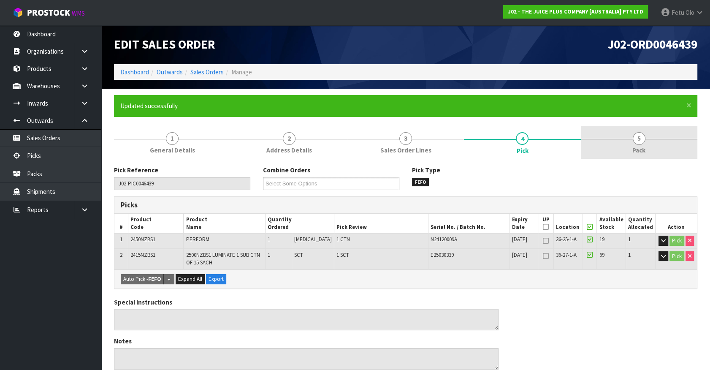
click at [635, 139] on span "5" at bounding box center [639, 138] width 13 height 13
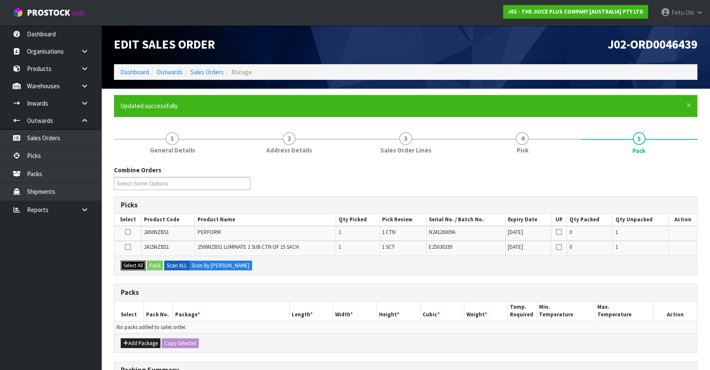
click at [134, 264] on button "Select All" at bounding box center [133, 265] width 25 height 10
click at [134, 341] on button "Add Package" at bounding box center [141, 343] width 40 height 10
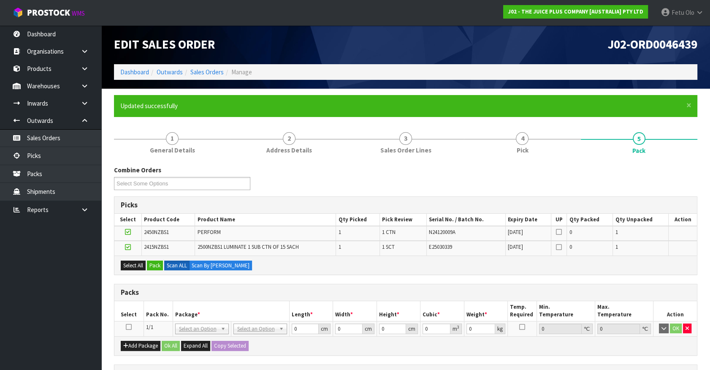
click at [127, 327] on icon at bounding box center [129, 327] width 6 height 0
click at [154, 262] on button "Pack" at bounding box center [155, 265] width 16 height 10
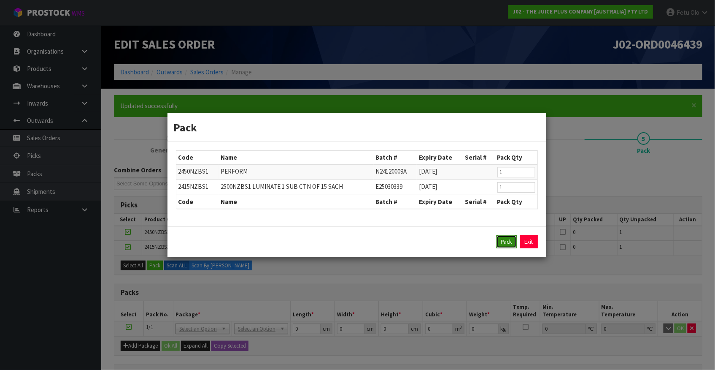
click at [508, 242] on button "Pack" at bounding box center [507, 242] width 20 height 14
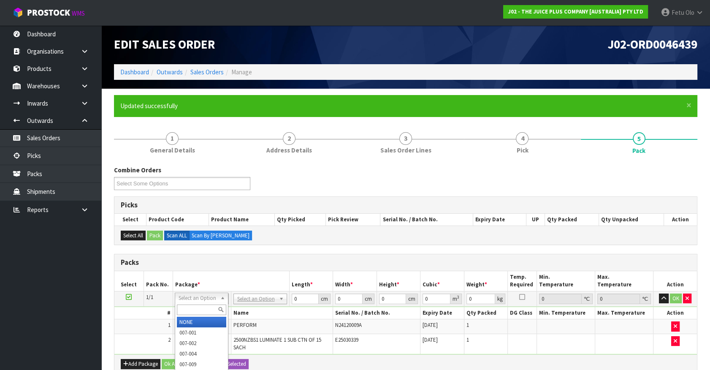
click at [199, 307] on input "text" at bounding box center [201, 309] width 49 height 11
click at [246, 311] on input "text" at bounding box center [259, 309] width 49 height 11
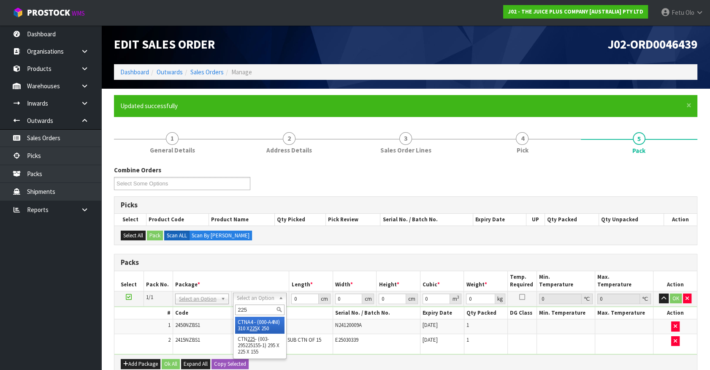
type input "225"
type input "29.5"
type input "22.5"
type input "15.5"
type input "0.010288"
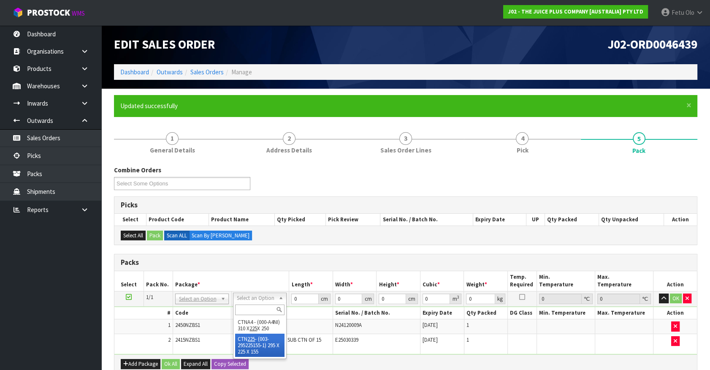
type input "1.595"
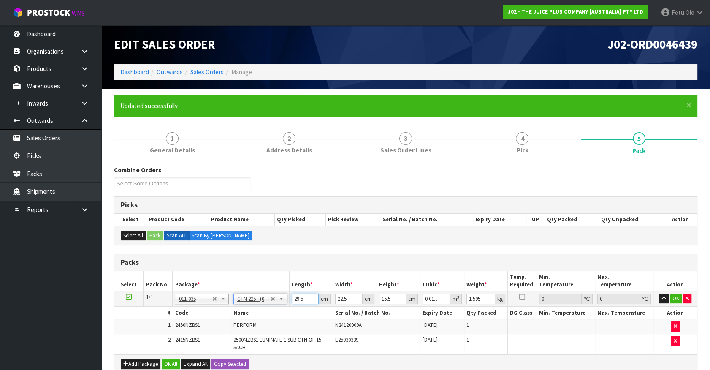
drag, startPoint x: 304, startPoint y: 297, endPoint x: 200, endPoint y: 330, distance: 108.5
click at [200, 330] on tbody "1/1 NONE 007-001 007-002 007-004 007-009 007-013 007-014 007-015 007-017 007-01…" at bounding box center [405, 322] width 582 height 63
type input "23"
type input "0.008021"
type input "231"
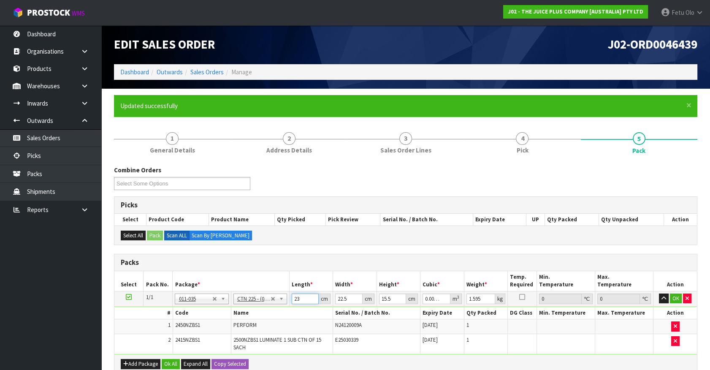
type input "0.080561"
type input "23"
type input "0.008021"
type input "2"
type input "0.000698"
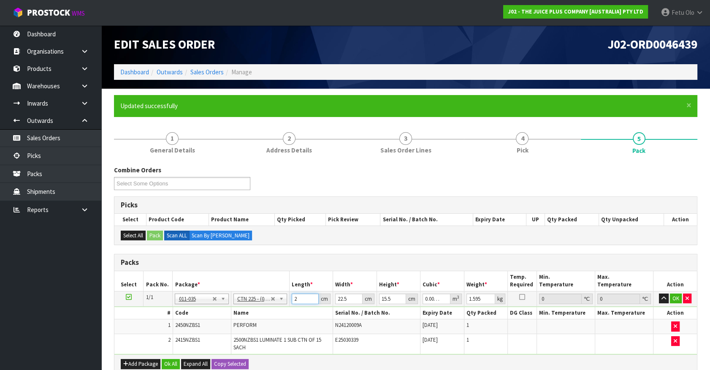
type input "0"
type input "3"
type input "0.001046"
click button "OK" at bounding box center [676, 298] width 12 height 10
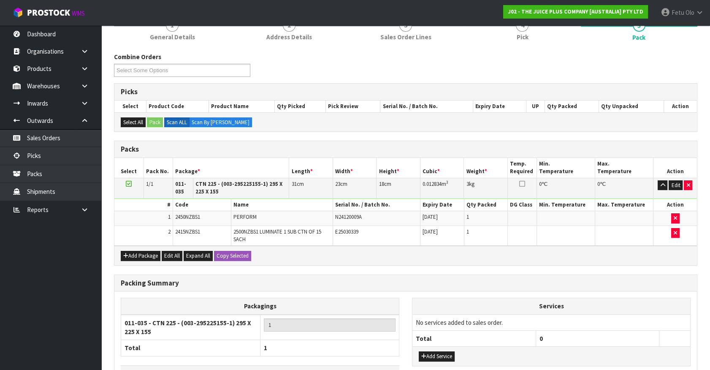
scroll to position [172, 0]
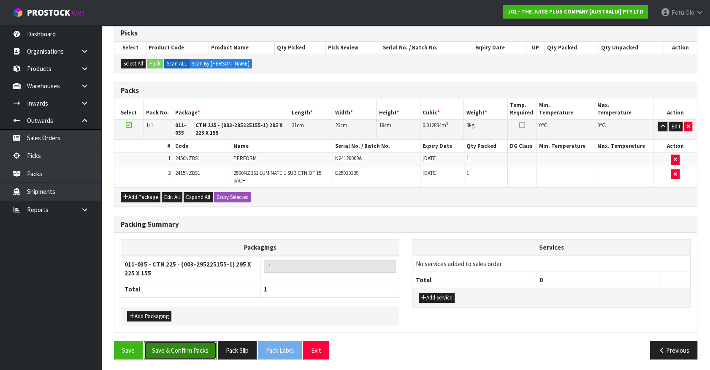
click at [190, 349] on button "Save & Confirm Packs" at bounding box center [180, 350] width 73 height 18
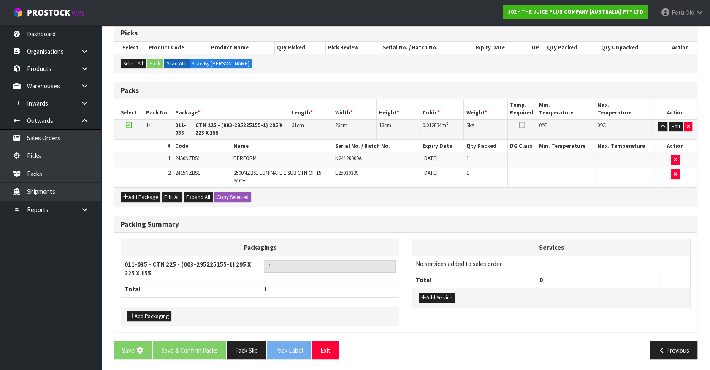
scroll to position [0, 0]
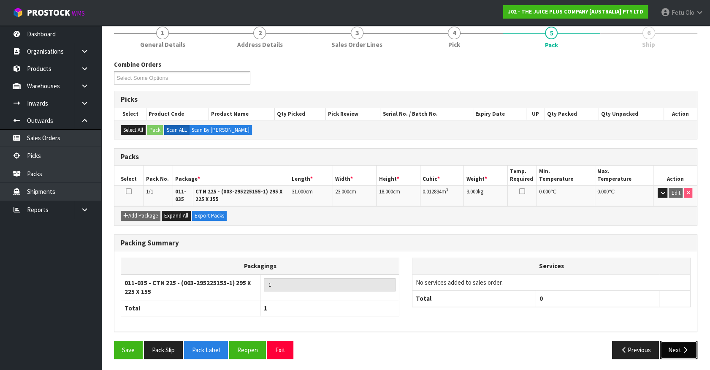
click at [676, 344] on button "Next" at bounding box center [678, 350] width 37 height 18
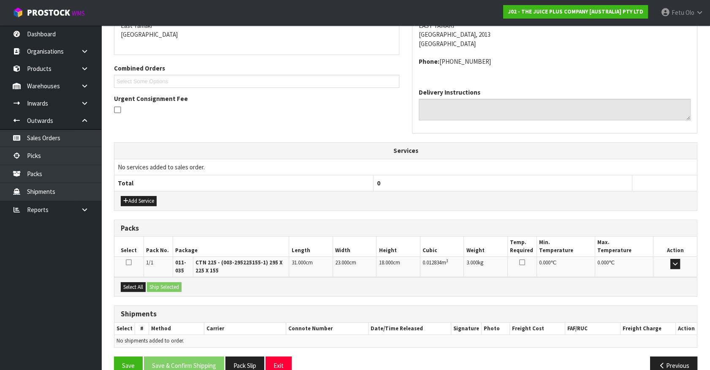
scroll to position [202, 0]
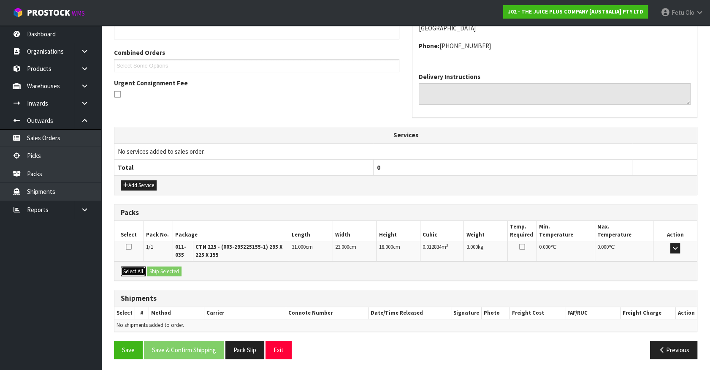
drag, startPoint x: 134, startPoint y: 267, endPoint x: 166, endPoint y: 269, distance: 32.2
click at [141, 268] on button "Select All" at bounding box center [133, 271] width 25 height 10
click at [166, 269] on button "Ship Selected" at bounding box center [164, 271] width 35 height 10
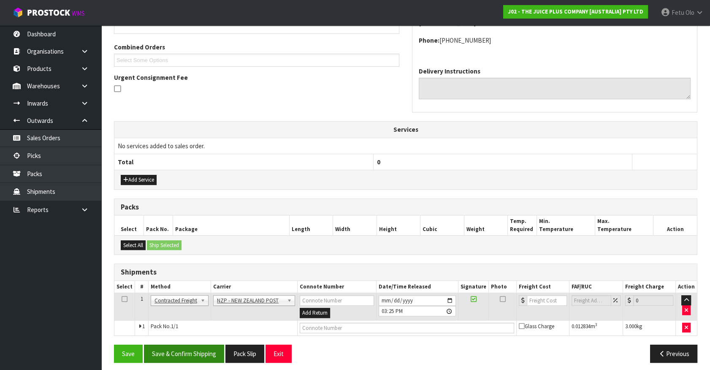
scroll to position [211, 0]
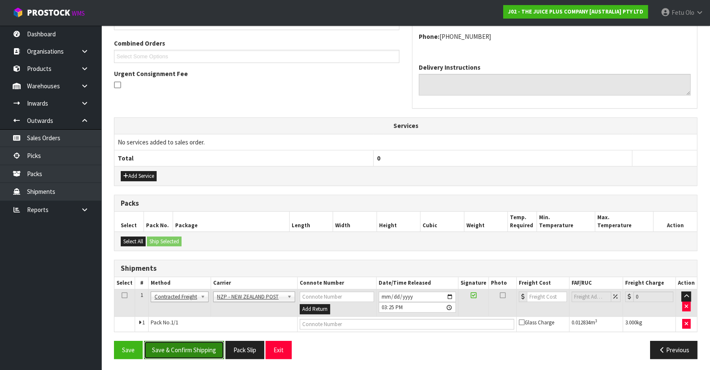
click at [186, 351] on button "Save & Confirm Shipping" at bounding box center [184, 350] width 80 height 18
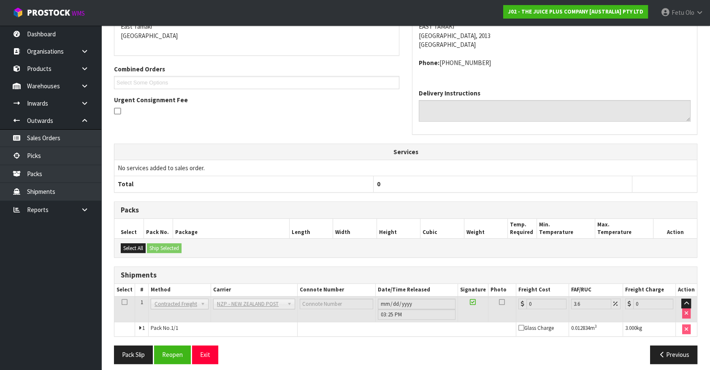
scroll to position [199, 0]
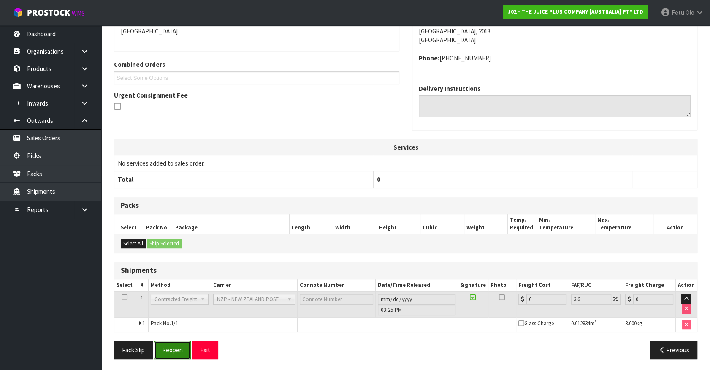
drag, startPoint x: 178, startPoint y: 348, endPoint x: 195, endPoint y: 347, distance: 16.9
click at [179, 348] on button "Reopen" at bounding box center [172, 350] width 37 height 18
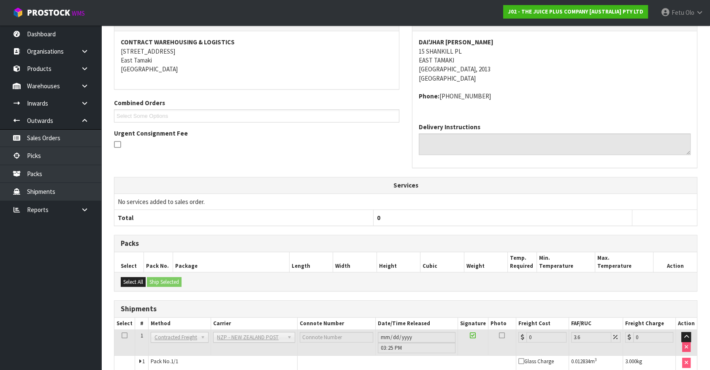
scroll to position [190, 0]
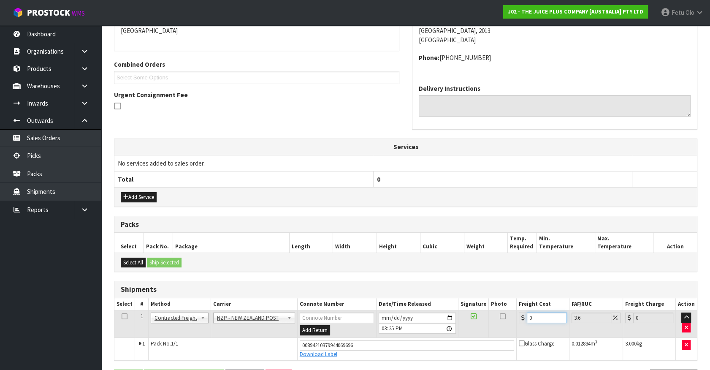
drag, startPoint x: 538, startPoint y: 315, endPoint x: 362, endPoint y: 357, distance: 181.5
click at [362, 357] on tbody "1 Client Local Pickup Customer Local Pickup Company Freight Contracted Freight …" at bounding box center [405, 335] width 582 height 50
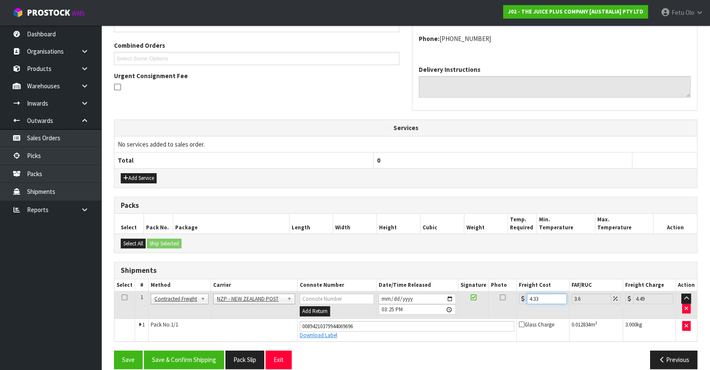
scroll to position [219, 0]
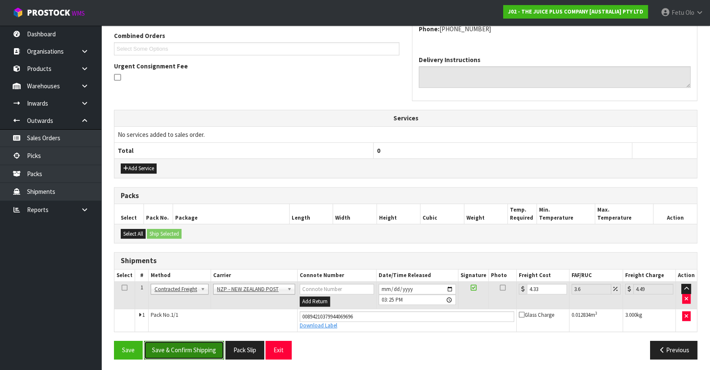
click at [173, 345] on button "Save & Confirm Shipping" at bounding box center [184, 350] width 80 height 18
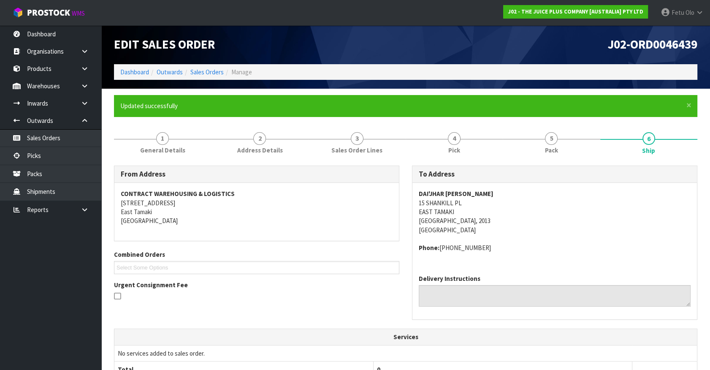
click at [32, 297] on ul "Dashboard Organisations Clients Consignees Carriers Products Categories Serial …" at bounding box center [50, 197] width 101 height 344
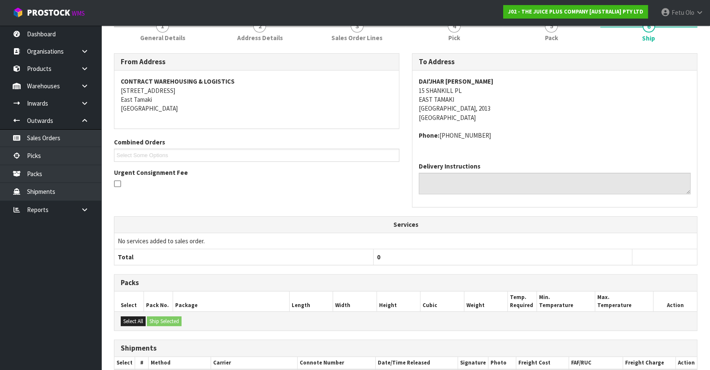
scroll to position [192, 0]
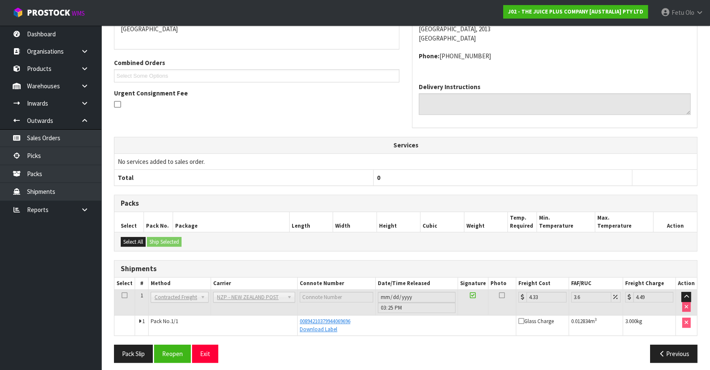
drag, startPoint x: 601, startPoint y: 198, endPoint x: 480, endPoint y: 219, distance: 122.5
click at [601, 199] on h3 "Packs" at bounding box center [406, 203] width 570 height 8
click at [36, 160] on link "Picks" at bounding box center [50, 155] width 101 height 17
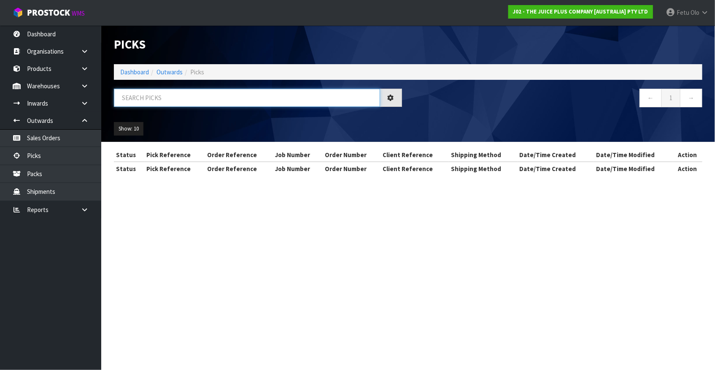
click at [182, 103] on input "text" at bounding box center [247, 98] width 266 height 18
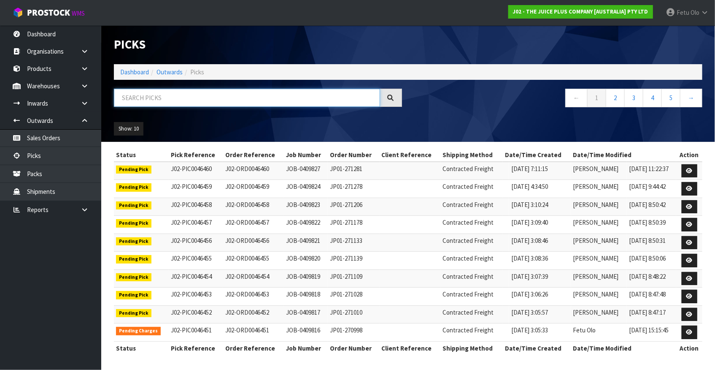
click at [177, 100] on input "text" at bounding box center [247, 98] width 266 height 18
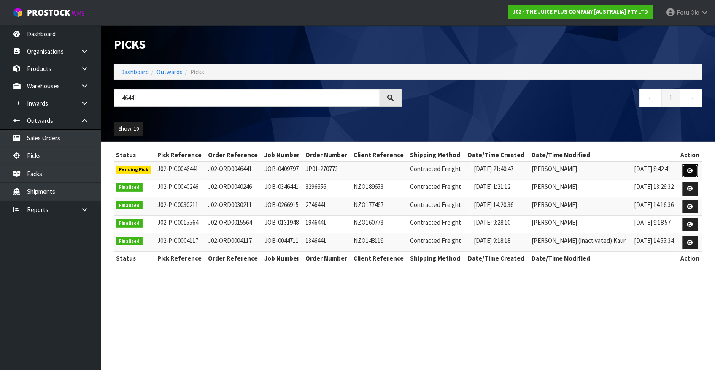
click at [691, 173] on link at bounding box center [691, 171] width 16 height 14
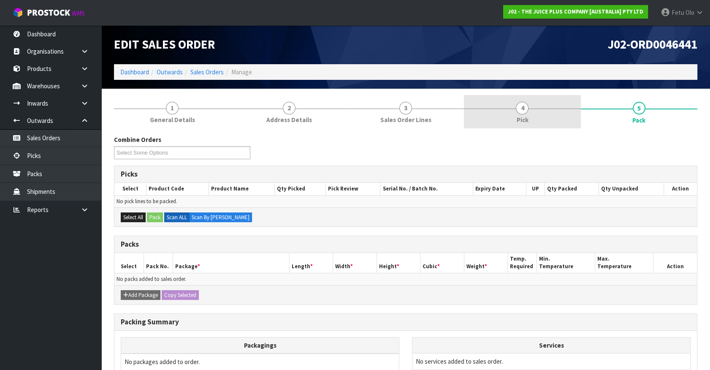
click at [552, 112] on link "4 Pick" at bounding box center [522, 111] width 116 height 33
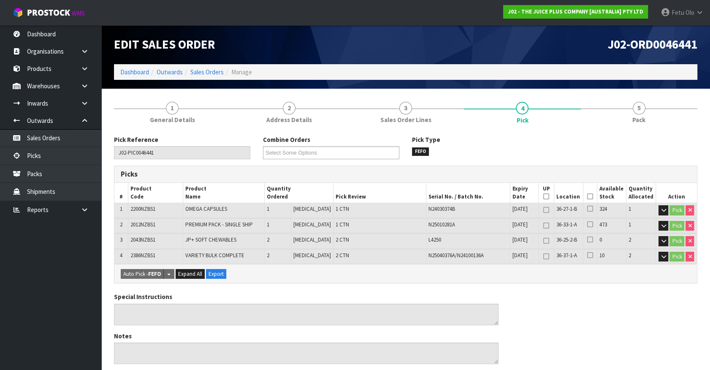
click at [591, 196] on th "Picked" at bounding box center [590, 193] width 14 height 20
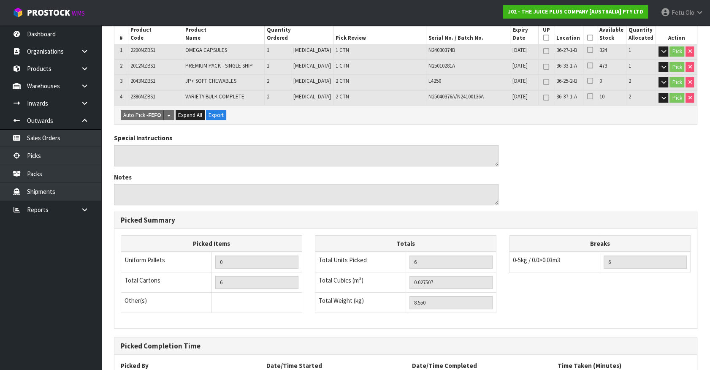
scroll to position [77, 0]
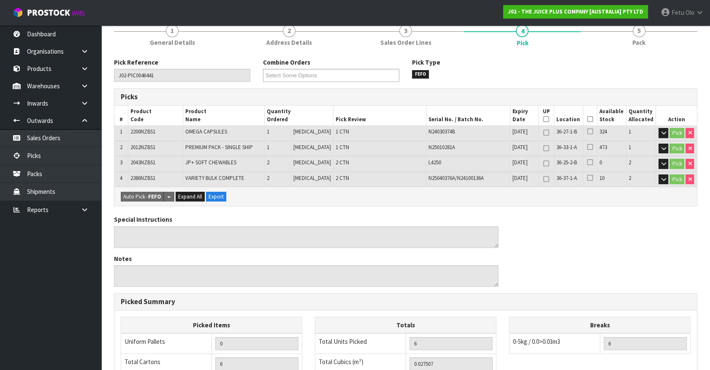
click at [587, 119] on icon at bounding box center [590, 119] width 6 height 0
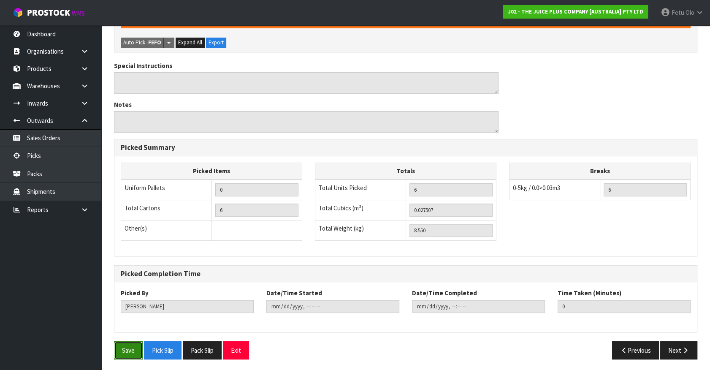
click at [126, 344] on button "Save" at bounding box center [128, 350] width 29 height 18
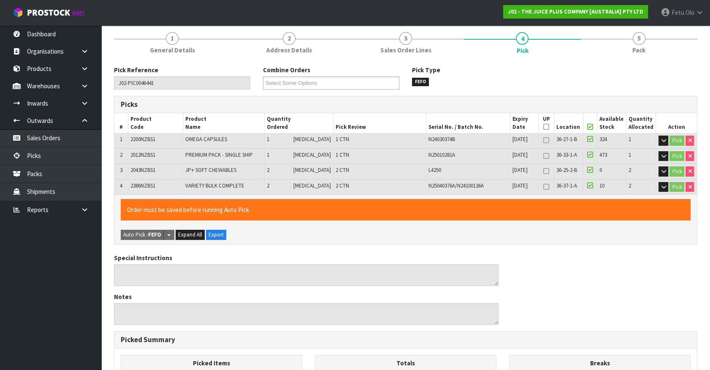
scroll to position [0, 0]
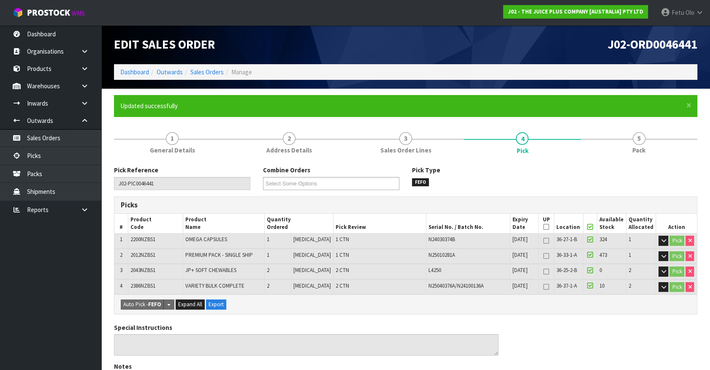
drag, startPoint x: 661, startPoint y: 142, endPoint x: 568, endPoint y: 161, distance: 95.1
click at [655, 143] on link "5 Pack" at bounding box center [639, 142] width 116 height 33
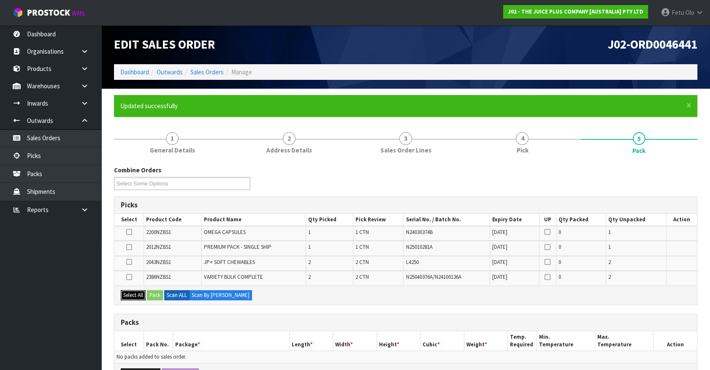
click at [136, 292] on button "Select All" at bounding box center [133, 295] width 25 height 10
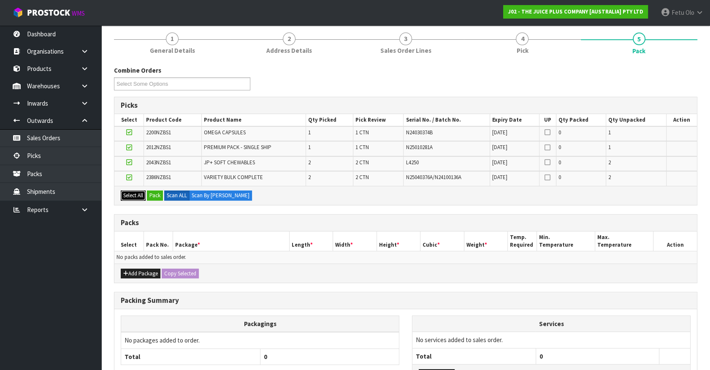
scroll to position [153, 0]
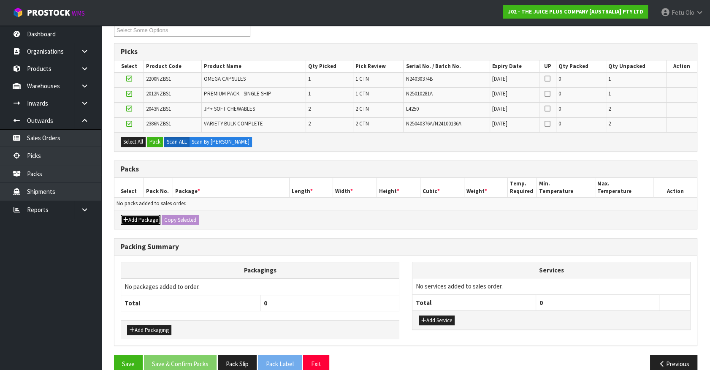
click at [131, 218] on button "Add Package" at bounding box center [141, 220] width 40 height 10
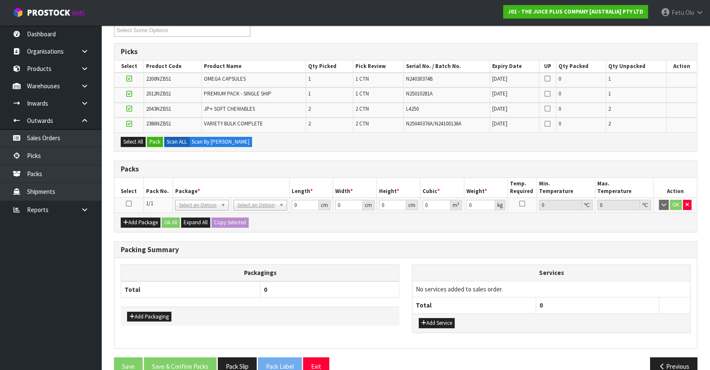
click at [129, 203] on icon at bounding box center [129, 203] width 6 height 0
click at [156, 147] on div "Select All Pack Scan ALL Scan By Quantity" at bounding box center [405, 141] width 582 height 19
click at [161, 138] on button "Pack" at bounding box center [155, 142] width 16 height 10
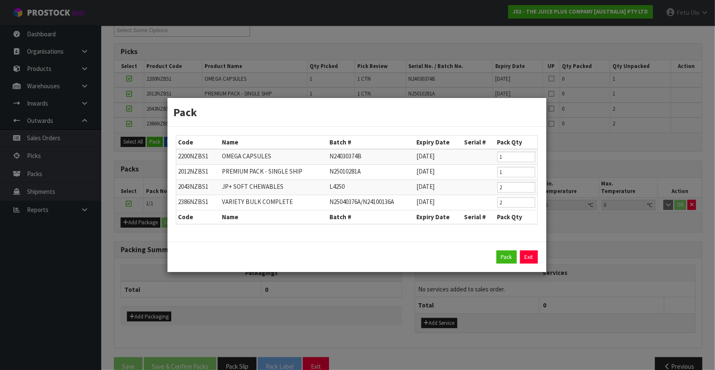
click at [519, 253] on div "Pack Exit" at bounding box center [357, 257] width 362 height 14
drag, startPoint x: 510, startPoint y: 254, endPoint x: 502, endPoint y: 250, distance: 9.6
click at [510, 254] on button "Pack" at bounding box center [507, 257] width 20 height 14
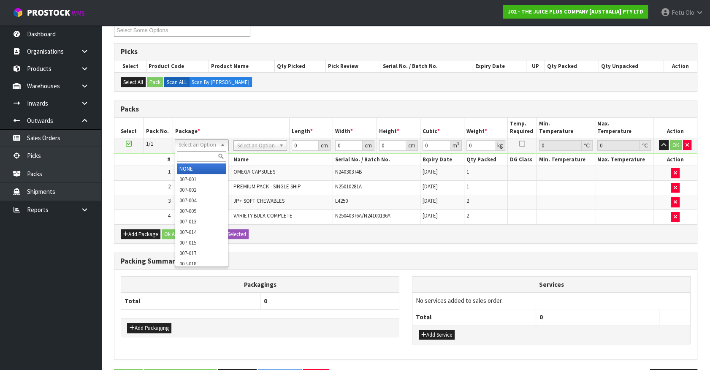
drag, startPoint x: 250, startPoint y: 145, endPoint x: 247, endPoint y: 152, distance: 7.5
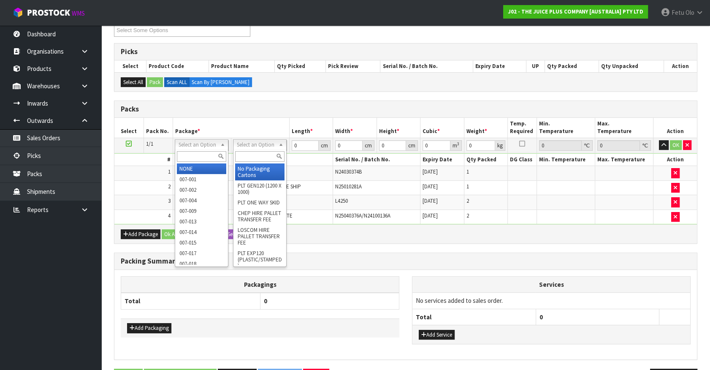
click at [247, 152] on input "text" at bounding box center [259, 156] width 49 height 11
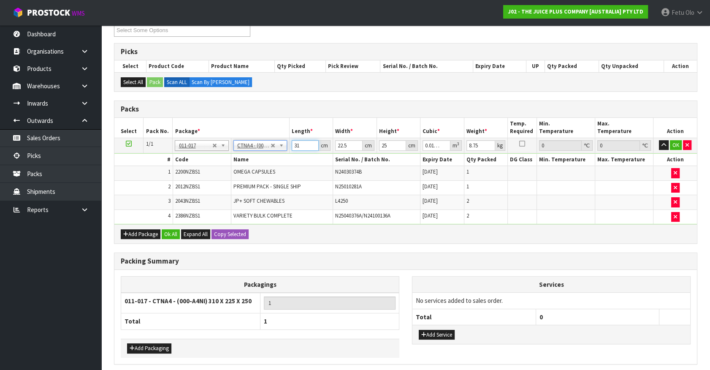
drag, startPoint x: 300, startPoint y: 144, endPoint x: 182, endPoint y: 162, distance: 119.5
click at [182, 162] on tbody "1/1 NONE 007-001 007-002 007-004 007-009 007-013 007-014 007-015 007-017 007-01…" at bounding box center [405, 181] width 582 height 87
click button "OK" at bounding box center [676, 145] width 12 height 10
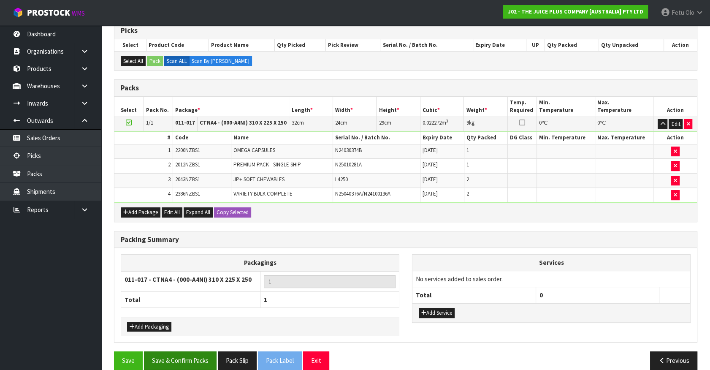
scroll to position [184, 0]
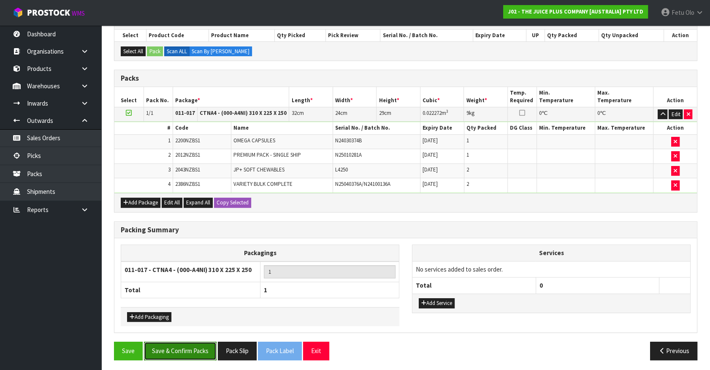
click at [179, 349] on button "Save & Confirm Packs" at bounding box center [180, 350] width 73 height 18
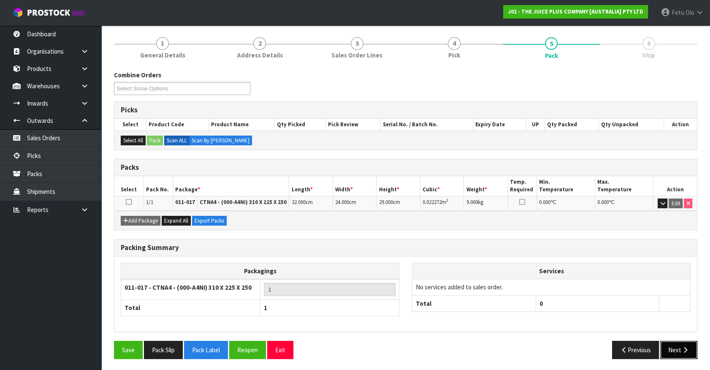
click at [684, 353] on button "Next" at bounding box center [678, 350] width 37 height 18
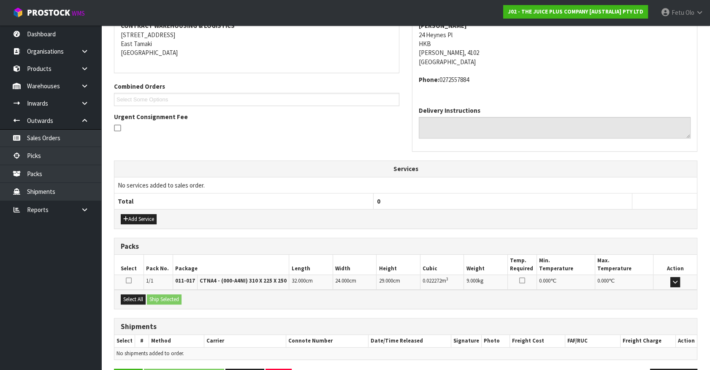
scroll to position [196, 0]
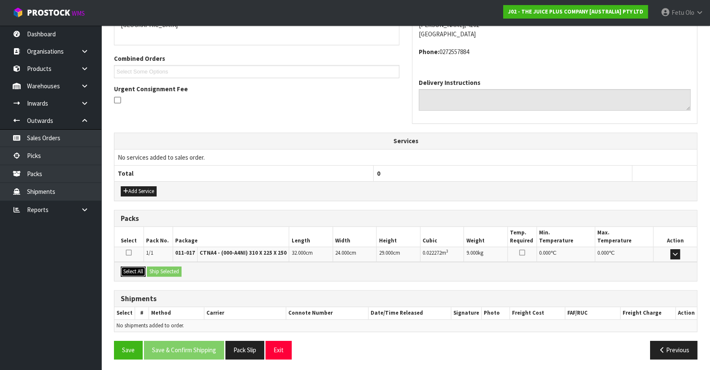
drag, startPoint x: 138, startPoint y: 269, endPoint x: 155, endPoint y: 270, distance: 17.7
click at [138, 269] on button "Select All" at bounding box center [133, 271] width 25 height 10
click at [155, 270] on button "Ship Selected" at bounding box center [164, 271] width 35 height 10
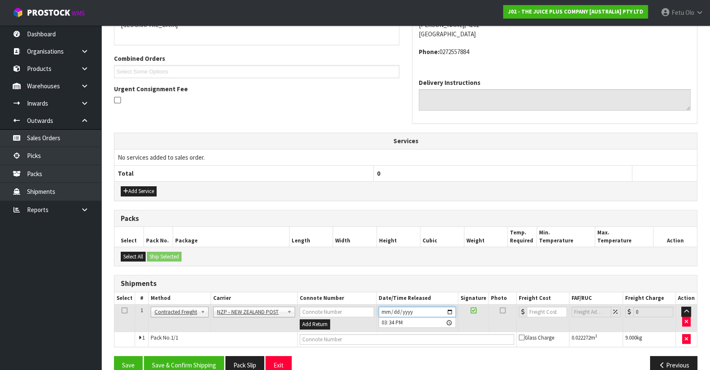
click at [449, 310] on input "2025-08-28" at bounding box center [417, 311] width 77 height 11
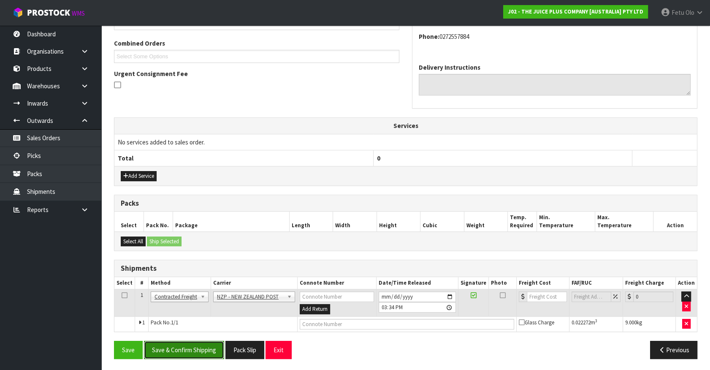
click at [200, 346] on button "Save & Confirm Shipping" at bounding box center [184, 350] width 80 height 18
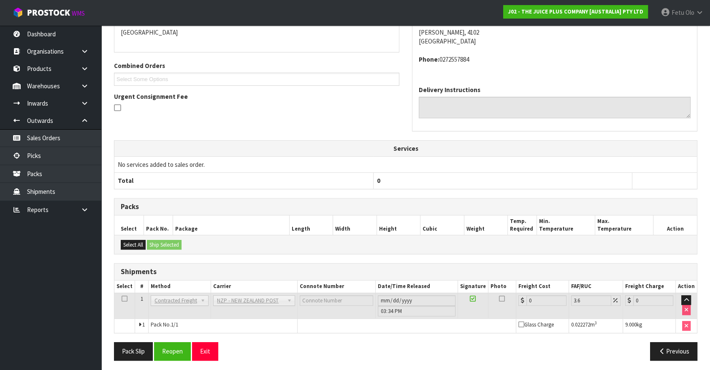
scroll to position [199, 0]
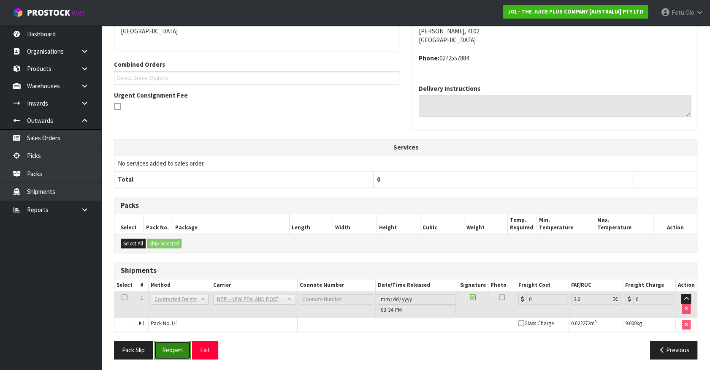
click at [173, 348] on button "Reopen" at bounding box center [172, 350] width 37 height 18
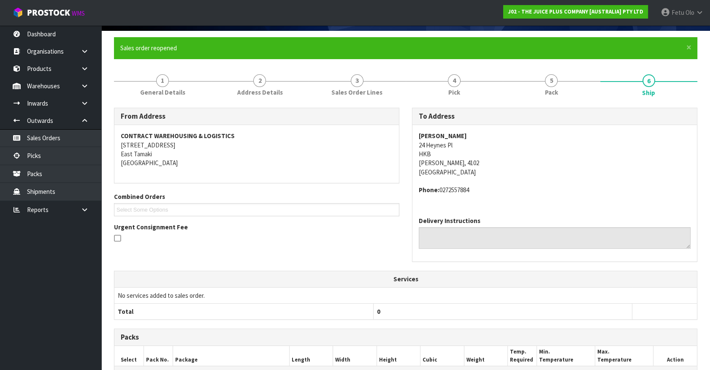
scroll to position [190, 0]
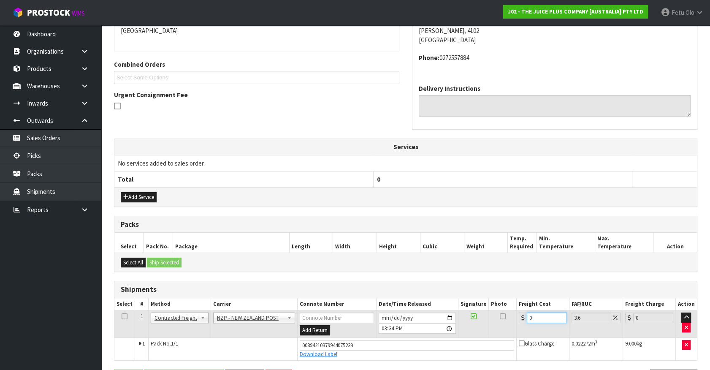
drag, startPoint x: 541, startPoint y: 319, endPoint x: 398, endPoint y: 330, distance: 143.4
click at [398, 330] on tr "1 Client Local Pickup Customer Local Pickup Company Freight Contracted Freight …" at bounding box center [405, 323] width 582 height 27
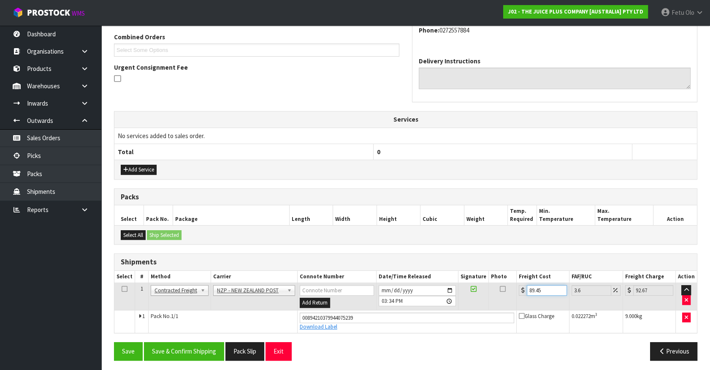
scroll to position [219, 0]
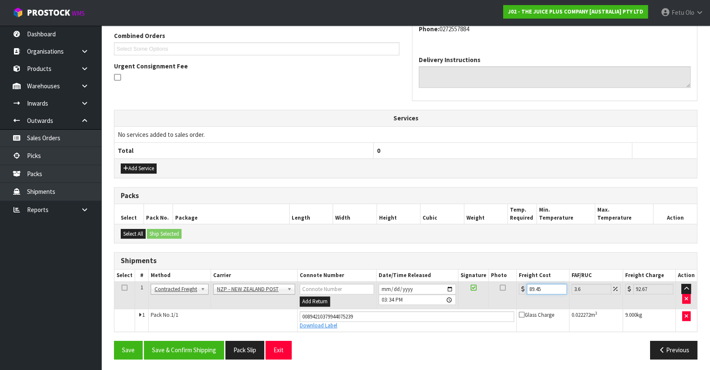
drag, startPoint x: 482, startPoint y: 310, endPoint x: 415, endPoint y: 324, distance: 68.4
click at [415, 324] on tbody "1 Client Local Pickup Customer Local Pickup Company Freight Contracted Freight …" at bounding box center [405, 306] width 582 height 50
click at [190, 341] on button "Save & Confirm Shipping" at bounding box center [184, 350] width 80 height 18
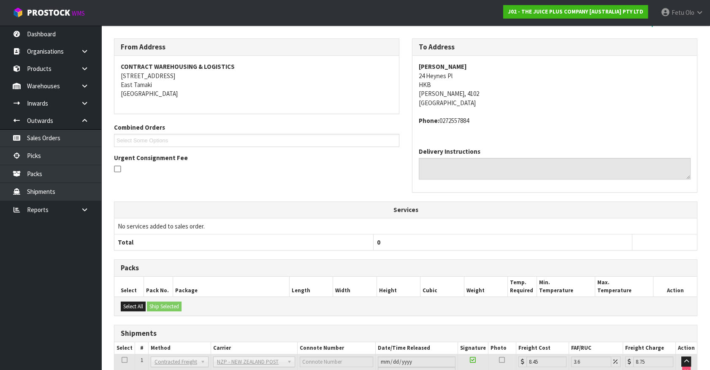
scroll to position [196, 0]
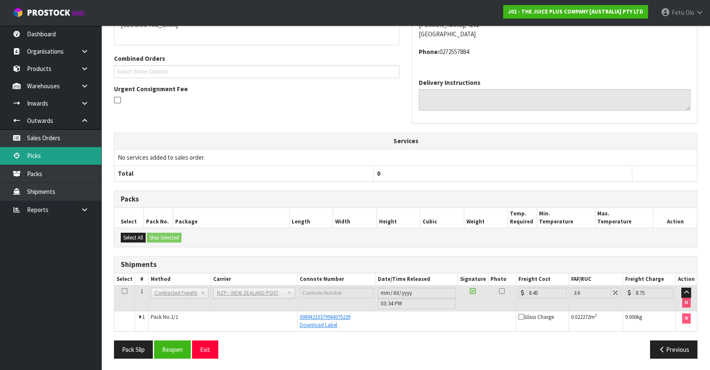
click at [40, 152] on link "Picks" at bounding box center [50, 155] width 101 height 17
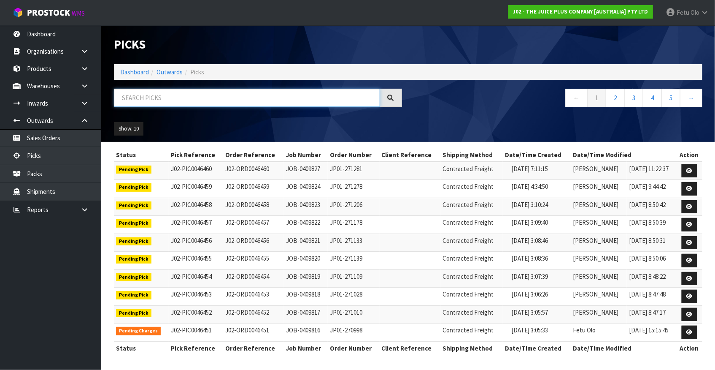
click at [217, 95] on input "text" at bounding box center [247, 98] width 266 height 18
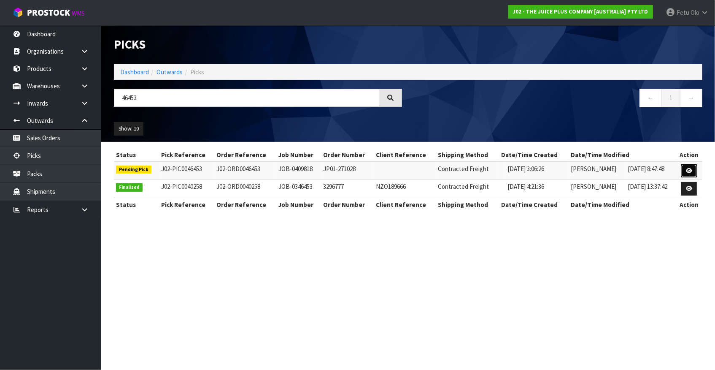
click at [693, 169] on link at bounding box center [690, 171] width 16 height 14
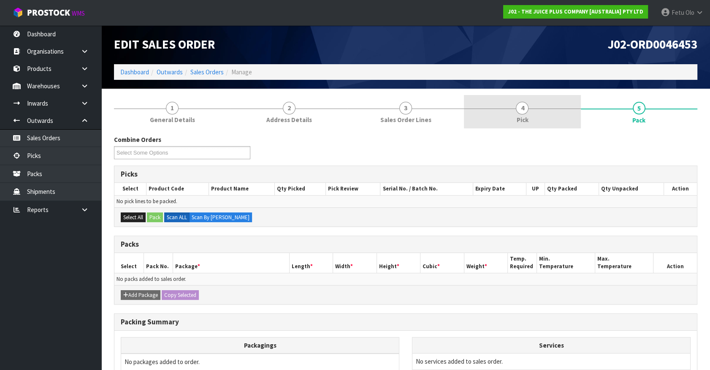
click at [544, 116] on link "4 Pick" at bounding box center [522, 111] width 116 height 33
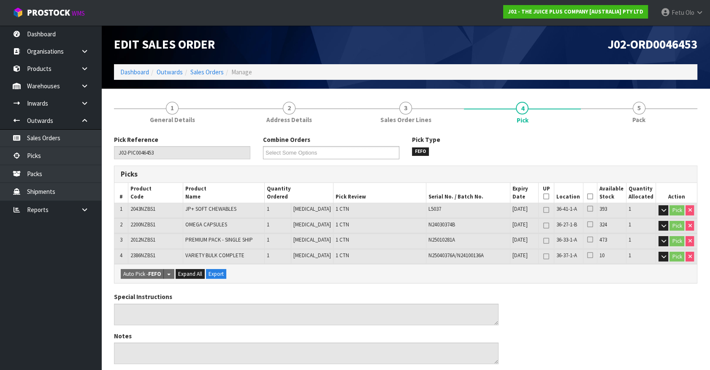
click at [584, 197] on th "Picked" at bounding box center [590, 193] width 14 height 20
click at [587, 196] on icon at bounding box center [590, 196] width 6 height 0
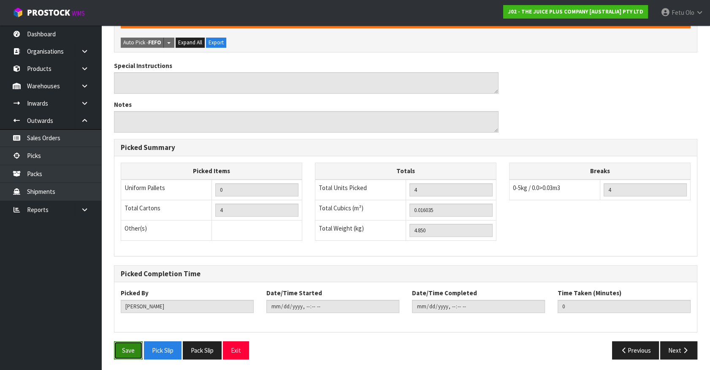
click at [125, 346] on button "Save" at bounding box center [128, 350] width 29 height 18
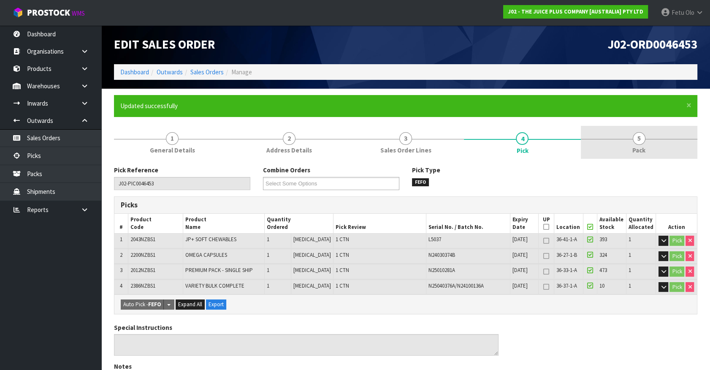
click at [634, 144] on link "5 Pack" at bounding box center [639, 142] width 116 height 33
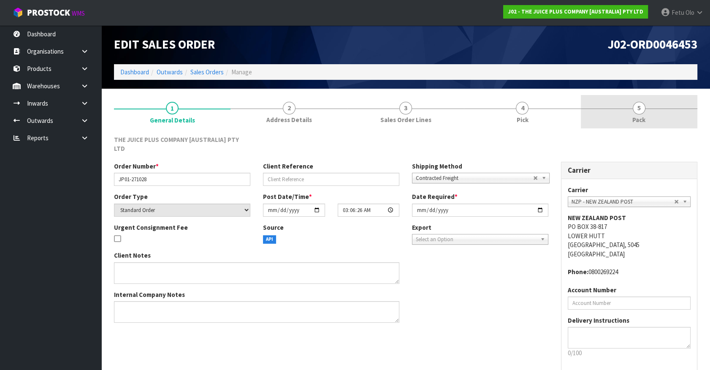
click at [646, 113] on link "5 Pack" at bounding box center [639, 111] width 116 height 33
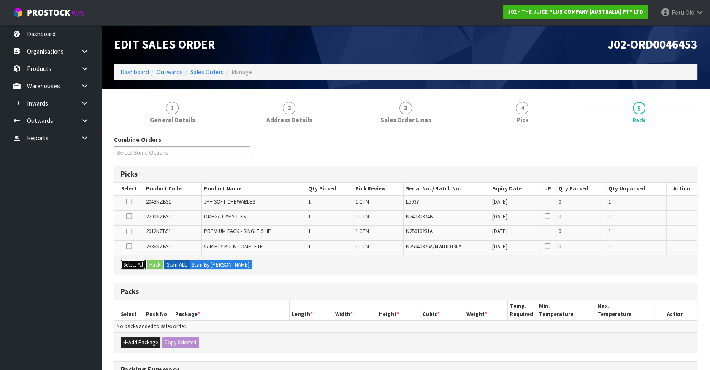
click at [135, 262] on button "Select All" at bounding box center [133, 265] width 25 height 10
drag, startPoint x: 133, startPoint y: 339, endPoint x: 130, endPoint y: 334, distance: 6.1
click at [133, 340] on button "Add Package" at bounding box center [141, 342] width 40 height 10
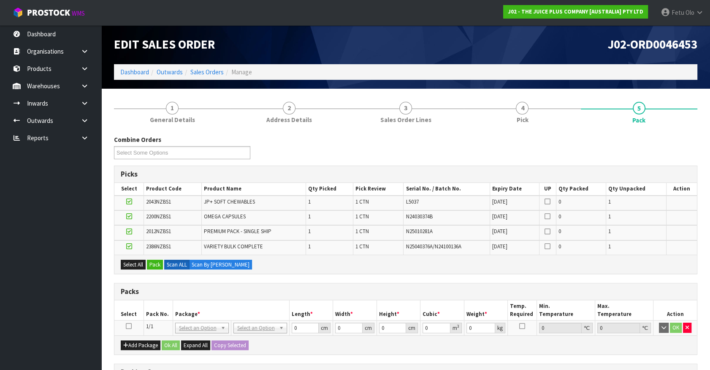
click at [128, 326] on icon at bounding box center [129, 326] width 6 height 0
click at [154, 262] on button "Pack" at bounding box center [155, 265] width 16 height 10
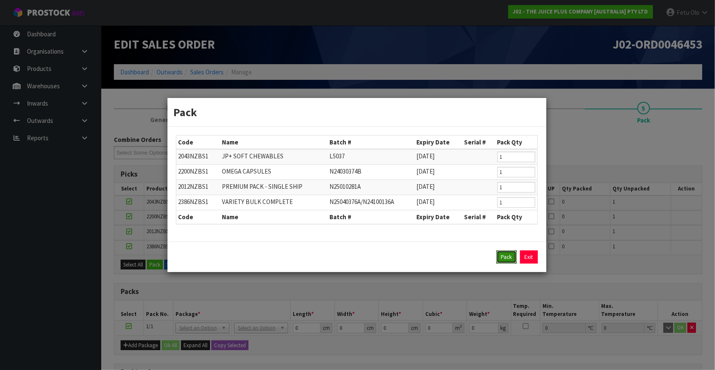
click at [505, 260] on button "Pack" at bounding box center [507, 257] width 20 height 14
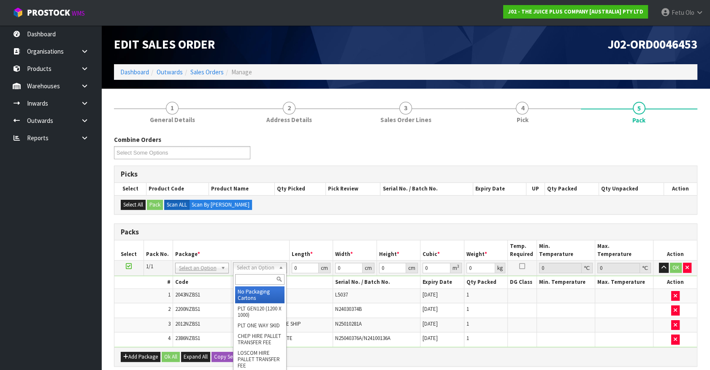
click at [246, 276] on input "text" at bounding box center [259, 279] width 49 height 11
type input "a4"
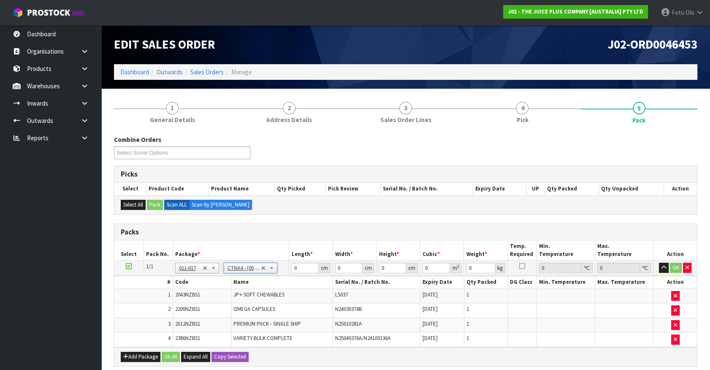
type input "31"
type input "22.5"
type input "25"
type input "0.017438"
type input "5.05"
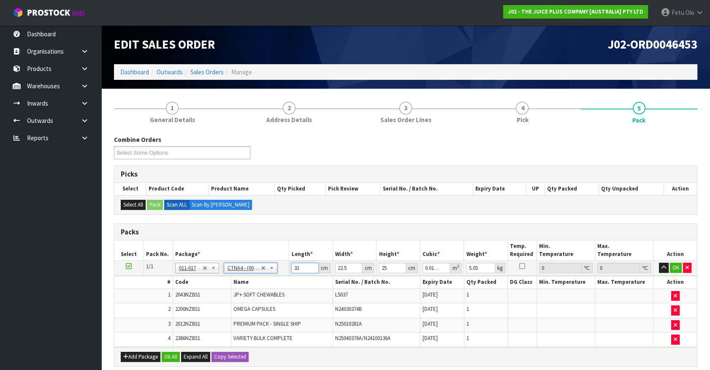
drag, startPoint x: 303, startPoint y: 266, endPoint x: 245, endPoint y: 294, distance: 64.4
click at [245, 294] on tbody "1/1 NONE 007-001 007-002 007-004 007-009 007-013 007-014 007-015 007-017 007-01…" at bounding box center [405, 303] width 582 height 87
type input "3"
type input "0.001687"
type input "32"
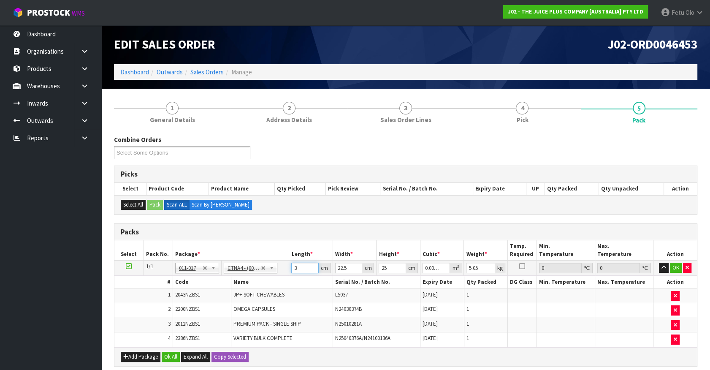
type input "0.018"
type input "32"
type input "2"
type input "0.0016"
type input "24"
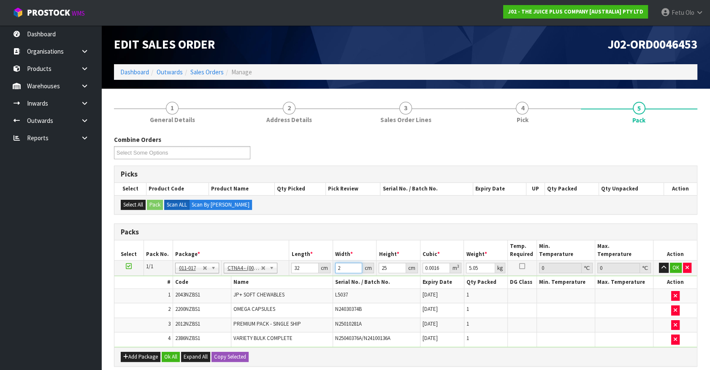
type input "0.0192"
type input "24"
type input "2"
type input "0.001536"
type input "29"
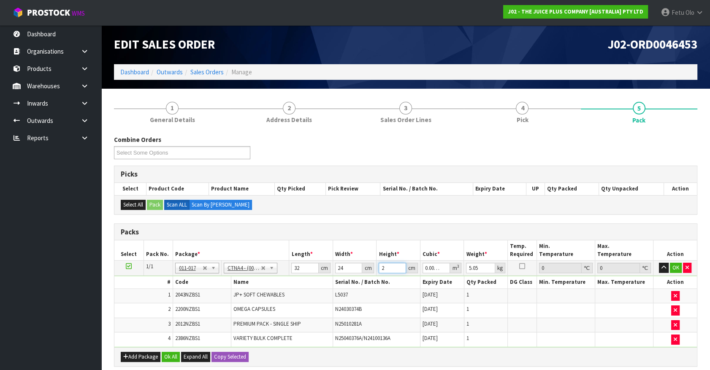
type input "0.022272"
type input "29"
type input "7"
click button "OK" at bounding box center [676, 267] width 12 height 10
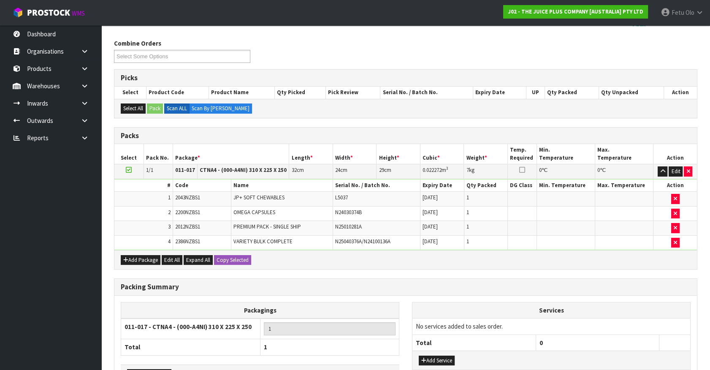
scroll to position [154, 0]
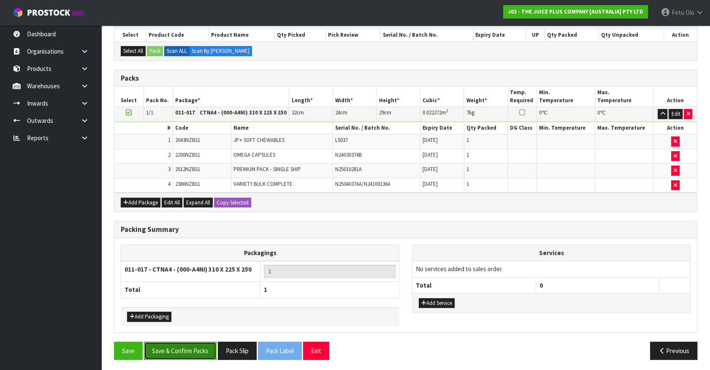
click at [198, 346] on button "Save & Confirm Packs" at bounding box center [180, 350] width 73 height 18
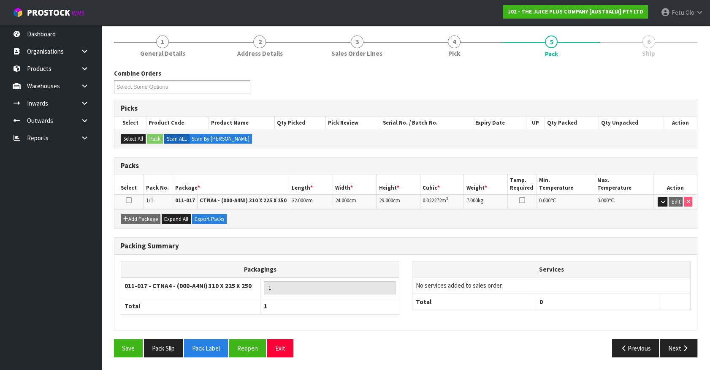
scroll to position [95, 0]
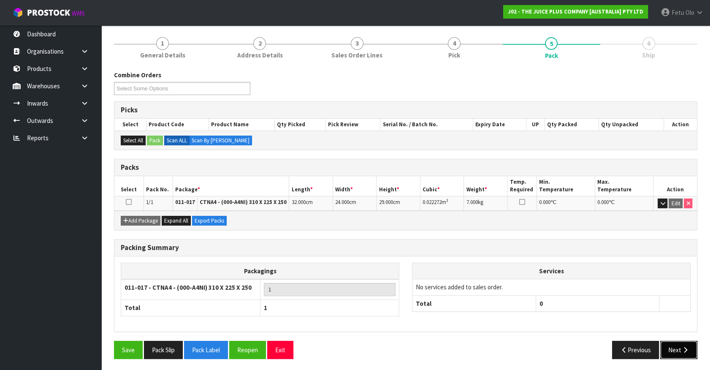
click at [676, 341] on button "Next" at bounding box center [678, 350] width 37 height 18
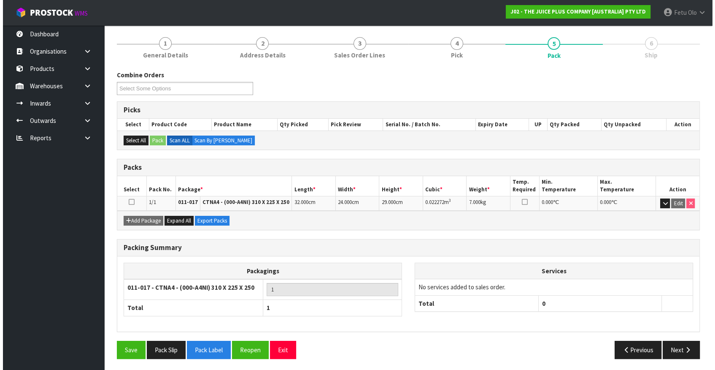
scroll to position [0, 0]
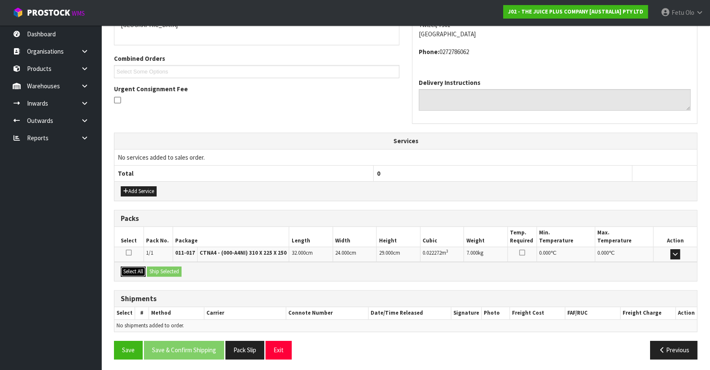
click at [134, 272] on button "Select All" at bounding box center [133, 271] width 25 height 10
click at [159, 271] on button "Ship Selected" at bounding box center [164, 271] width 35 height 10
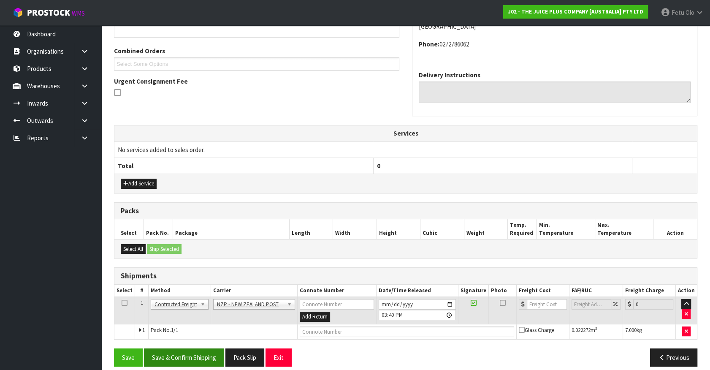
scroll to position [211, 0]
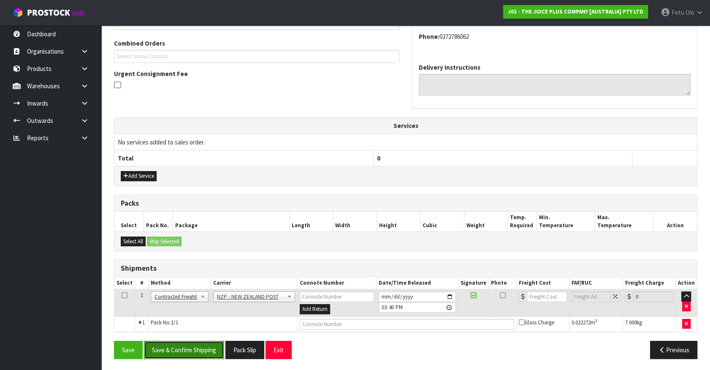
click at [198, 341] on button "Save & Confirm Shipping" at bounding box center [184, 350] width 80 height 18
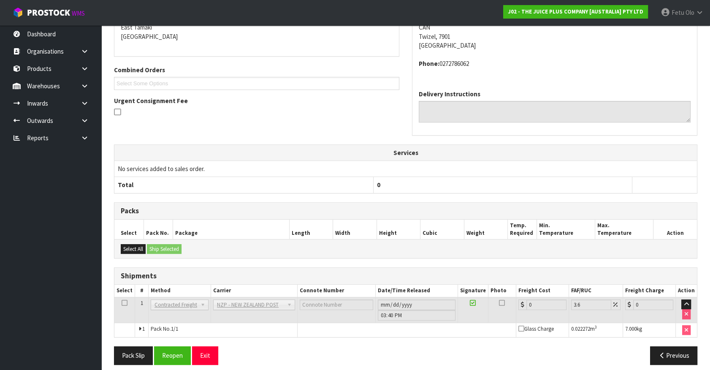
scroll to position [199, 0]
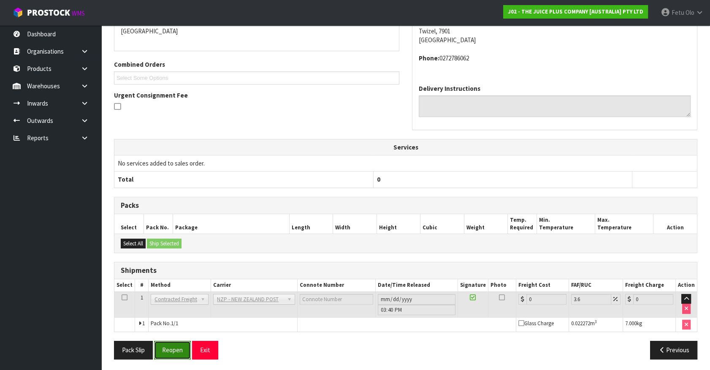
click at [169, 349] on button "Reopen" at bounding box center [172, 350] width 37 height 18
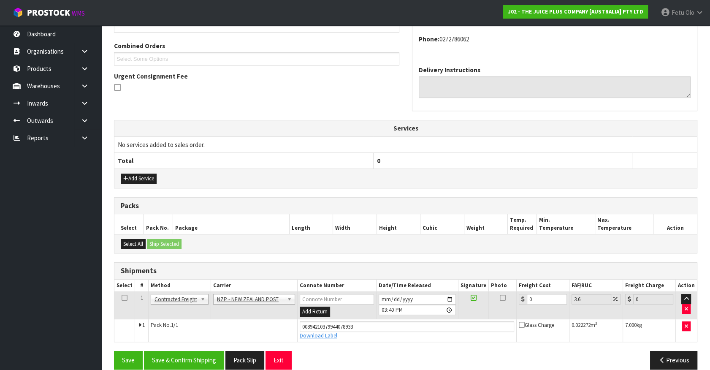
scroll to position [219, 0]
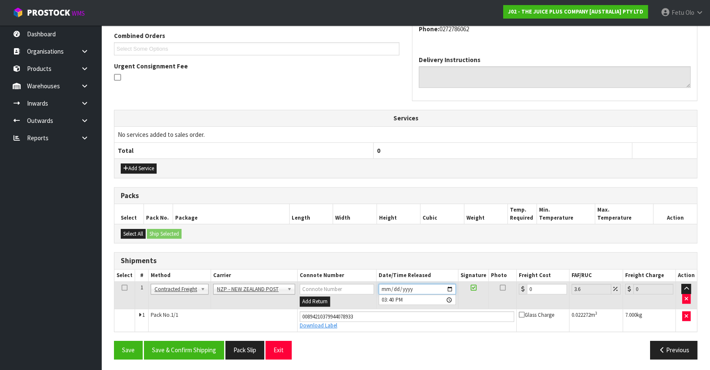
click at [452, 287] on input "2025-08-28" at bounding box center [417, 289] width 77 height 11
type input "2025-08-29"
drag, startPoint x: 544, startPoint y: 284, endPoint x: 480, endPoint y: 297, distance: 65.0
click at [482, 296] on tr "1 Client Local Pickup Customer Local Pickup Company Freight Contracted Freight …" at bounding box center [405, 294] width 582 height 27
type input "1"
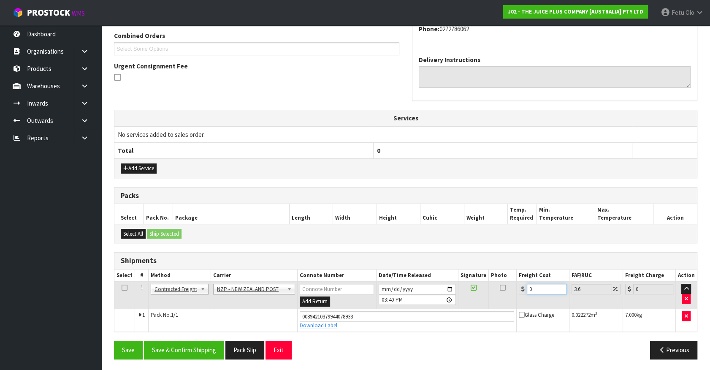
type input "1.04"
type input "11"
type input "11.4"
type input "11.6"
type input "12.02"
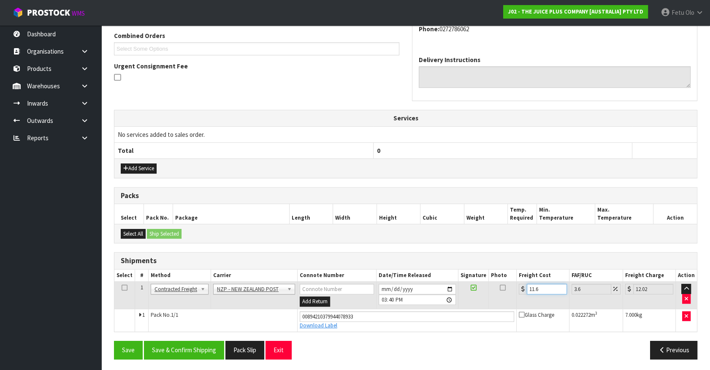
type input "11.61"
type input "12.03"
type input "11.61"
click at [189, 342] on button "Save & Confirm Shipping" at bounding box center [184, 350] width 80 height 18
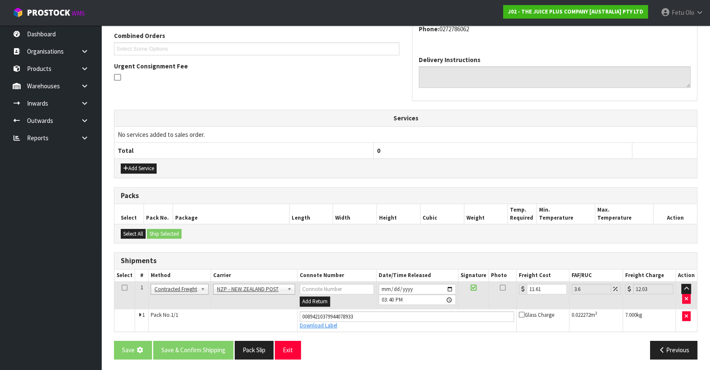
scroll to position [0, 0]
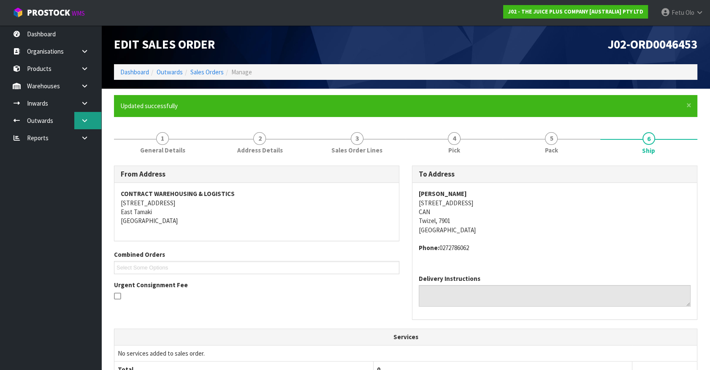
click at [83, 124] on link at bounding box center [87, 120] width 27 height 17
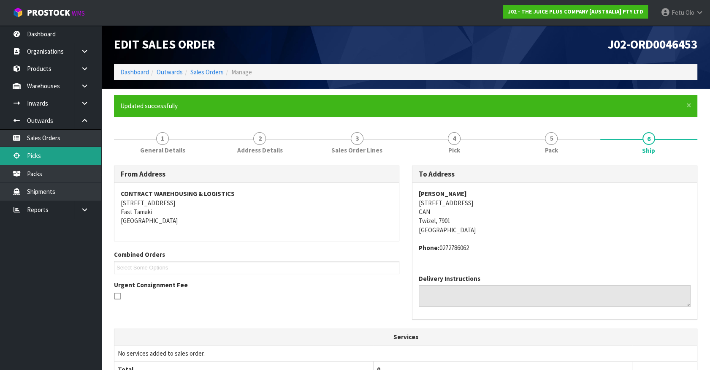
click at [32, 154] on link "Picks" at bounding box center [50, 155] width 101 height 17
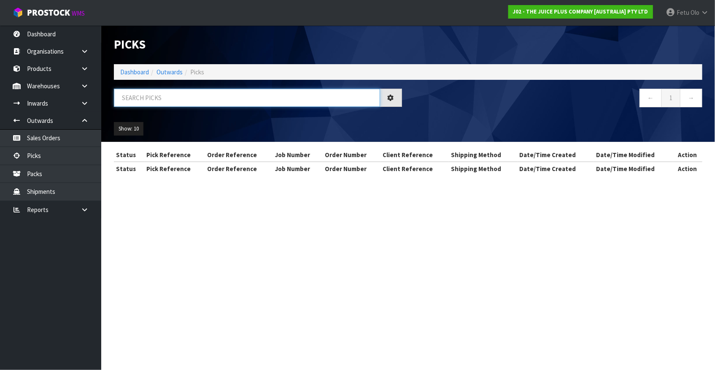
click at [149, 95] on input "text" at bounding box center [247, 98] width 266 height 18
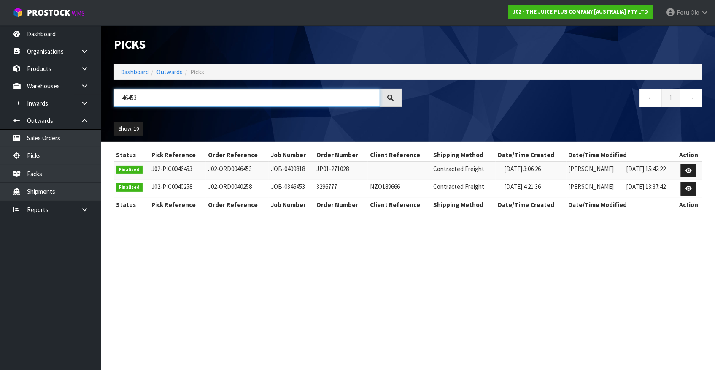
type input "46453"
click at [684, 171] on link at bounding box center [689, 171] width 16 height 14
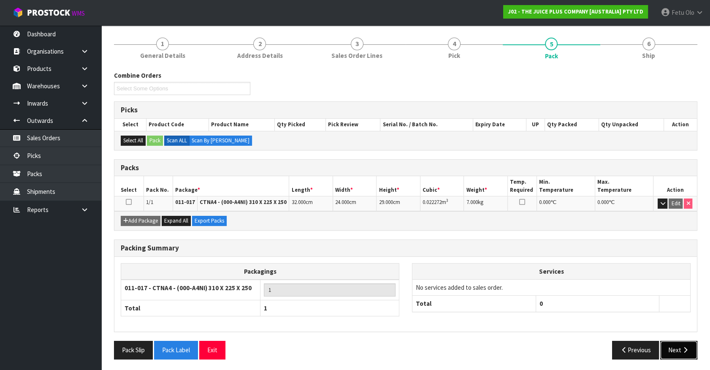
click at [690, 346] on button "Next" at bounding box center [678, 350] width 37 height 18
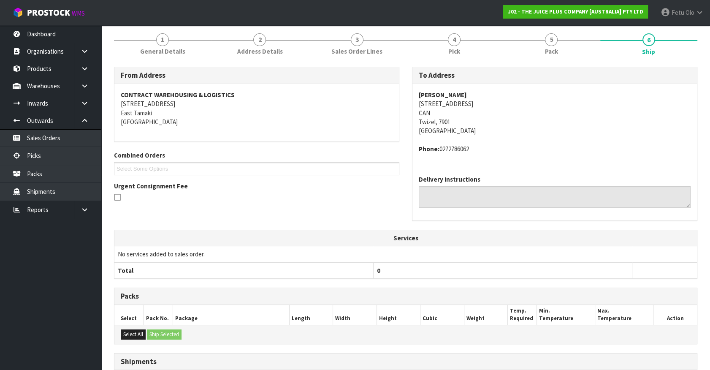
scroll to position [12, 0]
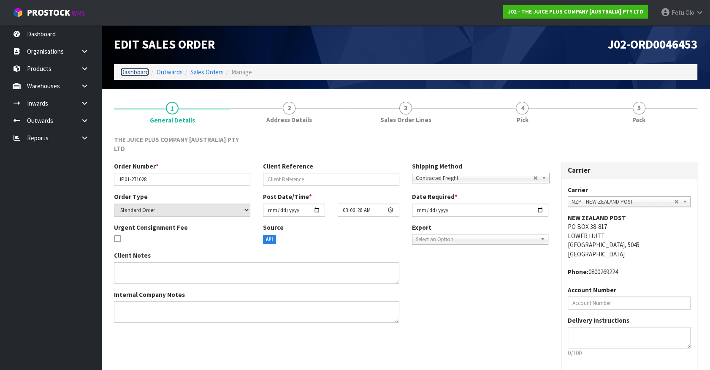
drag, startPoint x: 131, startPoint y: 74, endPoint x: 138, endPoint y: 93, distance: 20.5
click at [131, 74] on link "Dashboard" at bounding box center [134, 72] width 29 height 8
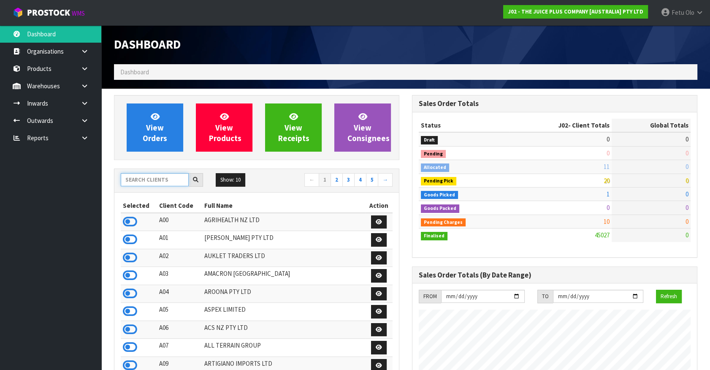
click at [149, 182] on input "text" at bounding box center [155, 179] width 68 height 13
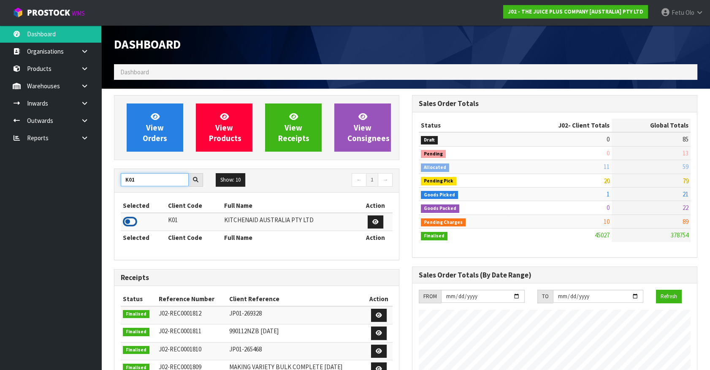
type input "K01"
click at [130, 221] on icon at bounding box center [130, 221] width 14 height 13
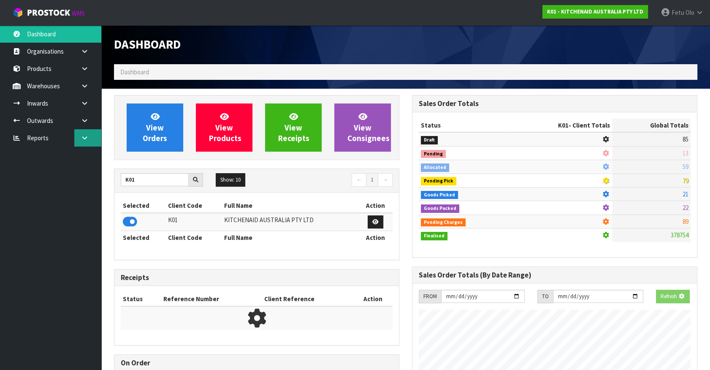
scroll to position [525, 298]
click at [84, 123] on link at bounding box center [87, 120] width 27 height 17
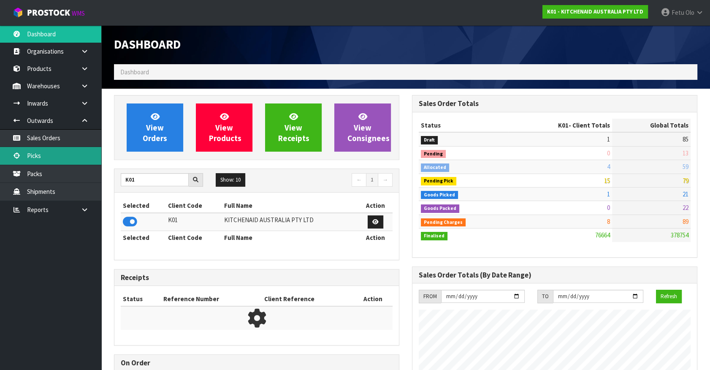
scroll to position [638, 298]
click at [52, 156] on link "Picks" at bounding box center [50, 155] width 101 height 17
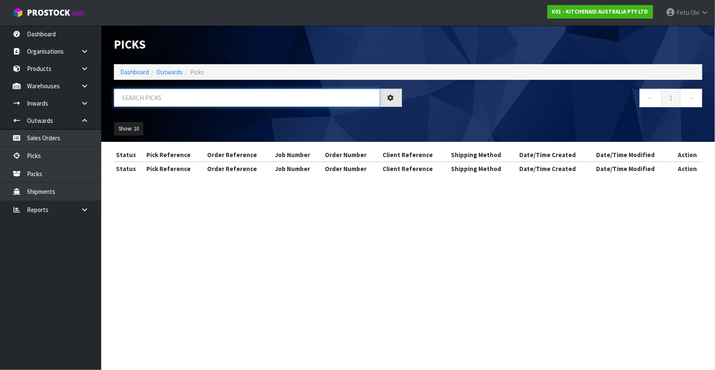
click at [179, 94] on input "text" at bounding box center [247, 98] width 266 height 18
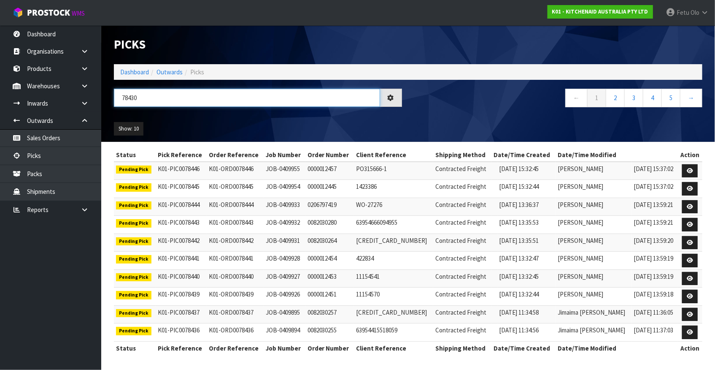
type input "78430"
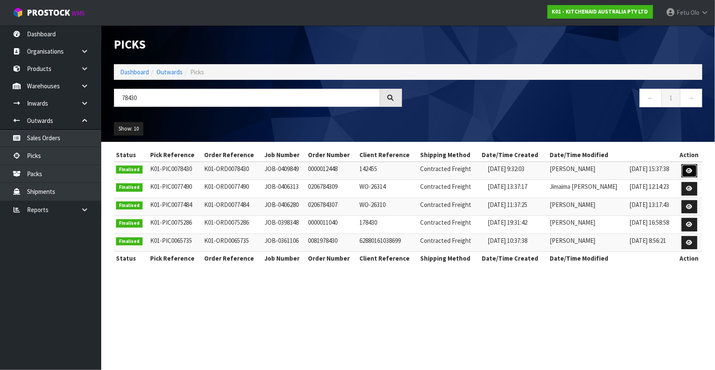
click at [687, 173] on link at bounding box center [690, 171] width 16 height 14
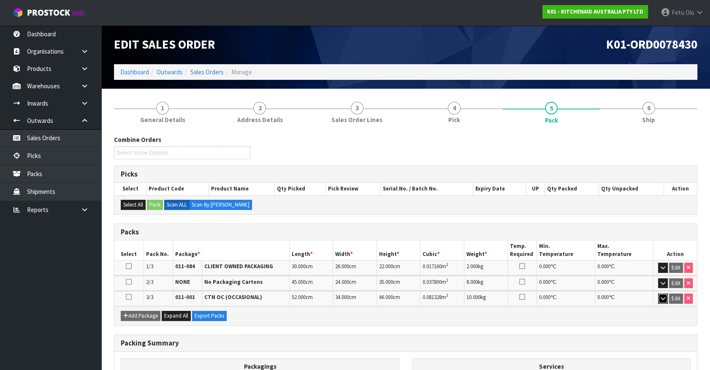
click at [660, 297] on icon "button" at bounding box center [662, 297] width 5 height 5
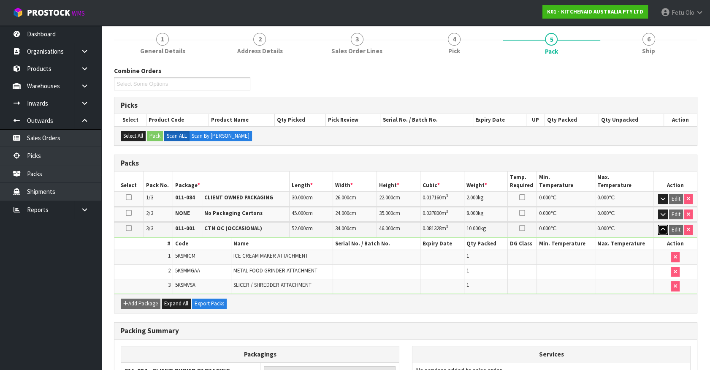
scroll to position [115, 0]
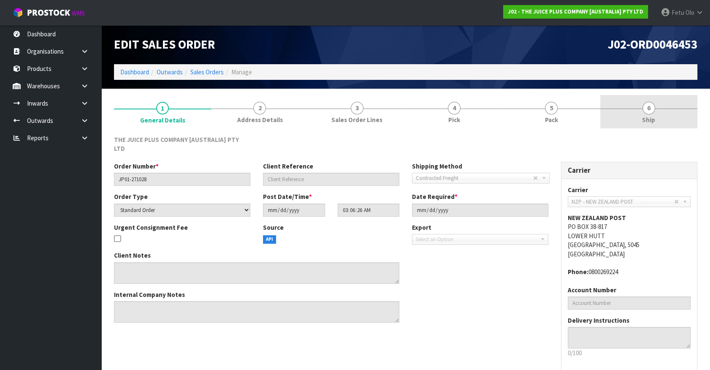
click at [652, 112] on span "6" at bounding box center [648, 108] width 13 height 13
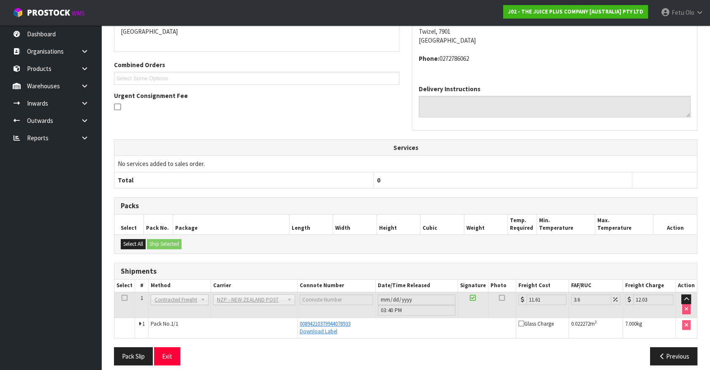
scroll to position [165, 0]
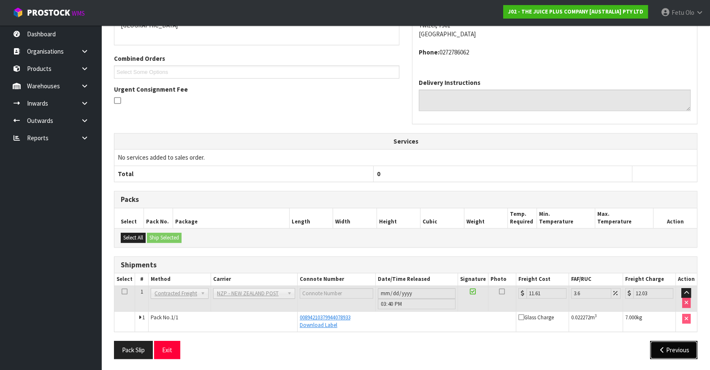
click at [675, 349] on button "Previous" at bounding box center [673, 350] width 47 height 18
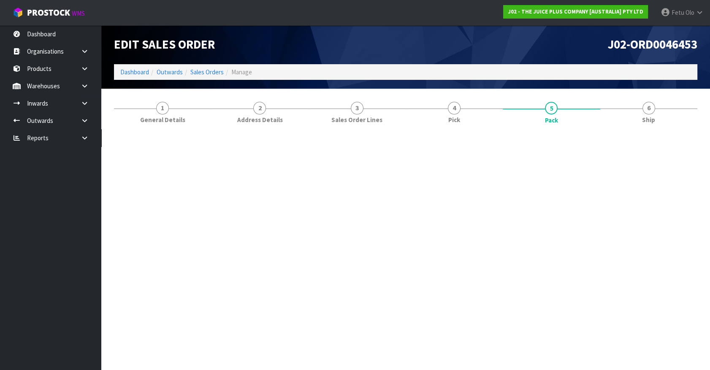
scroll to position [0, 0]
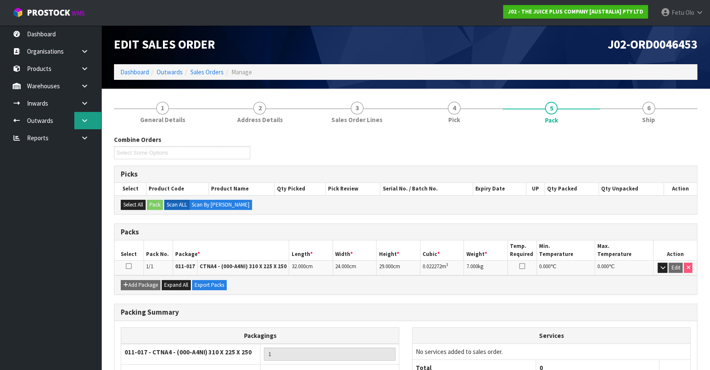
click at [89, 117] on link at bounding box center [87, 120] width 27 height 17
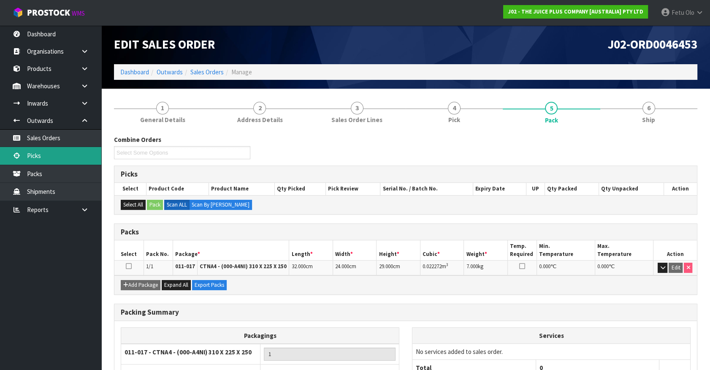
click at [46, 157] on link "Picks" at bounding box center [50, 155] width 101 height 17
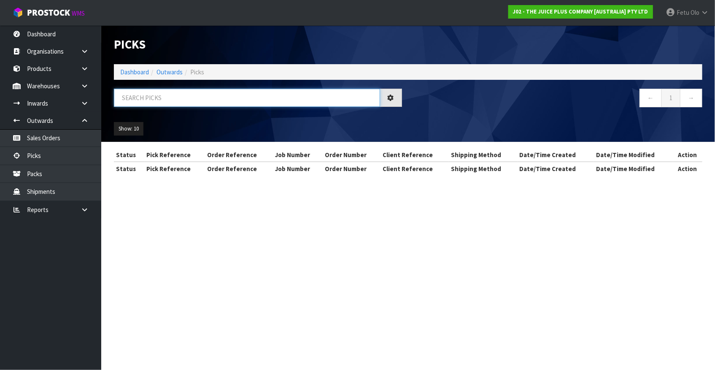
click at [168, 100] on input "text" at bounding box center [247, 98] width 266 height 18
drag, startPoint x: 168, startPoint y: 100, endPoint x: 162, endPoint y: 128, distance: 28.7
click at [168, 118] on div "Picks Dashboard Outwards Picks ← 1 → Show: 10 5 10 25 50" at bounding box center [408, 83] width 601 height 116
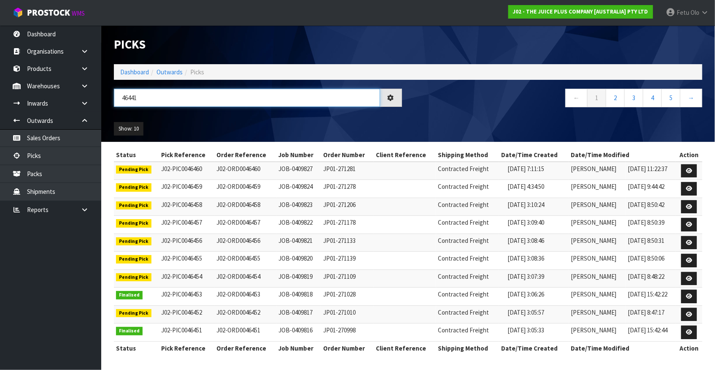
type input "46441"
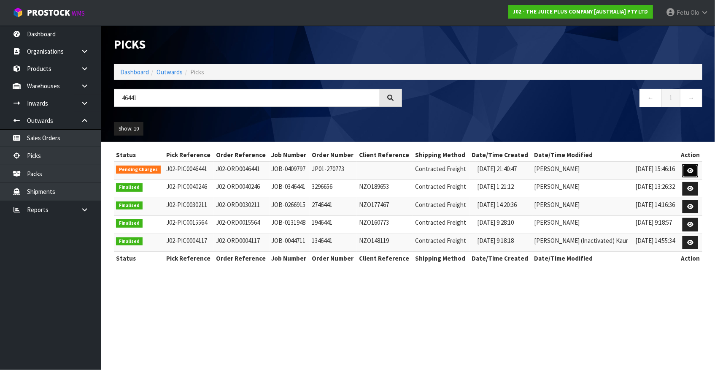
click at [689, 170] on icon at bounding box center [690, 170] width 6 height 5
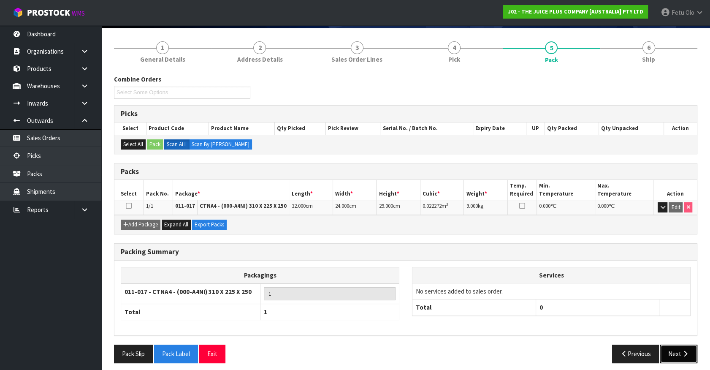
click at [669, 351] on button "Next" at bounding box center [678, 353] width 37 height 18
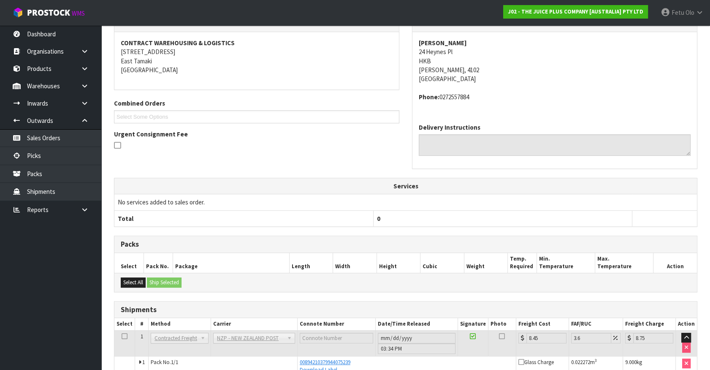
scroll to position [165, 0]
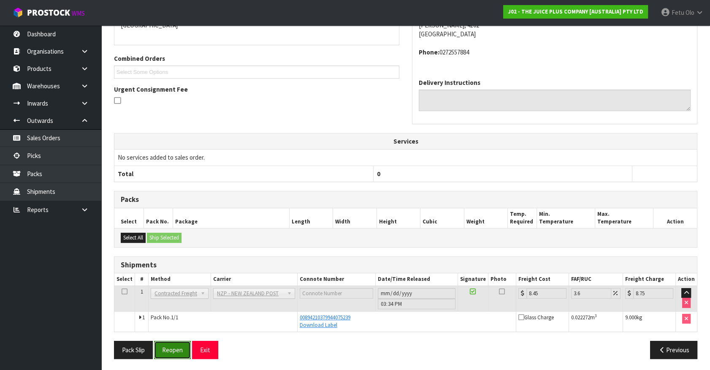
click at [181, 348] on button "Reopen" at bounding box center [172, 350] width 37 height 18
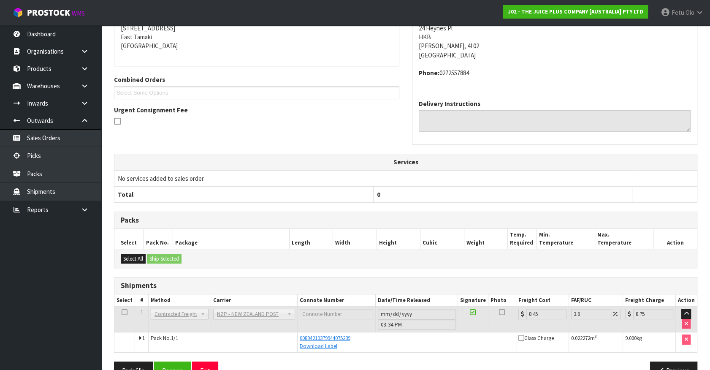
scroll to position [196, 0]
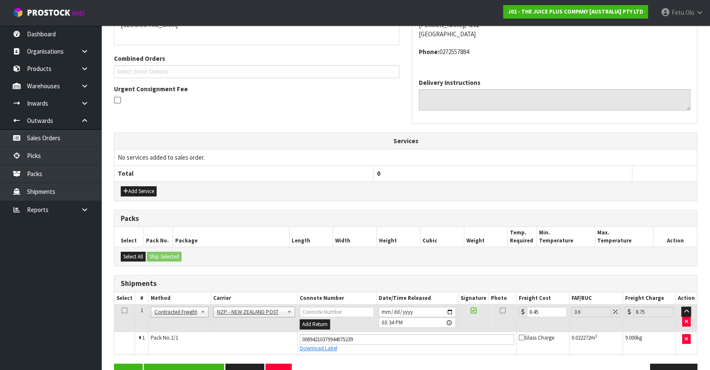
click at [676, 347] on td "9.000 kg" at bounding box center [649, 342] width 53 height 23
click at [663, 363] on button "Previous" at bounding box center [673, 372] width 47 height 18
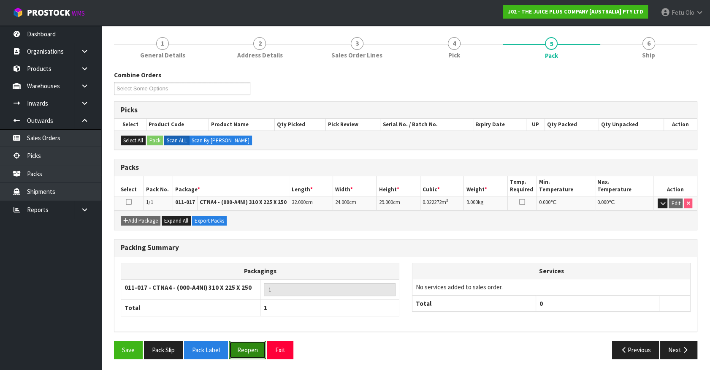
click at [243, 350] on button "Reopen" at bounding box center [247, 350] width 37 height 18
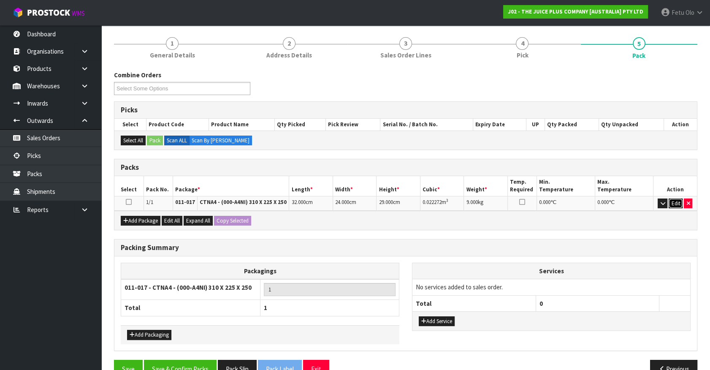
click at [675, 198] on button "Edit" at bounding box center [675, 203] width 14 height 10
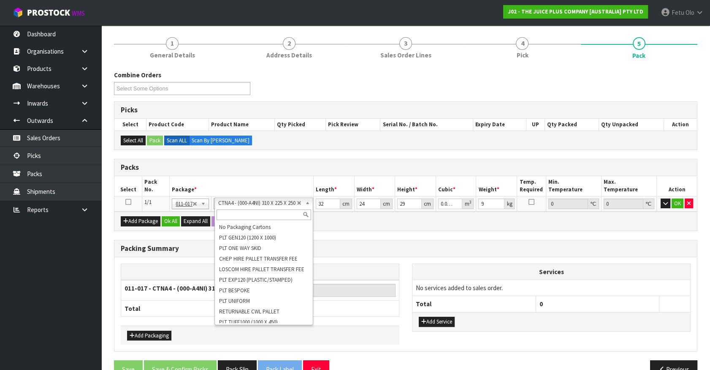
click at [233, 214] on input "text" at bounding box center [263, 214] width 95 height 11
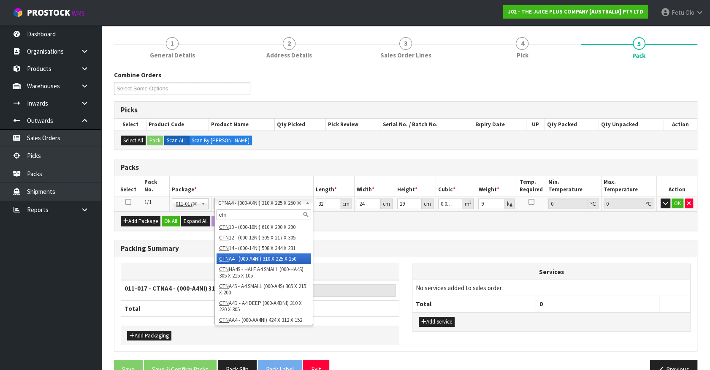
type input "ctn6"
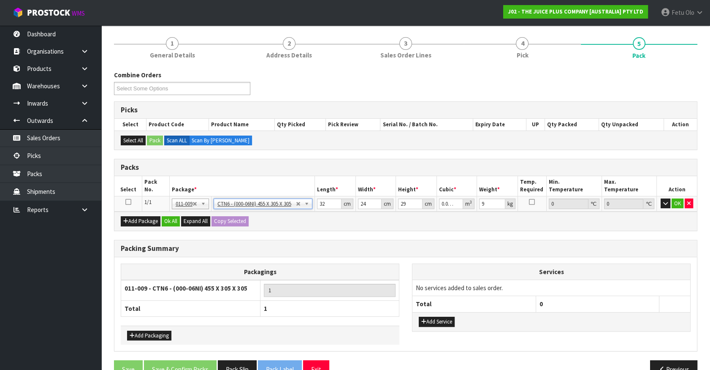
type input "45.5"
type input "30.5"
type input "0.042326"
type input "8.75"
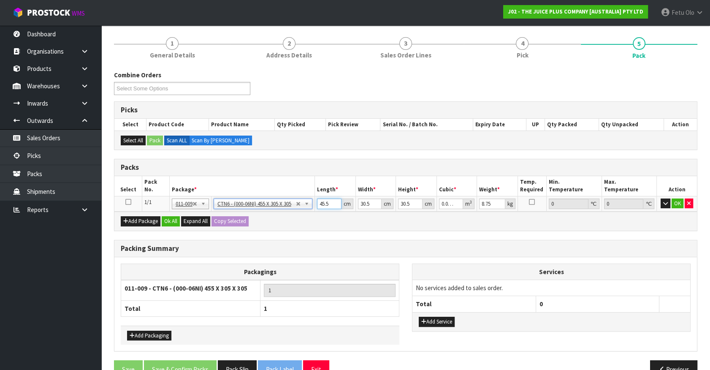
drag, startPoint x: 329, startPoint y: 203, endPoint x: 244, endPoint y: 228, distance: 88.4
click at [244, 227] on div "Packs Select Pack No. Package * Length * Width * Height * Cubic * Weight * Temp…" at bounding box center [405, 195] width 583 height 72
type input "4"
type input "0.003721"
type input "46"
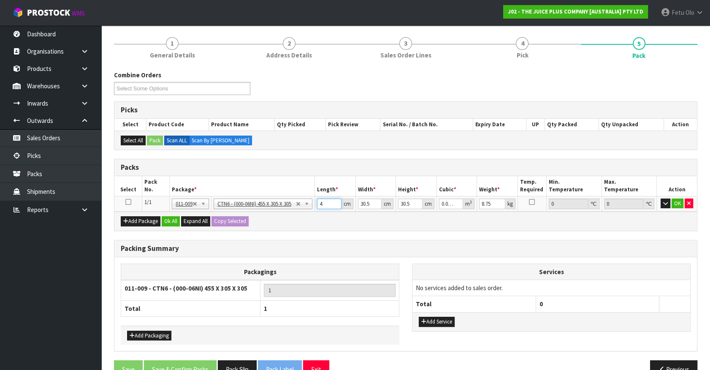
type input "0.042792"
type input "46"
type input "3"
type input "0.004209"
type input "33"
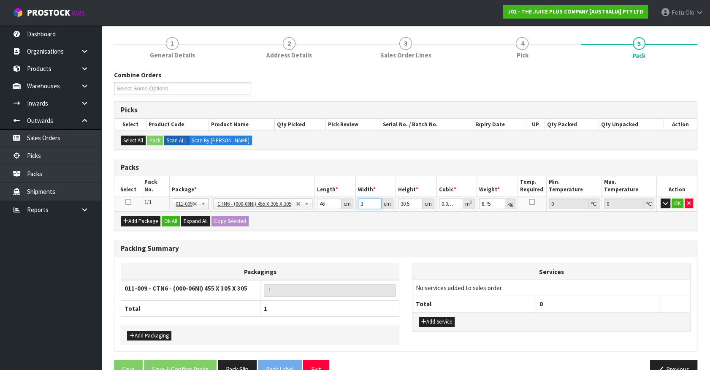
type input "0.046299"
type input "33"
type input "3"
type input "0.004554"
type input "30"
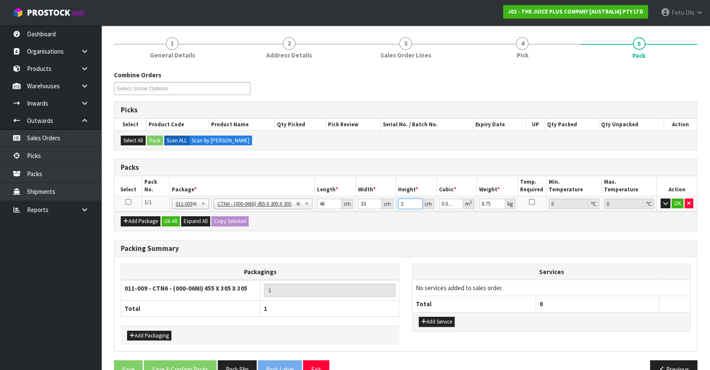
type input "0.04554"
type input "30"
type input "10"
click button "OK" at bounding box center [677, 203] width 12 height 10
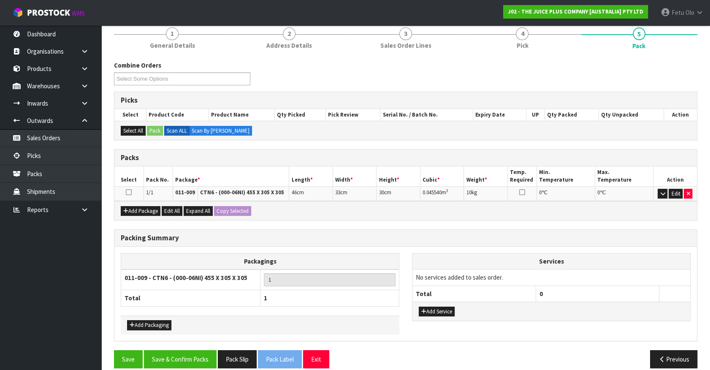
scroll to position [114, 0]
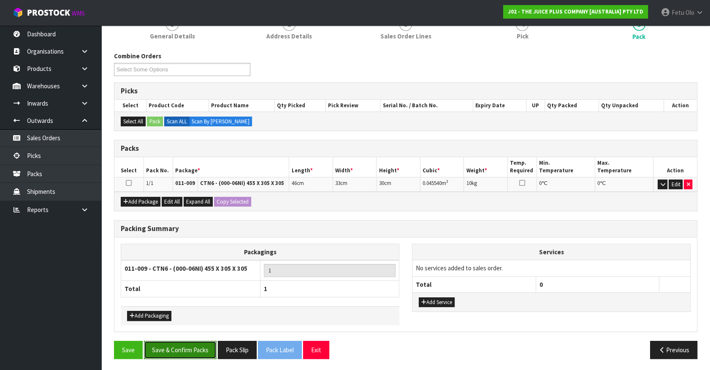
click at [189, 348] on button "Save & Confirm Packs" at bounding box center [180, 350] width 73 height 18
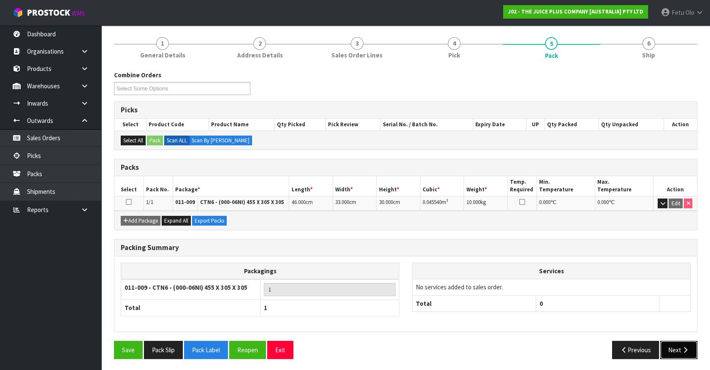
click at [677, 356] on button "Next" at bounding box center [678, 350] width 37 height 18
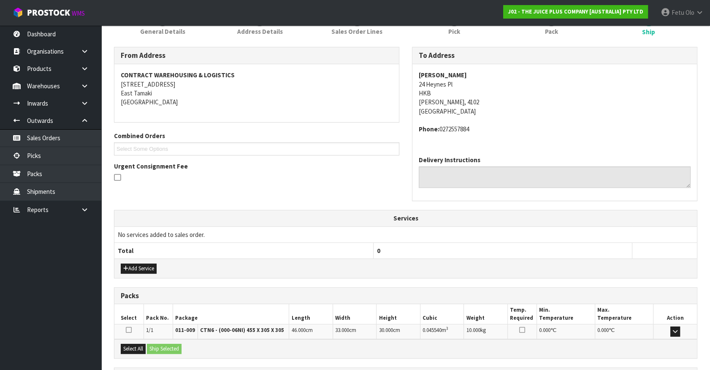
scroll to position [196, 0]
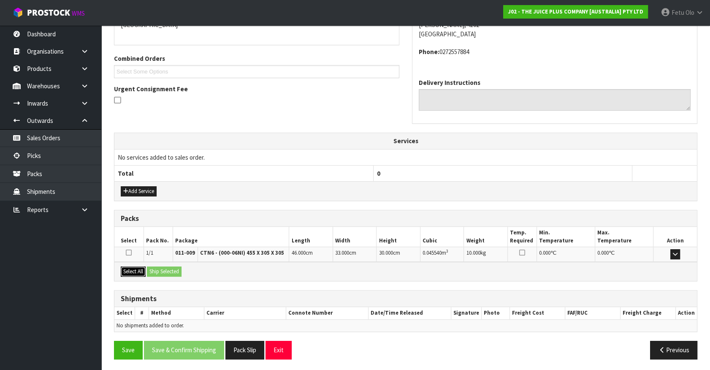
click at [132, 271] on button "Select All" at bounding box center [133, 271] width 25 height 10
click at [160, 271] on button "Ship Selected" at bounding box center [164, 271] width 35 height 10
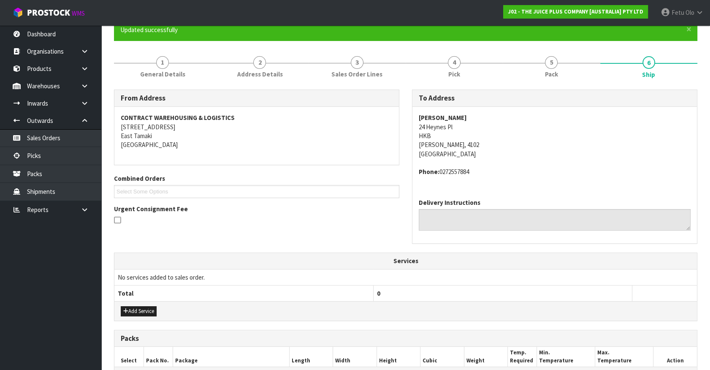
scroll to position [0, 0]
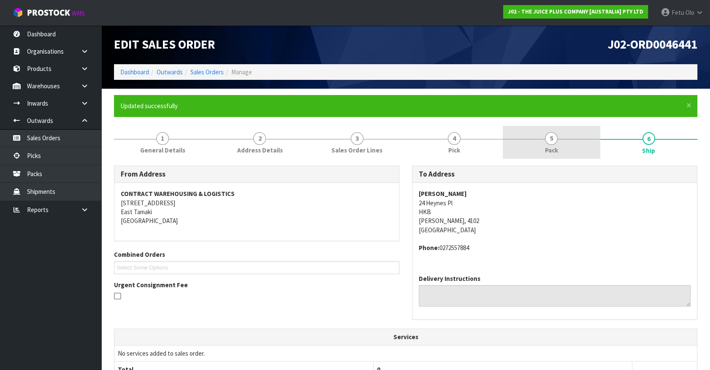
drag, startPoint x: 546, startPoint y: 137, endPoint x: 573, endPoint y: 154, distance: 31.5
click at [546, 137] on span "5" at bounding box center [551, 138] width 13 height 13
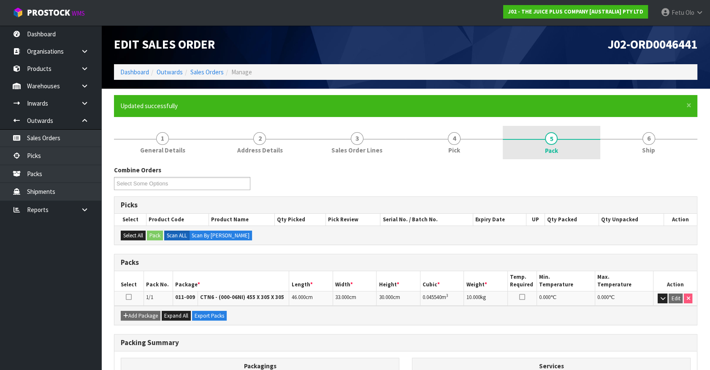
click at [569, 151] on link "5 Pack" at bounding box center [551, 143] width 97 height 34
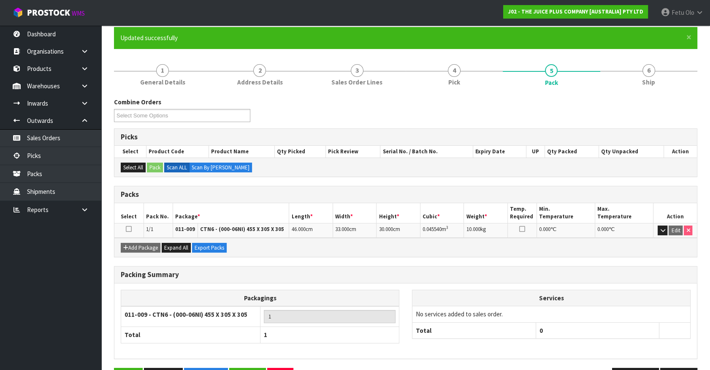
scroll to position [95, 0]
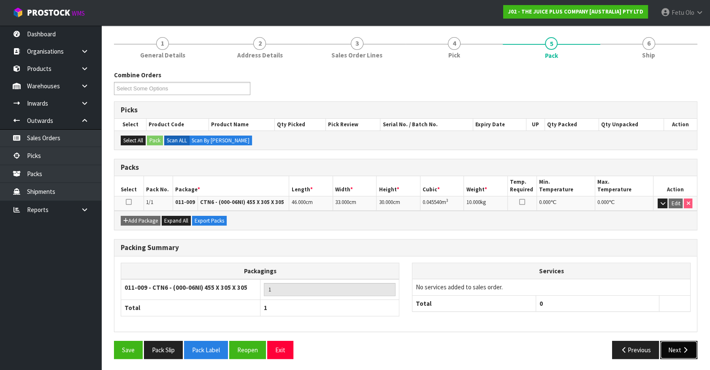
click at [675, 344] on button "Next" at bounding box center [678, 350] width 37 height 18
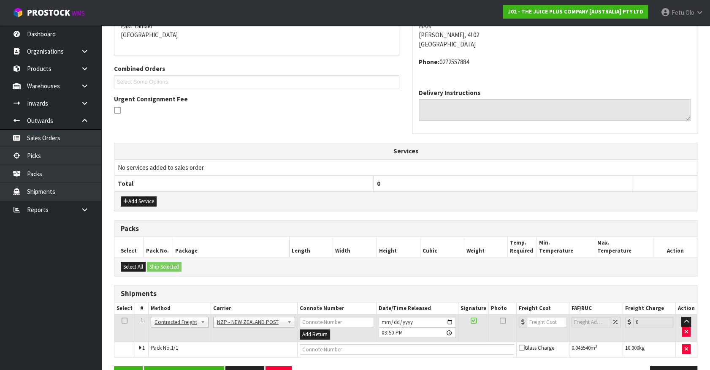
scroll to position [211, 0]
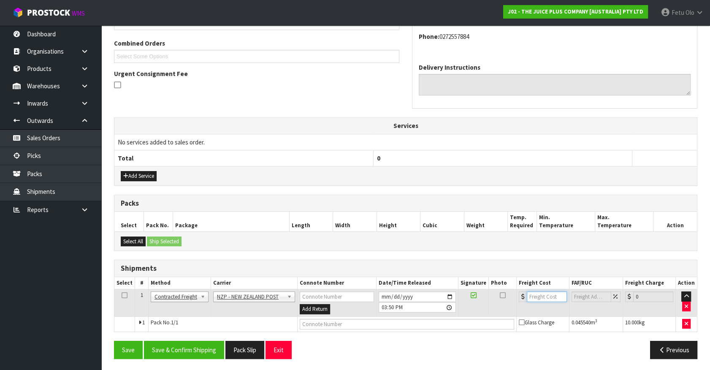
click at [537, 295] on input "number" at bounding box center [547, 296] width 40 height 11
type input "8.45"
click at [405, 322] on input "text" at bounding box center [407, 324] width 214 height 11
click at [406, 322] on input "text" at bounding box center [407, 324] width 214 height 11
type input "00894210379944085580"
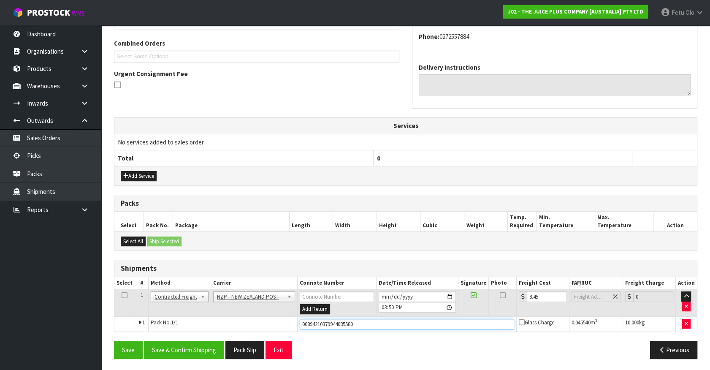
click at [114, 341] on button "Save" at bounding box center [128, 350] width 29 height 18
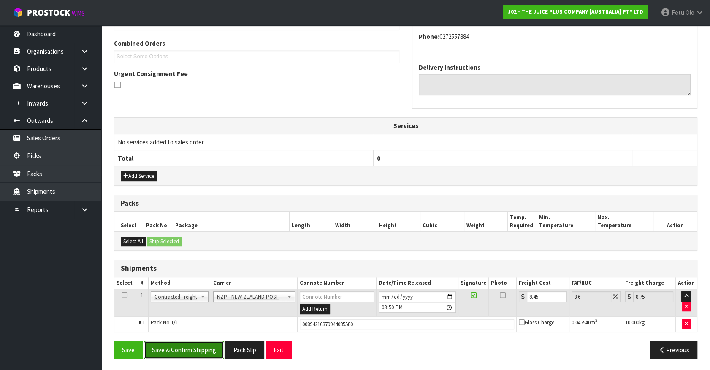
click at [185, 346] on button "Save & Confirm Shipping" at bounding box center [184, 350] width 80 height 18
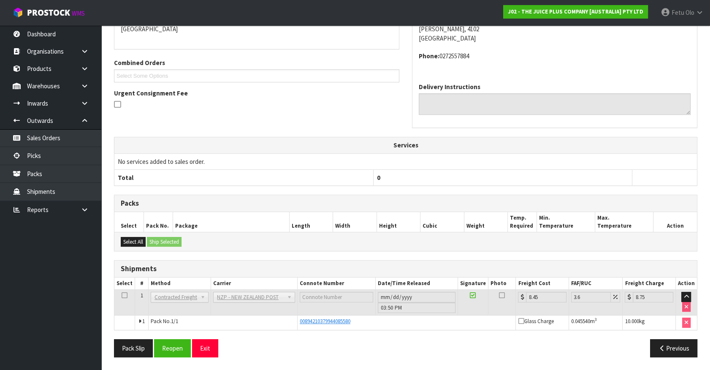
scroll to position [190, 0]
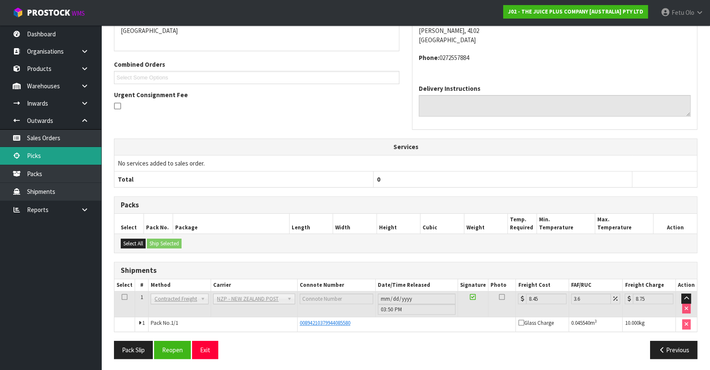
click at [53, 163] on link "Picks" at bounding box center [50, 155] width 101 height 17
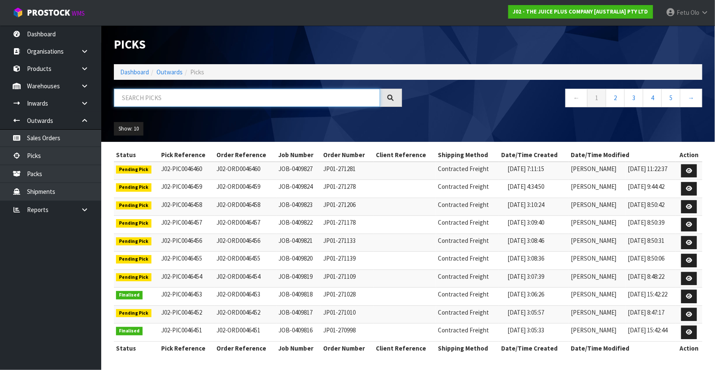
click at [156, 102] on input "text" at bounding box center [247, 98] width 266 height 18
type input "\"
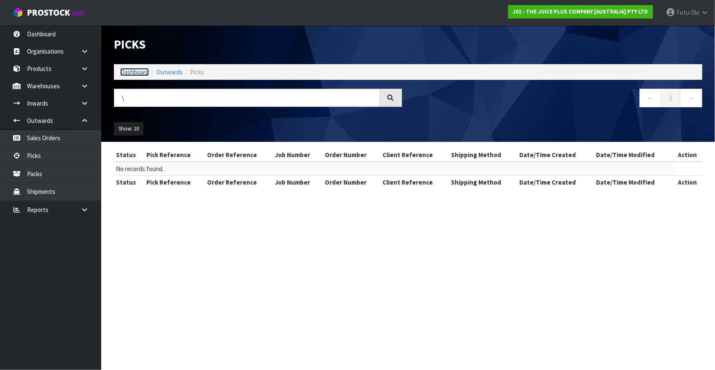
click at [127, 70] on link "Dashboard" at bounding box center [134, 72] width 29 height 8
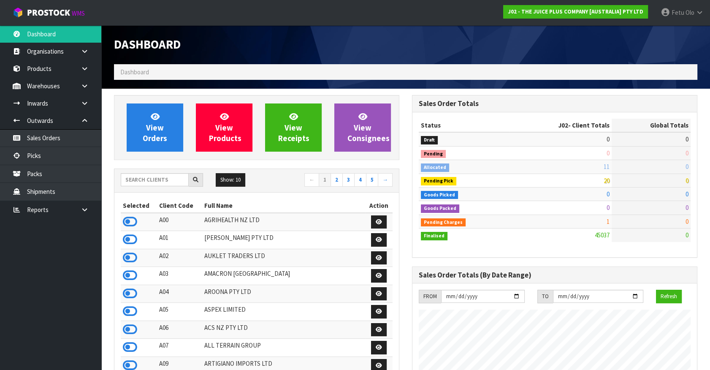
scroll to position [638, 298]
click at [654, 228] on td "378801" at bounding box center [650, 235] width 79 height 14
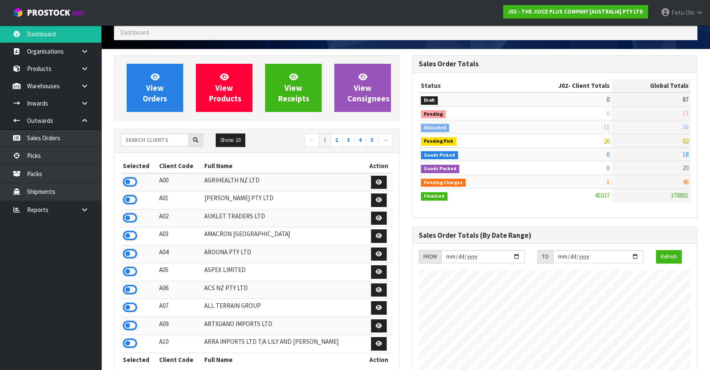
scroll to position [0, 0]
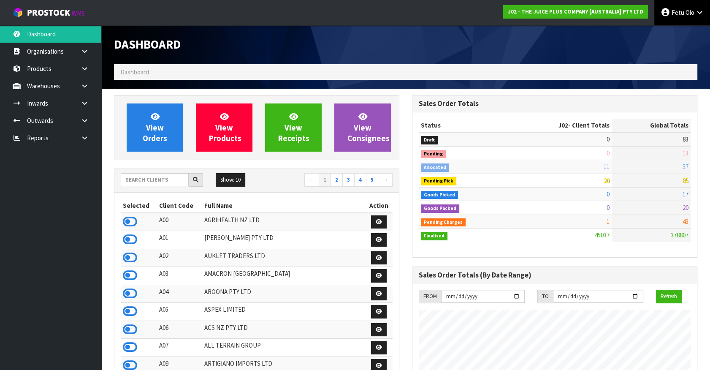
click at [677, 19] on link "Fetu Olo" at bounding box center [682, 12] width 56 height 25
click at [666, 36] on link "Logout" at bounding box center [676, 33] width 67 height 11
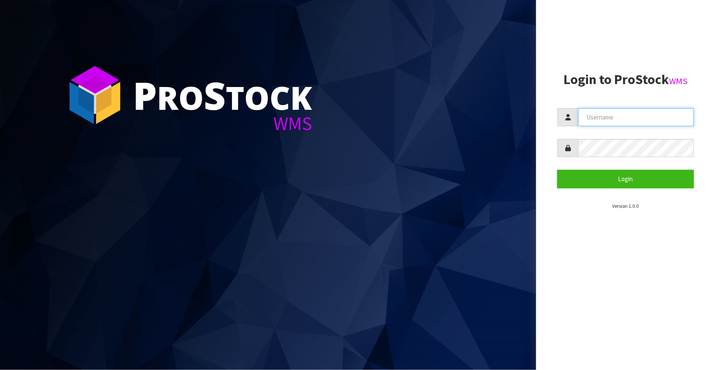
type input "[EMAIL_ADDRESS][DOMAIN_NAME]"
click at [591, 300] on aside "Login to ProStock WMS [EMAIL_ADDRESS][DOMAIN_NAME] Login Version 1.0.0" at bounding box center [625, 185] width 179 height 370
